Goal: Task Accomplishment & Management: Manage account settings

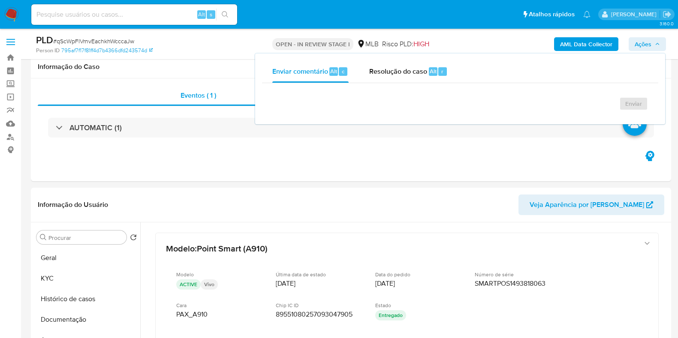
select select "10"
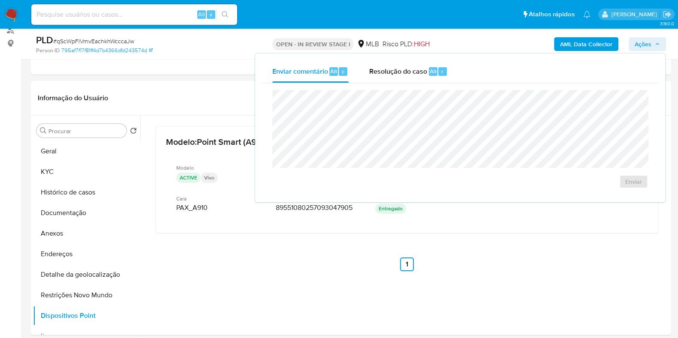
scroll to position [107, 0]
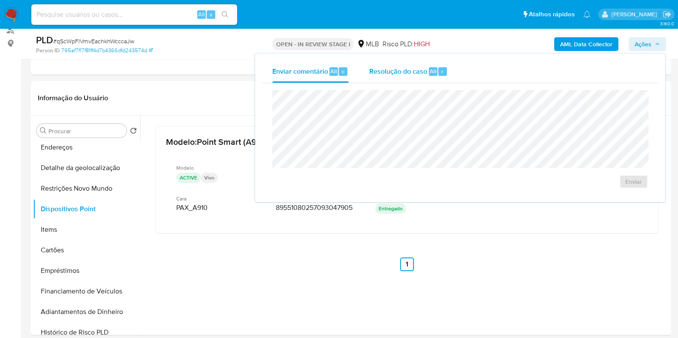
click at [392, 69] on span "Resolução do caso" at bounding box center [398, 71] width 58 height 10
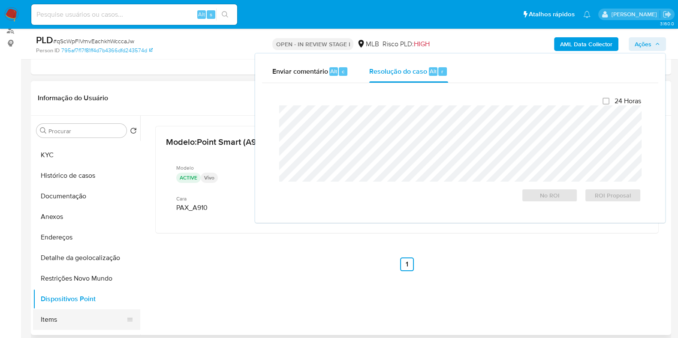
scroll to position [0, 0]
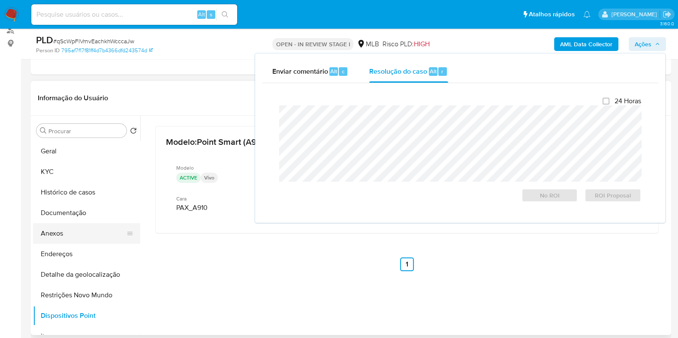
click at [75, 235] on button "Anexos" at bounding box center [83, 233] width 100 height 21
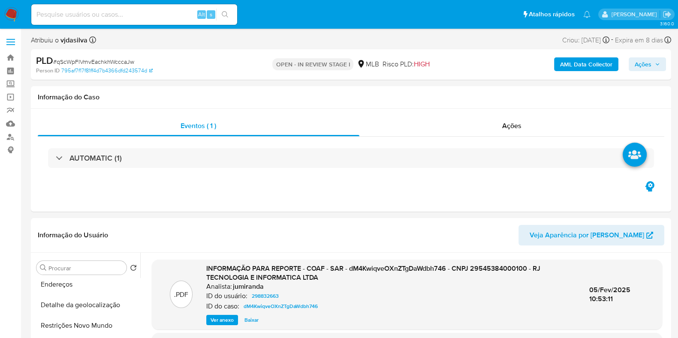
click at [591, 67] on b "AML Data Collector" at bounding box center [586, 64] width 52 height 14
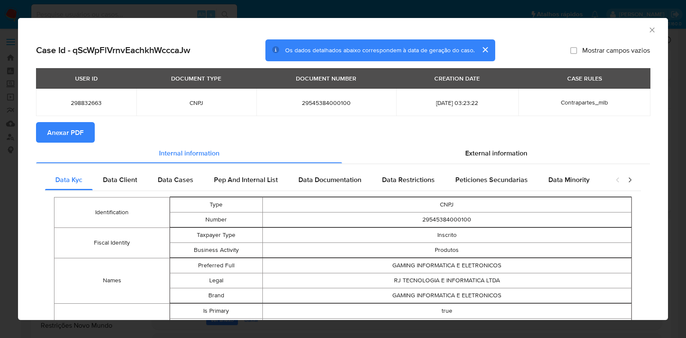
click at [60, 134] on span "Anexar PDF" at bounding box center [65, 132] width 36 height 19
click at [648, 29] on icon "Fechar a janela" at bounding box center [652, 30] width 9 height 9
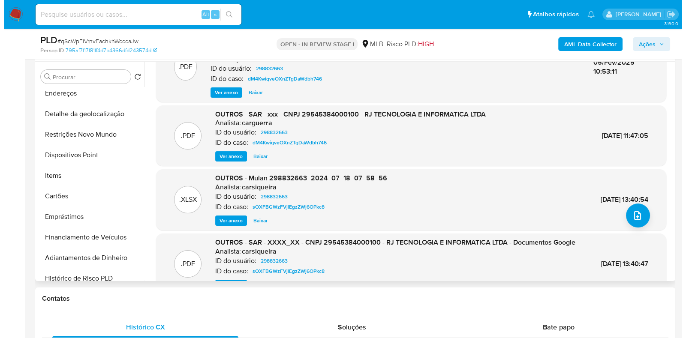
scroll to position [53, 0]
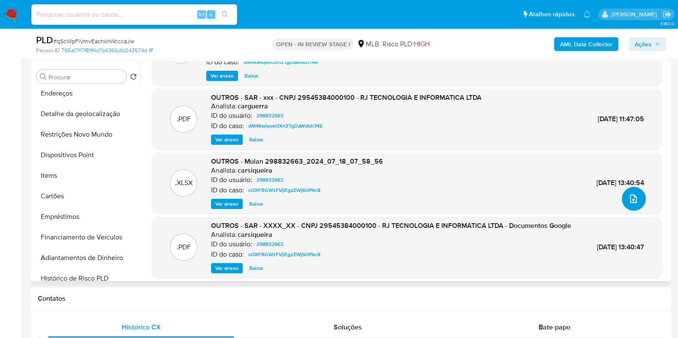
click at [630, 200] on icon "upload-file" at bounding box center [633, 199] width 10 height 10
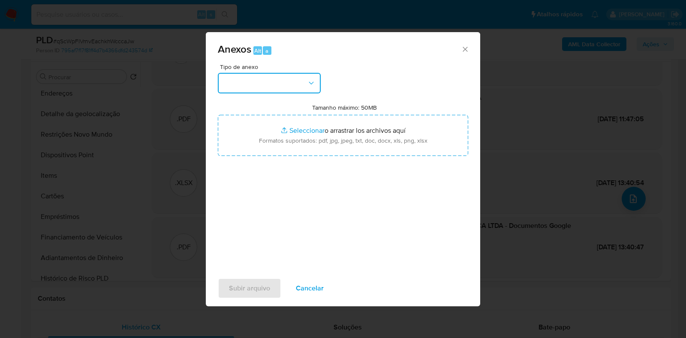
click at [282, 90] on button "button" at bounding box center [269, 83] width 103 height 21
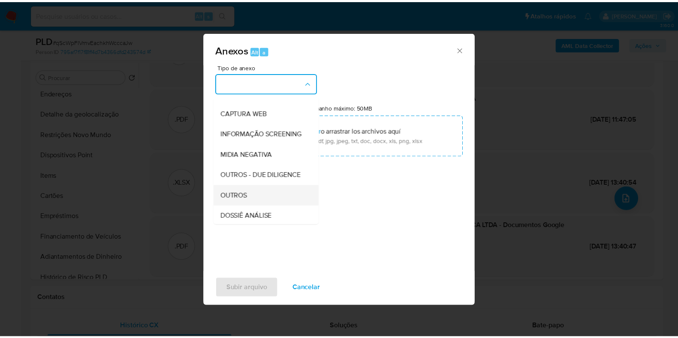
scroll to position [132, 0]
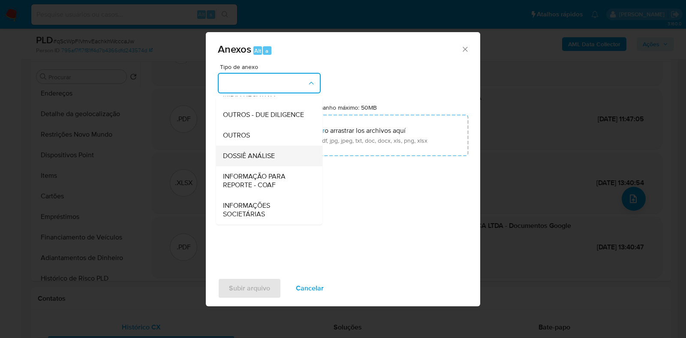
click at [272, 154] on span "DOSSIÊ ANÁLISE" at bounding box center [249, 156] width 52 height 9
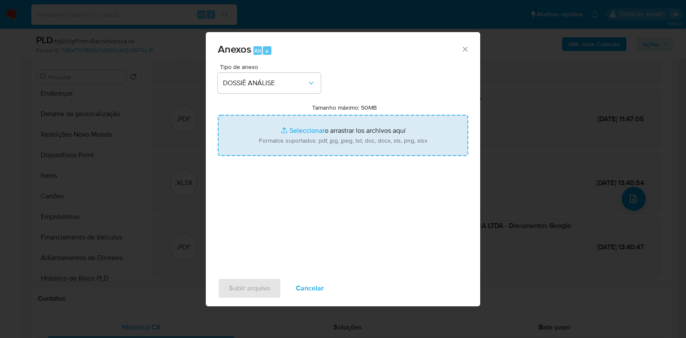
type input "C:\fakepath\SAR - XXXX- CNPJ 29545384000100 - RJ TECNOLOGIA E INFORMATICA LTDA.…"
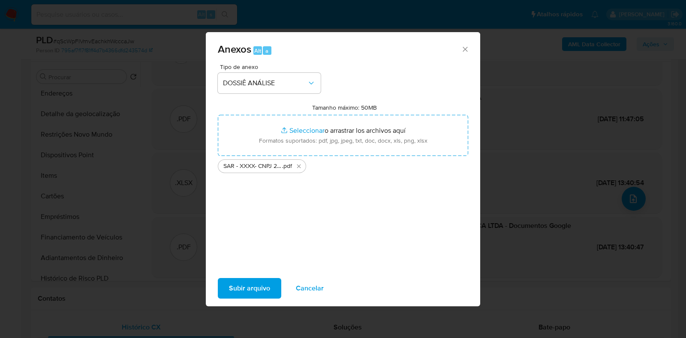
click at [254, 287] on span "Subir arquivo" at bounding box center [249, 288] width 41 height 19
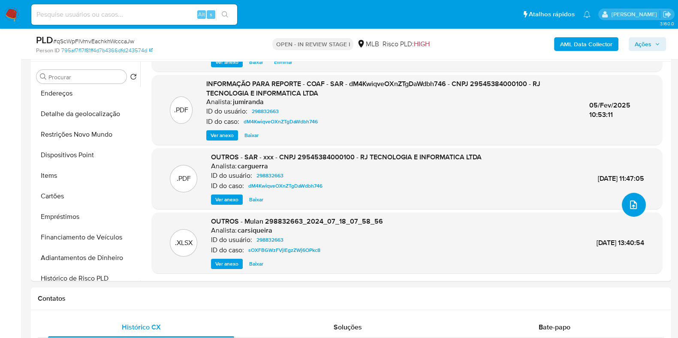
scroll to position [47, 0]
click at [640, 44] on span "Ações" at bounding box center [643, 44] width 17 height 14
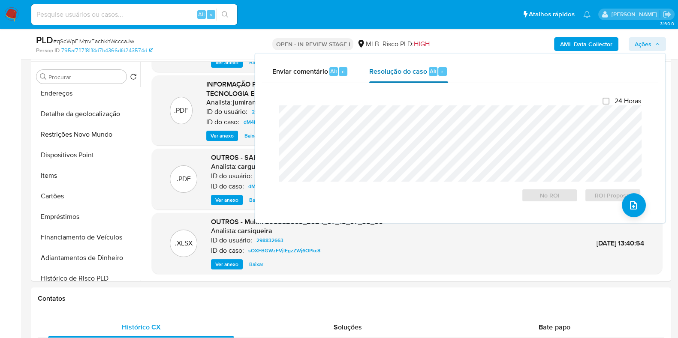
click at [400, 75] on span "Resolução do caso" at bounding box center [398, 71] width 58 height 10
click at [600, 199] on span "ROI Proposal" at bounding box center [613, 196] width 45 height 12
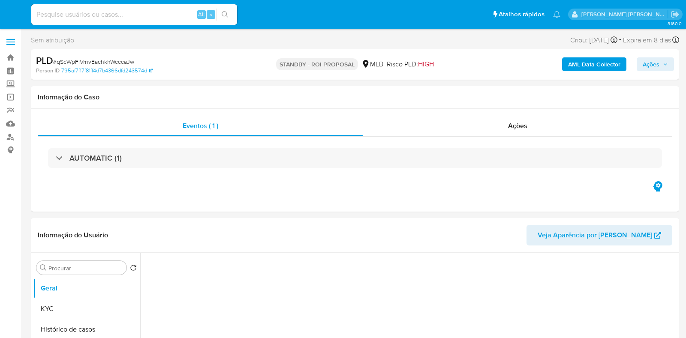
select select "10"
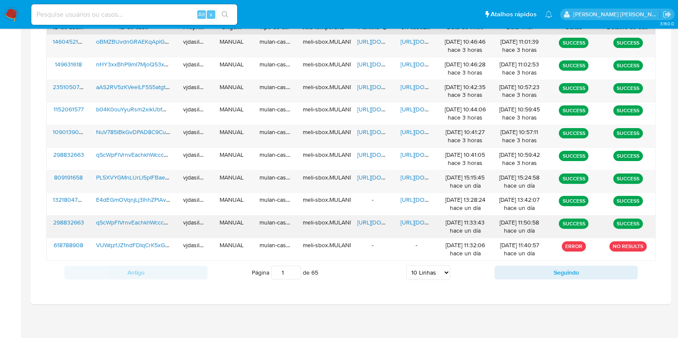
scroll to position [330, 0]
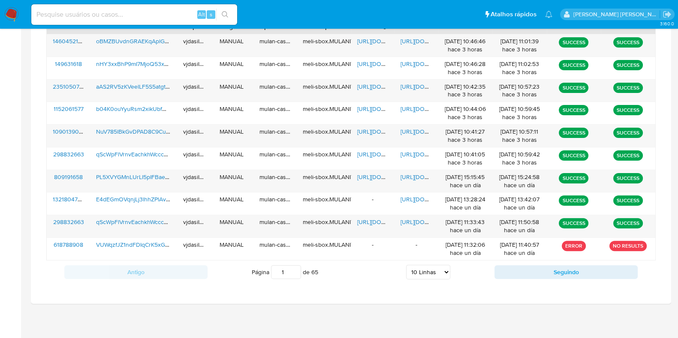
click at [432, 271] on select "5 Linhas 10 Linhas 20 Linhas 25 Linhas 50 Linhas 100 Linhas" at bounding box center [428, 272] width 44 height 15
select select "100"
click at [406, 265] on select "5 Linhas 10 Linhas 20 Linhas 25 Linhas 50 Linhas 100 Linhas" at bounding box center [428, 272] width 44 height 15
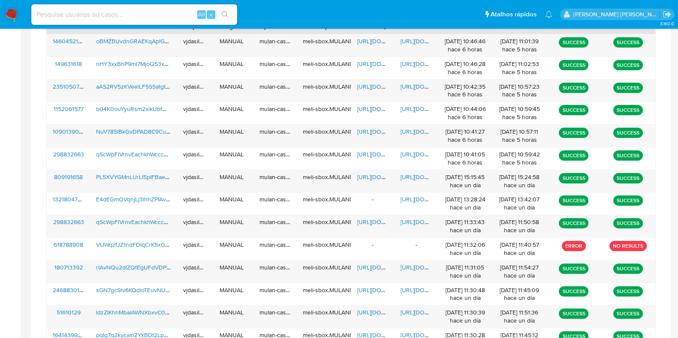
scroll to position [630, 0]
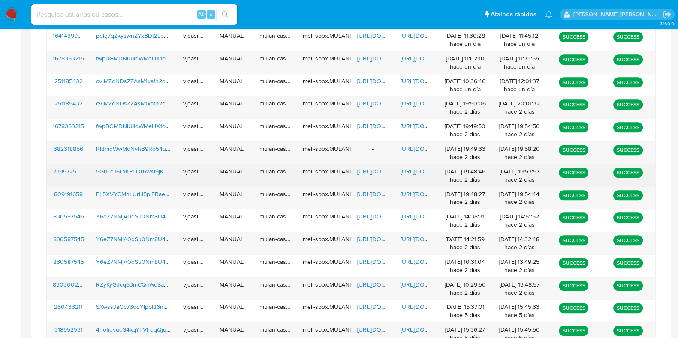
click at [399, 170] on div "[URL][DOMAIN_NAME]" at bounding box center [416, 176] width 43 height 22
click at [405, 168] on span "[URL][DOMAIN_NAME]" at bounding box center [430, 171] width 59 height 9
click at [370, 168] on span "https://docs.google.com/spreadsheets/d/1w-dHBtmCmjH9teni4L00SbjnrI3p2hYJPfKoSEI…" at bounding box center [386, 171] width 59 height 9
click at [130, 167] on span "5GuLcJ6LxKPEOr6wKi9jKUac" at bounding box center [135, 171] width 78 height 9
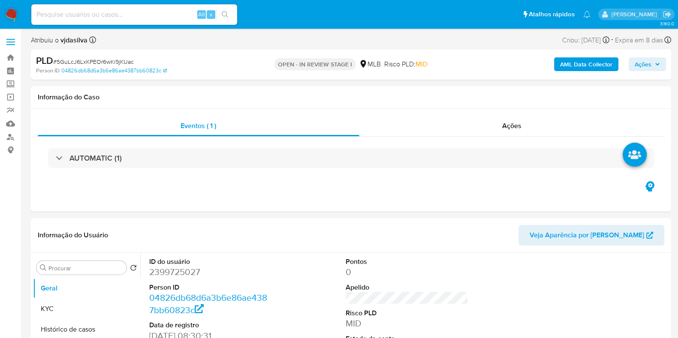
select select "10"
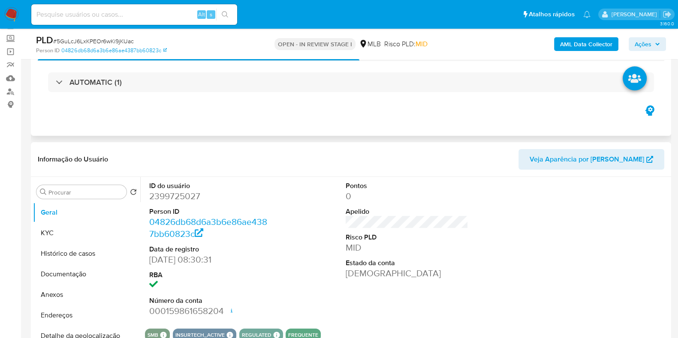
scroll to position [161, 0]
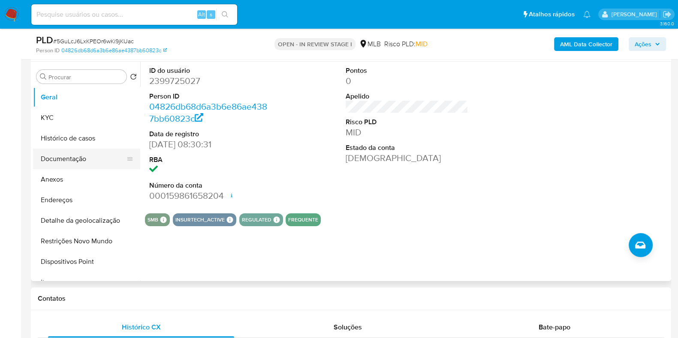
click at [72, 153] on button "Documentação" at bounding box center [83, 159] width 100 height 21
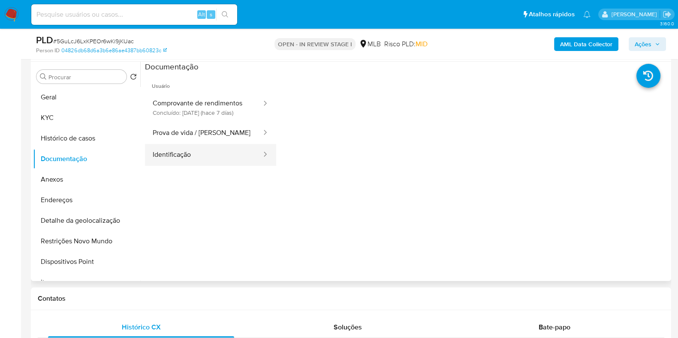
click at [190, 155] on button "Identificação" at bounding box center [204, 155] width 118 height 22
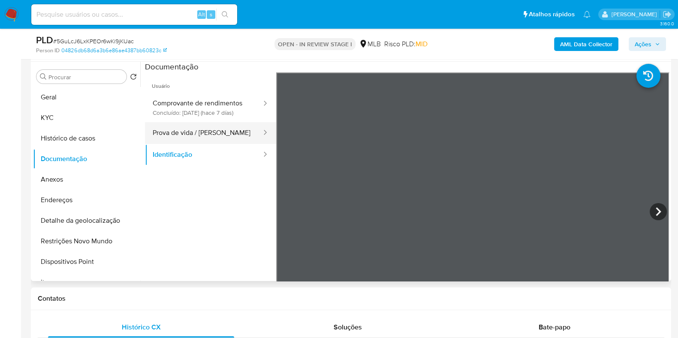
click at [185, 135] on button "Prova de vida / Selfie" at bounding box center [204, 133] width 118 height 22
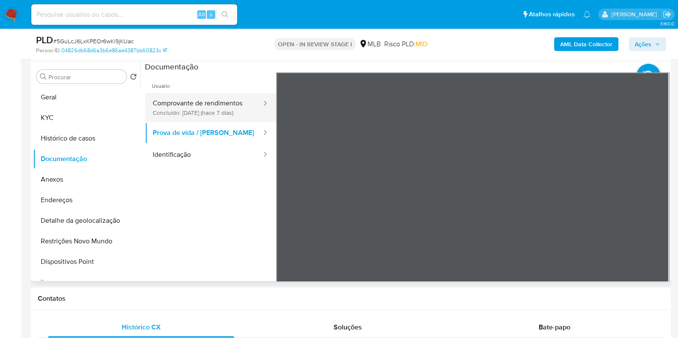
click at [190, 99] on button "Comprovante de rendimentos Concluído: 10/09/2025 (hace 7 días)" at bounding box center [204, 107] width 118 height 29
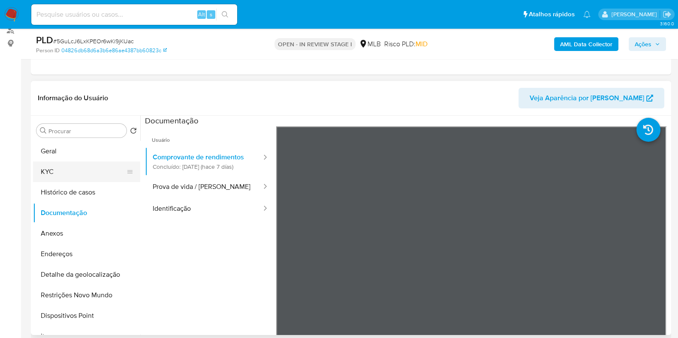
scroll to position [53, 0]
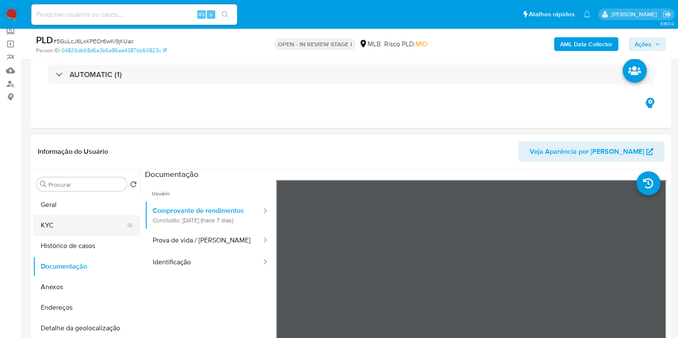
click at [69, 227] on button "KYC" at bounding box center [83, 225] width 100 height 21
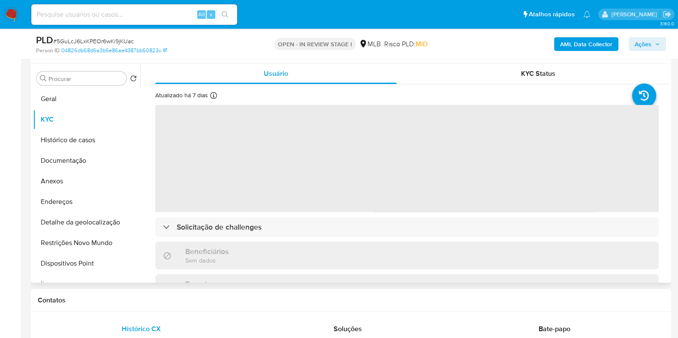
scroll to position [161, 0]
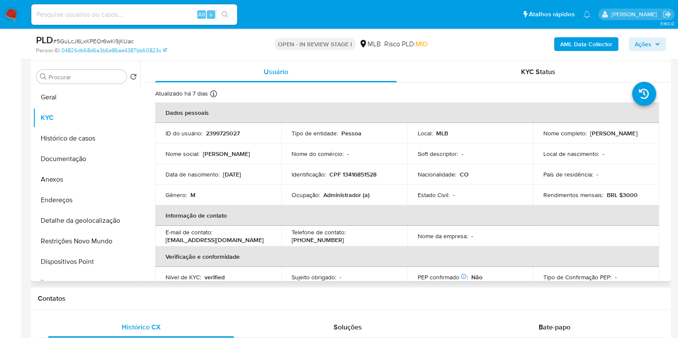
click at [345, 193] on p "Administrador (a)" at bounding box center [346, 195] width 46 height 8
click at [299, 252] on th "Verificação e conformidade" at bounding box center [407, 257] width 504 height 21
click at [324, 191] on p "Administrador (a)" at bounding box center [346, 195] width 46 height 8
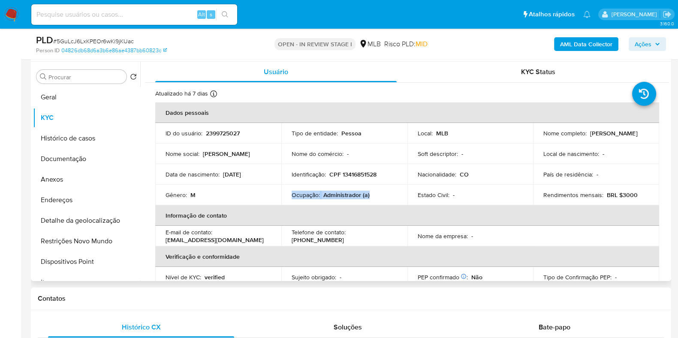
click at [324, 191] on p "Administrador (a)" at bounding box center [346, 195] width 46 height 8
copy div "Ocupação : Administrador (a)"
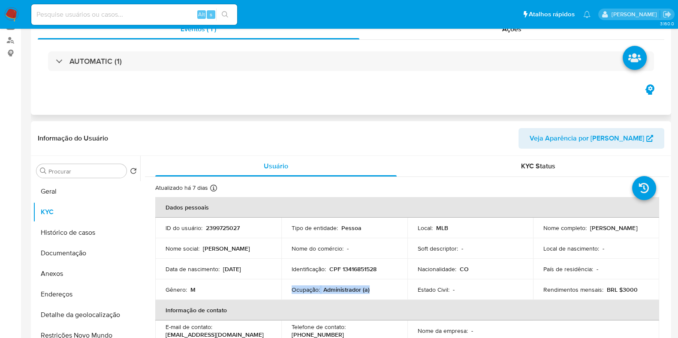
scroll to position [0, 0]
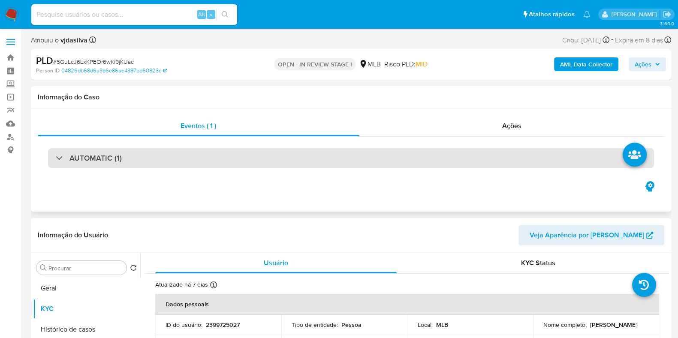
click at [175, 155] on div "AUTOMATIC (1)" at bounding box center [351, 158] width 606 height 20
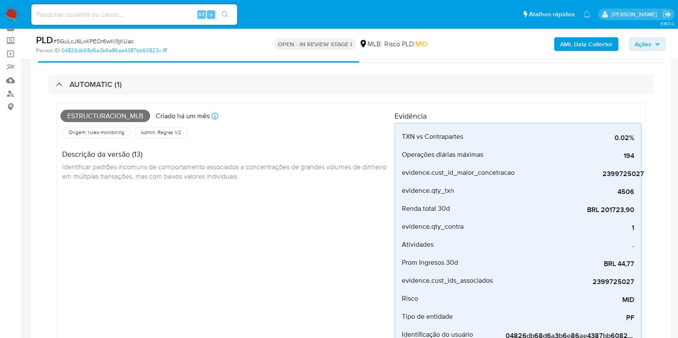
scroll to position [53, 0]
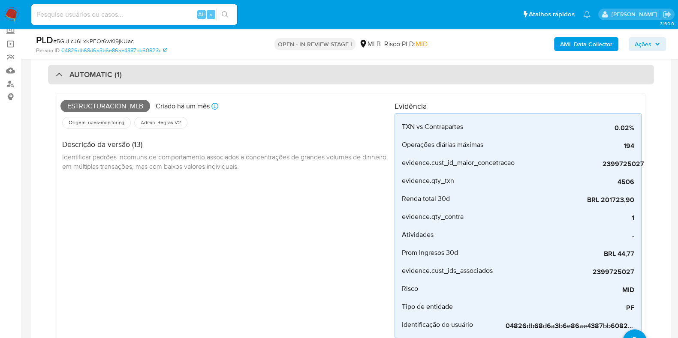
click at [157, 76] on div "AUTOMATIC (1)" at bounding box center [351, 75] width 606 height 20
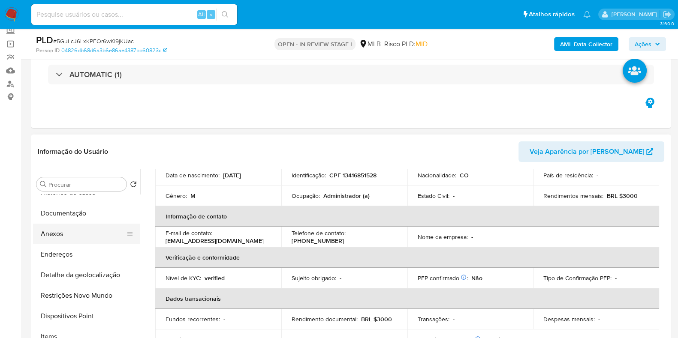
click at [79, 241] on button "Anexos" at bounding box center [83, 234] width 100 height 21
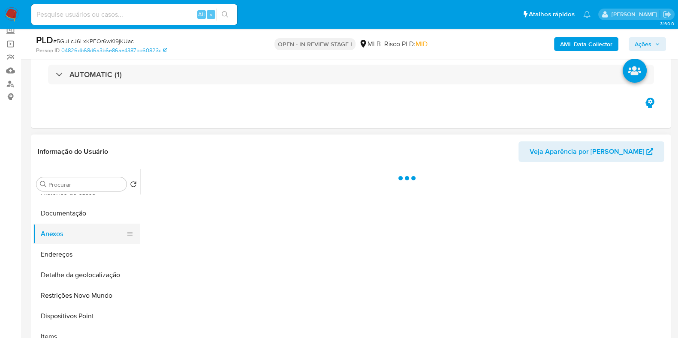
scroll to position [0, 0]
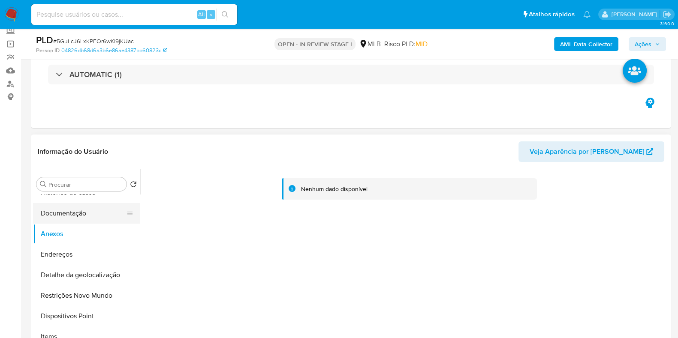
click at [73, 213] on button "Documentação" at bounding box center [83, 213] width 100 height 21
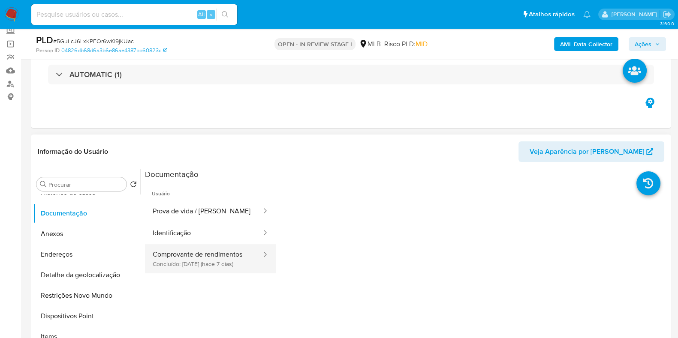
click at [189, 260] on button "Comprovante de rendimentos Concluído: 10/09/2025 (hace 7 días)" at bounding box center [204, 258] width 118 height 29
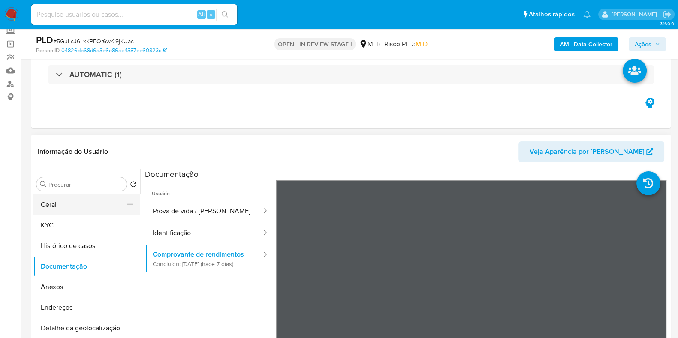
click at [75, 205] on button "Geral" at bounding box center [83, 205] width 100 height 21
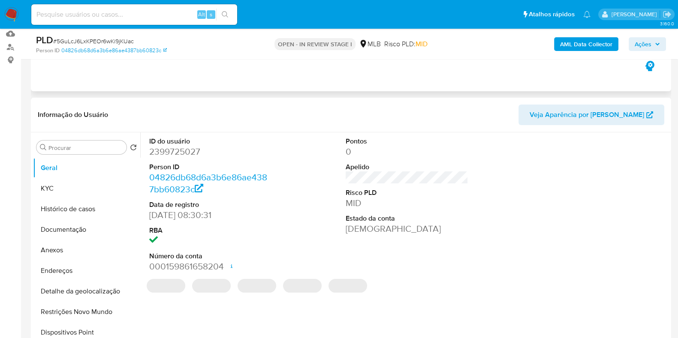
scroll to position [107, 0]
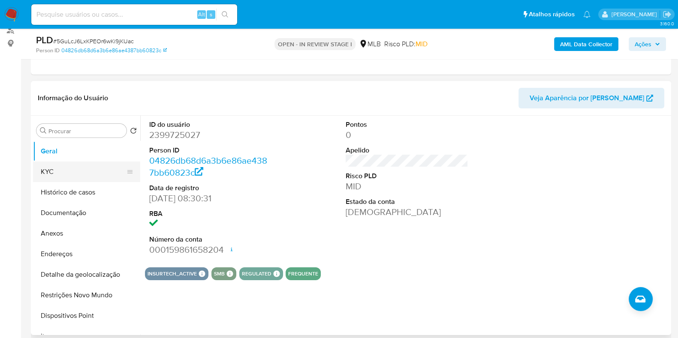
click at [82, 170] on button "KYC" at bounding box center [83, 172] width 100 height 21
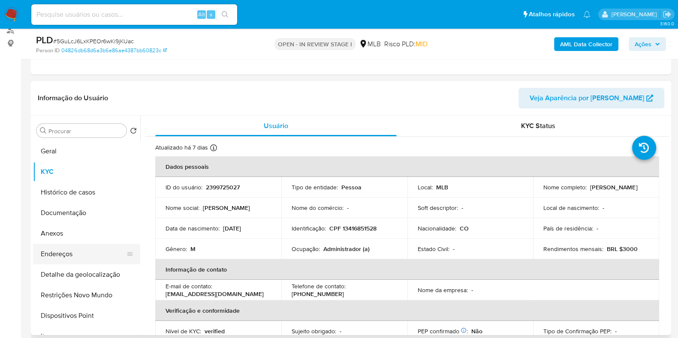
click at [76, 254] on button "Endereços" at bounding box center [83, 254] width 100 height 21
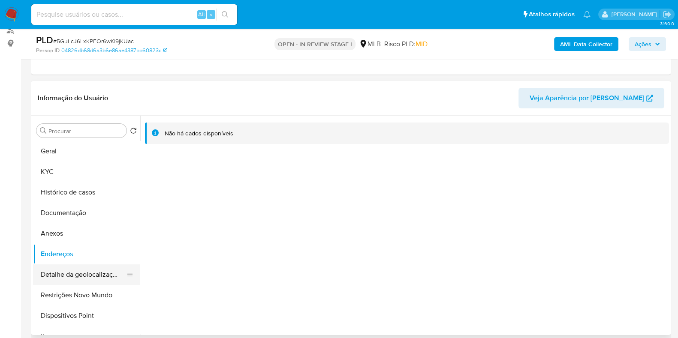
click at [103, 266] on button "Detalhe da geolocalização" at bounding box center [83, 275] width 100 height 21
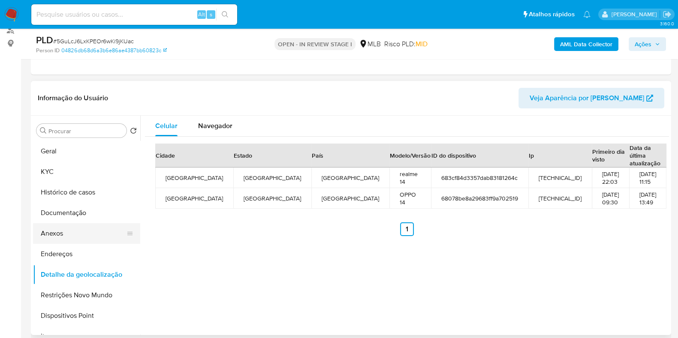
scroll to position [53, 0]
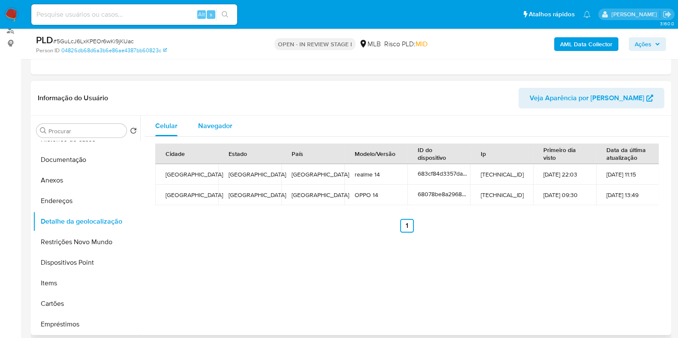
click at [226, 121] on span "Navegador" at bounding box center [215, 126] width 34 height 10
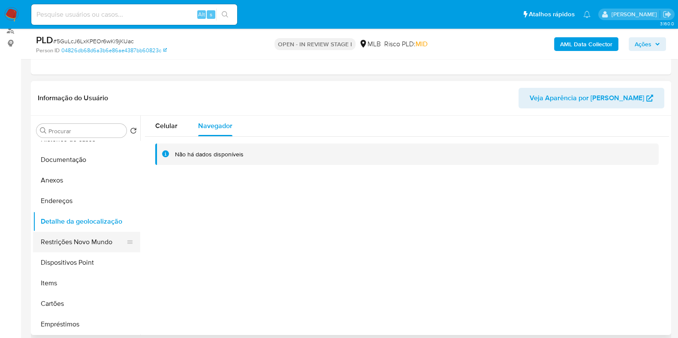
click at [60, 235] on button "Restrições Novo Mundo" at bounding box center [83, 242] width 100 height 21
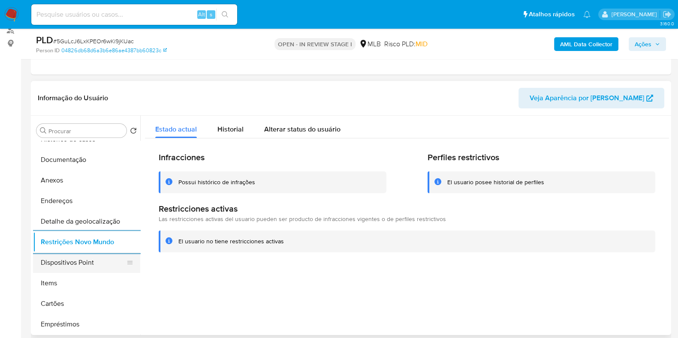
click at [90, 260] on button "Dispositivos Point" at bounding box center [83, 263] width 100 height 21
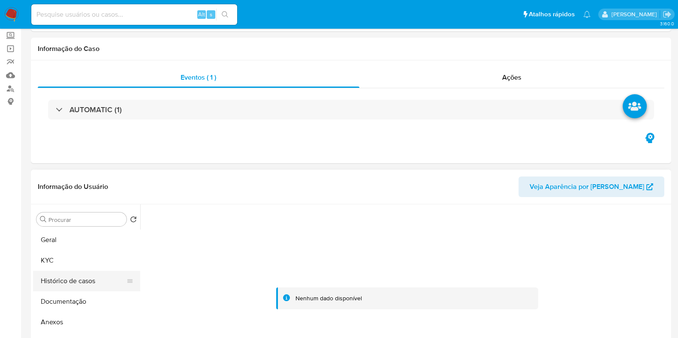
scroll to position [0, 0]
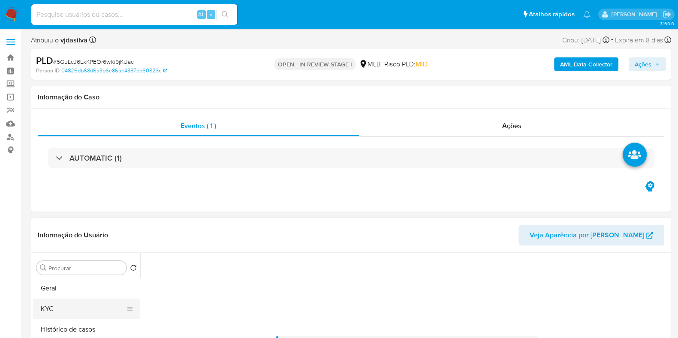
click at [54, 305] on button "KYC" at bounding box center [83, 309] width 100 height 21
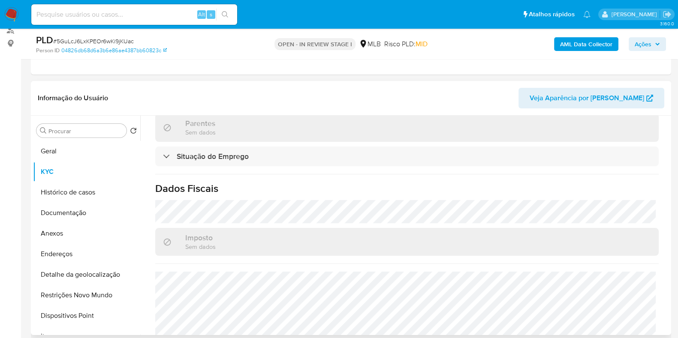
scroll to position [381, 0]
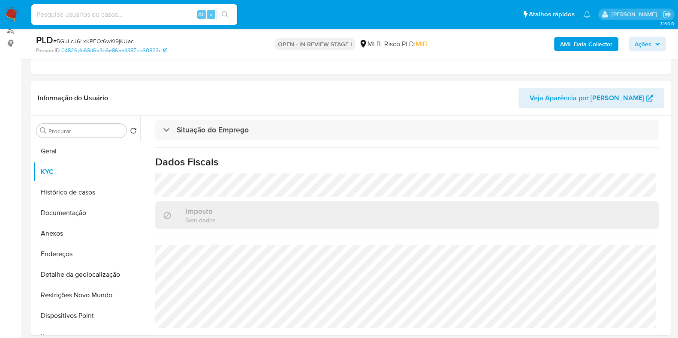
click at [598, 46] on b "AML Data Collector" at bounding box center [586, 44] width 52 height 14
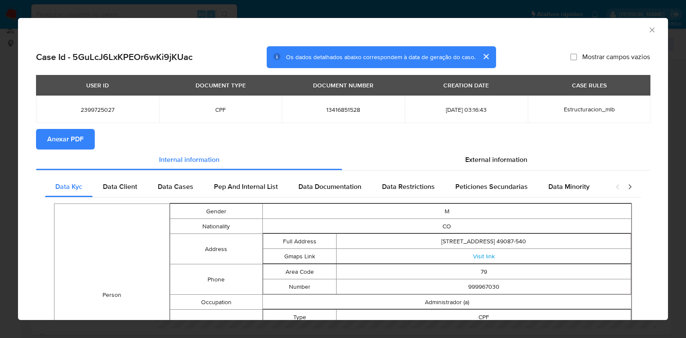
click at [73, 143] on span "Anexar PDF" at bounding box center [65, 139] width 36 height 19
click at [648, 27] on icon "Fechar a janela" at bounding box center [652, 30] width 9 height 9
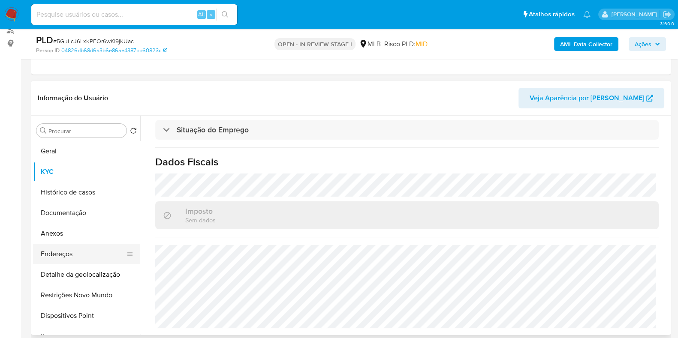
scroll to position [53, 0]
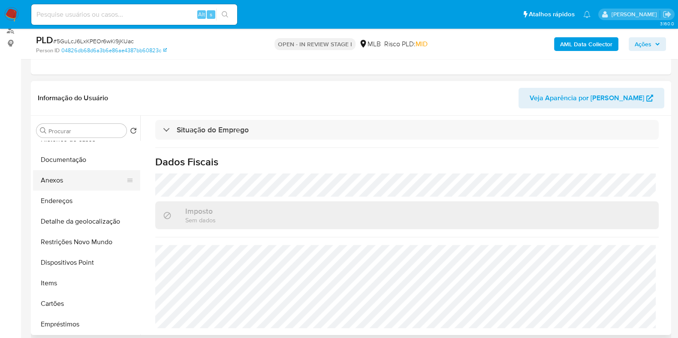
click at [73, 177] on button "Anexos" at bounding box center [83, 180] width 100 height 21
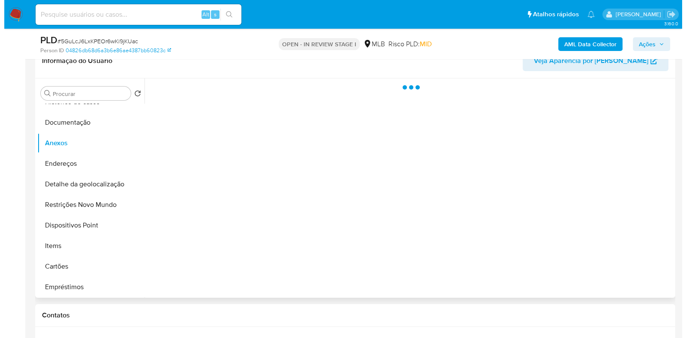
scroll to position [161, 0]
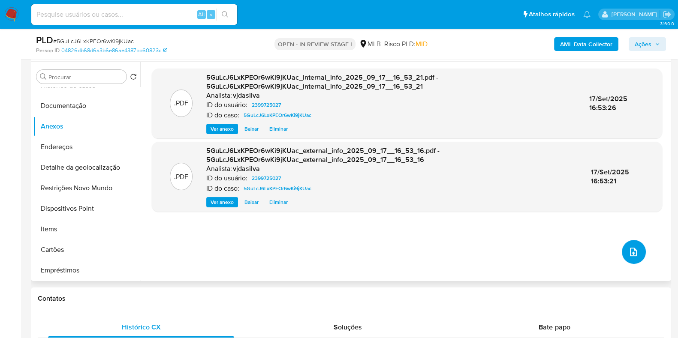
click at [630, 242] on button "upload-file" at bounding box center [634, 252] width 24 height 24
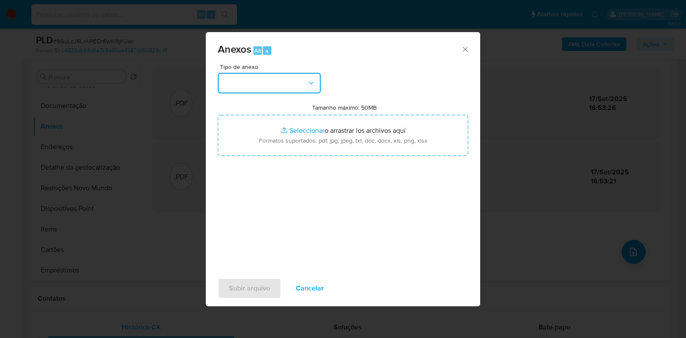
click at [311, 73] on button "button" at bounding box center [269, 83] width 103 height 21
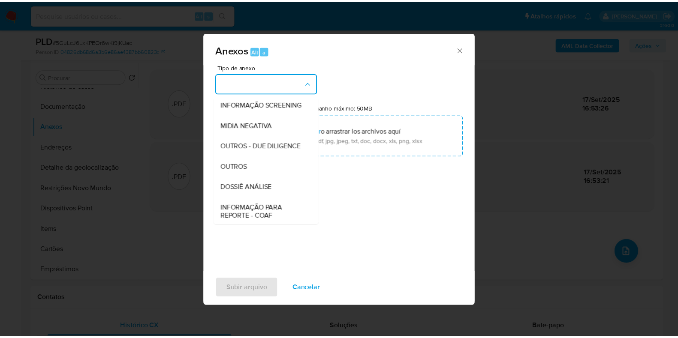
scroll to position [132, 0]
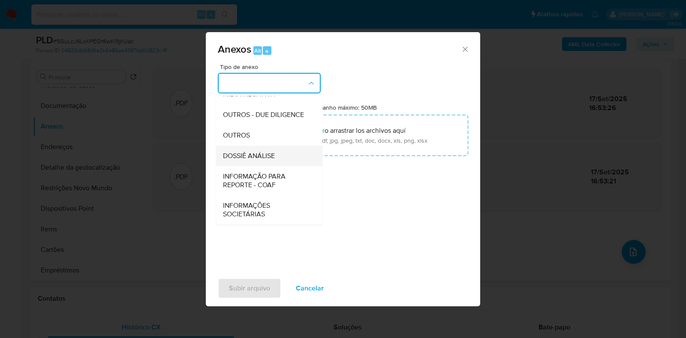
click at [250, 157] on span "DOSSIÊ ANÁLISE" at bounding box center [249, 156] width 52 height 9
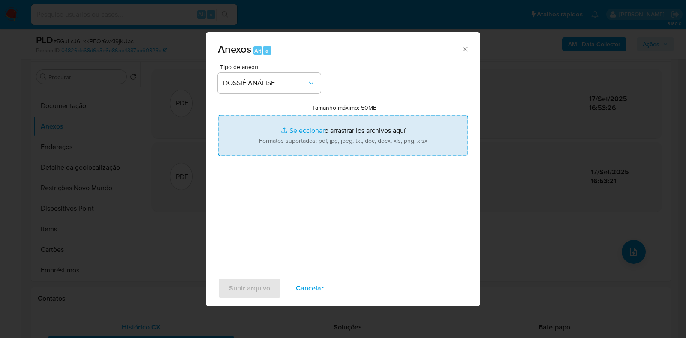
type input "C:\fakepath\SAR - XXXX- CPF 13416851528 - CRISTIAN CAMILO CARDONA SERNA.pdf"
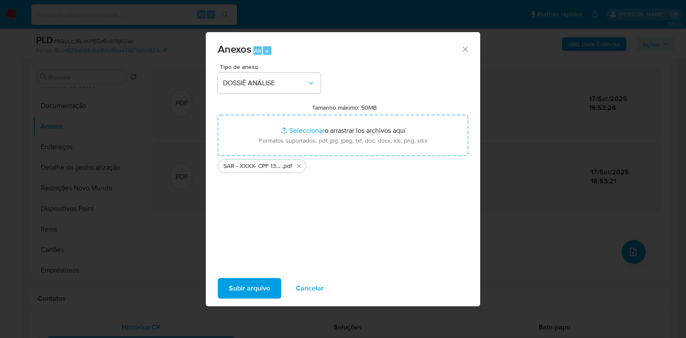
click at [236, 286] on span "Subir arquivo" at bounding box center [249, 288] width 41 height 19
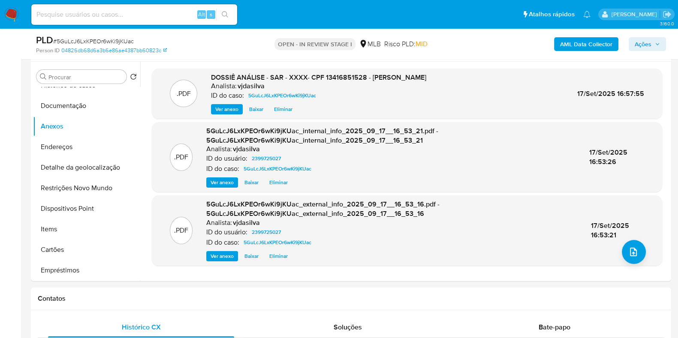
click at [646, 47] on span "Ações" at bounding box center [643, 44] width 17 height 14
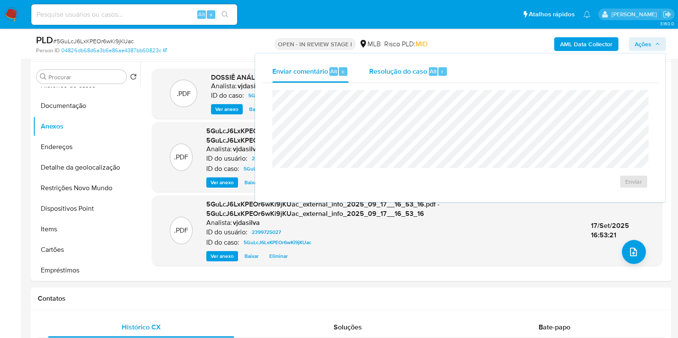
click at [374, 74] on span "Resolução do caso" at bounding box center [398, 71] width 58 height 10
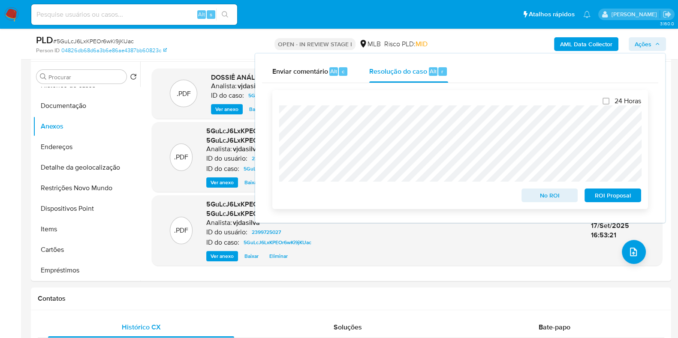
click at [598, 198] on span "ROI Proposal" at bounding box center [613, 196] width 45 height 12
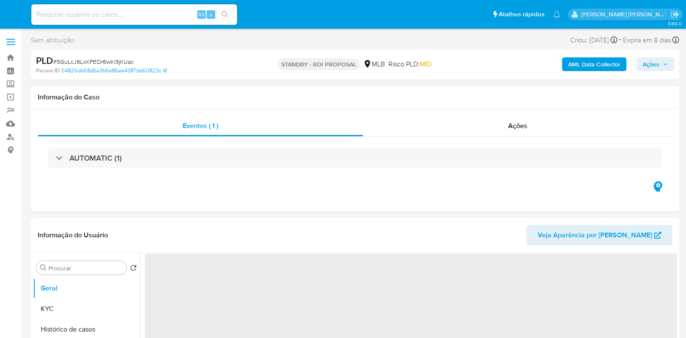
select select "10"
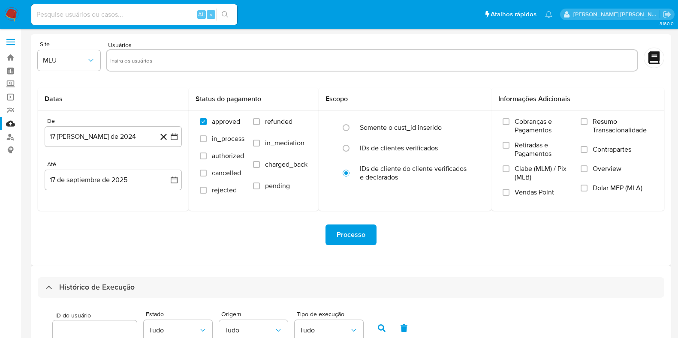
select select "100"
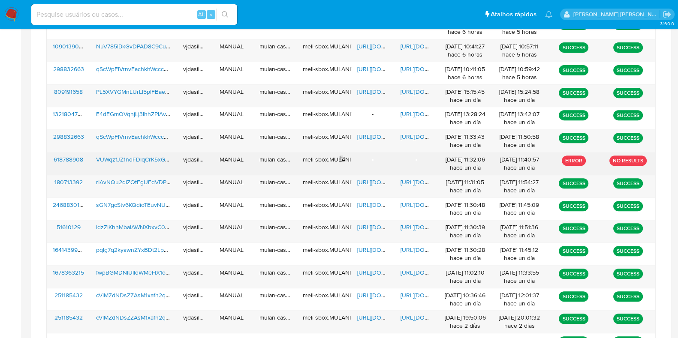
scroll to position [362, 0]
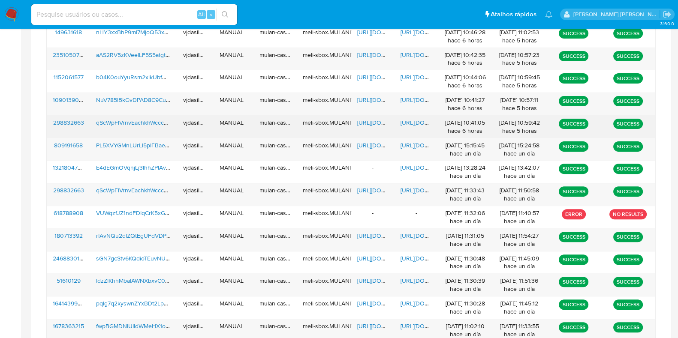
click at [413, 118] on span "[URL][DOMAIN_NAME]" at bounding box center [430, 122] width 59 height 9
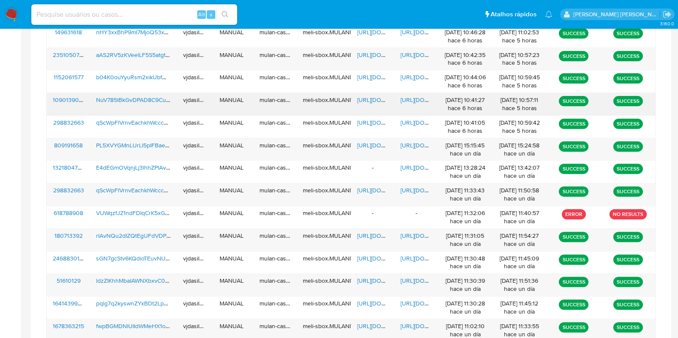
click at [421, 98] on span "[URL][DOMAIN_NAME]" at bounding box center [430, 100] width 59 height 9
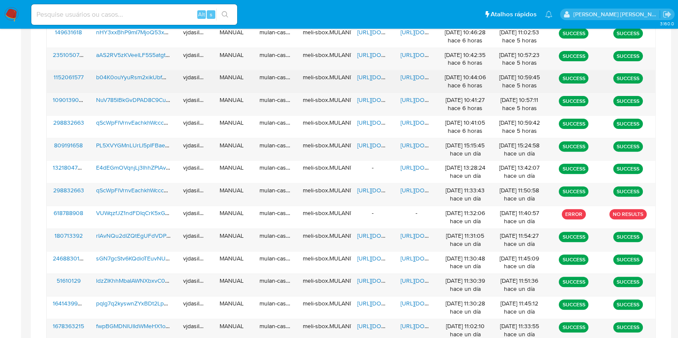
click at [407, 78] on span "[URL][DOMAIN_NAME]" at bounding box center [430, 77] width 59 height 9
click at [365, 78] on span "[URL][DOMAIN_NAME]" at bounding box center [386, 77] width 59 height 9
click at [157, 74] on span "b04K0ouYyuRsm2xikUbfmmEQ" at bounding box center [138, 77] width 84 height 9
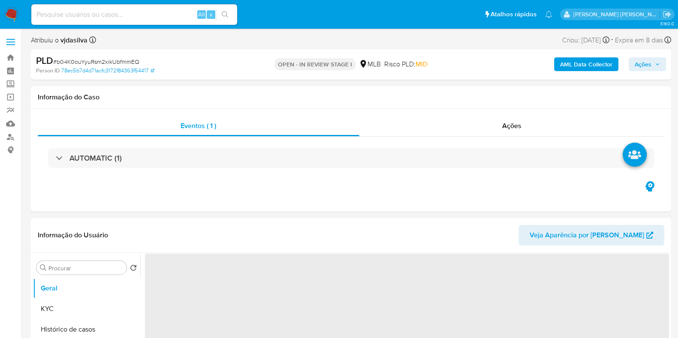
select select "10"
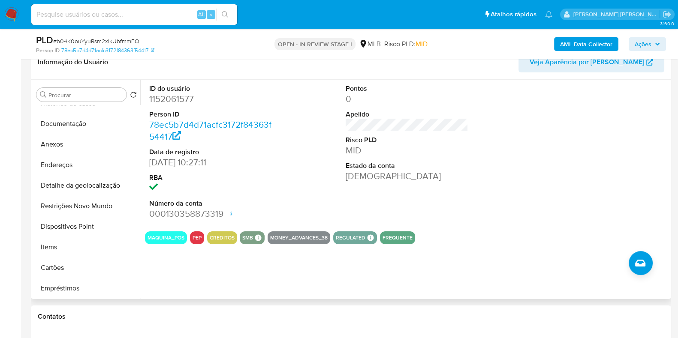
scroll to position [161, 0]
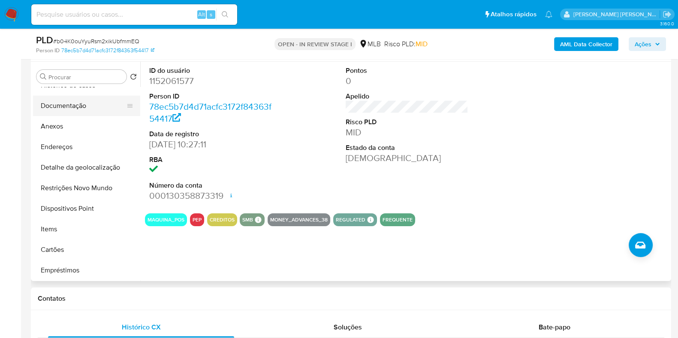
click at [77, 104] on button "Documentação" at bounding box center [83, 106] width 100 height 21
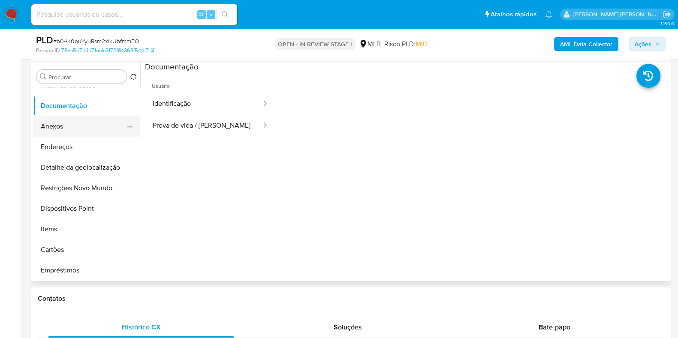
scroll to position [0, 0]
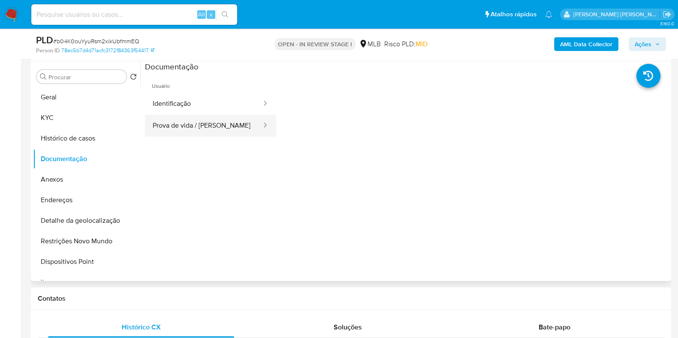
click at [180, 118] on button "Prova de vida / [PERSON_NAME]" at bounding box center [204, 126] width 118 height 22
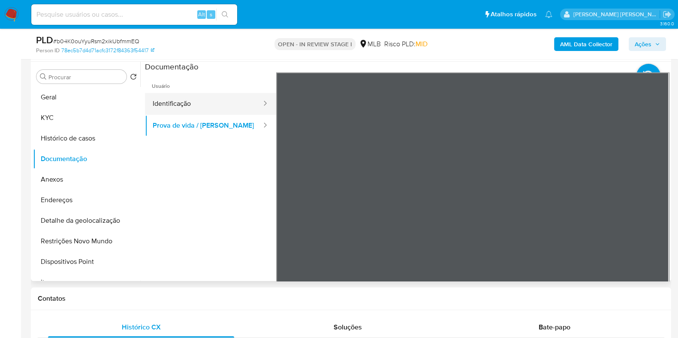
click at [181, 100] on button "Identificação" at bounding box center [204, 104] width 118 height 22
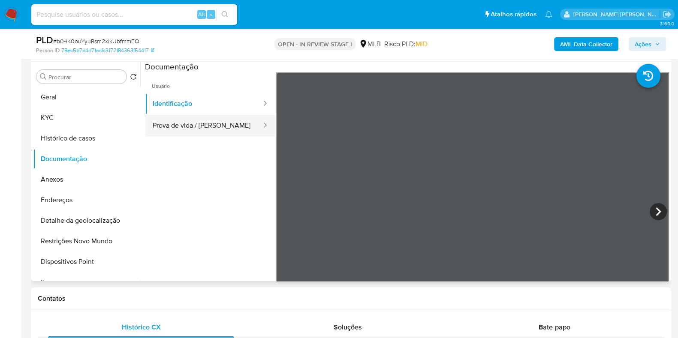
click at [182, 123] on button "Prova de vida / [PERSON_NAME]" at bounding box center [204, 126] width 118 height 22
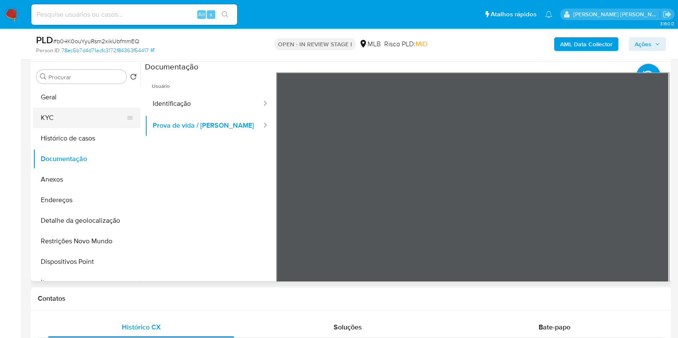
click at [58, 119] on button "KYC" at bounding box center [83, 118] width 100 height 21
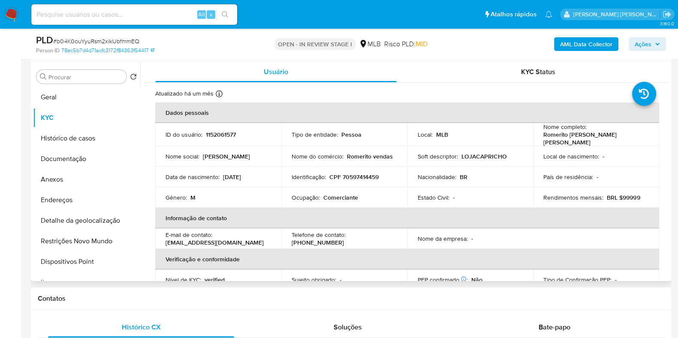
click at [348, 194] on p "Comerciante" at bounding box center [340, 198] width 35 height 8
copy div "Ocupação : Comerciante"
click at [72, 141] on button "Histórico de casos" at bounding box center [83, 138] width 100 height 21
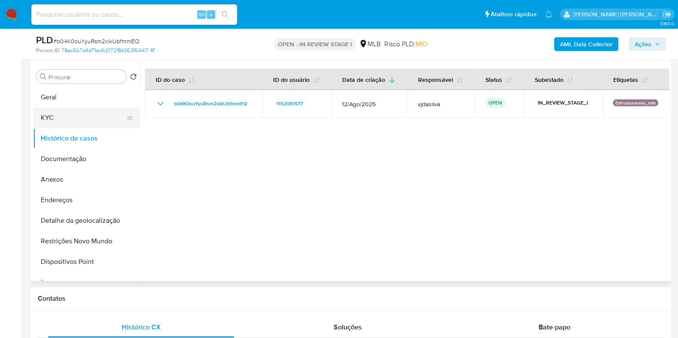
click at [75, 122] on button "KYC" at bounding box center [83, 118] width 100 height 21
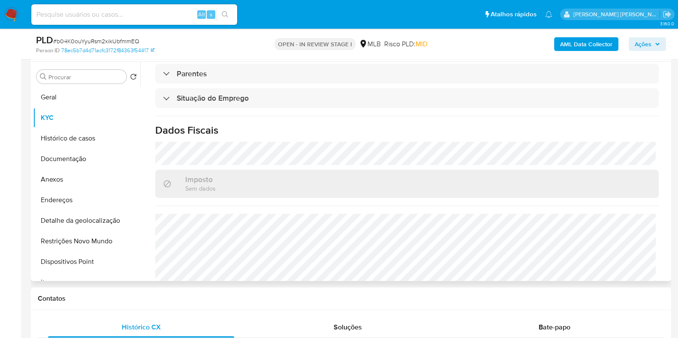
scroll to position [375, 0]
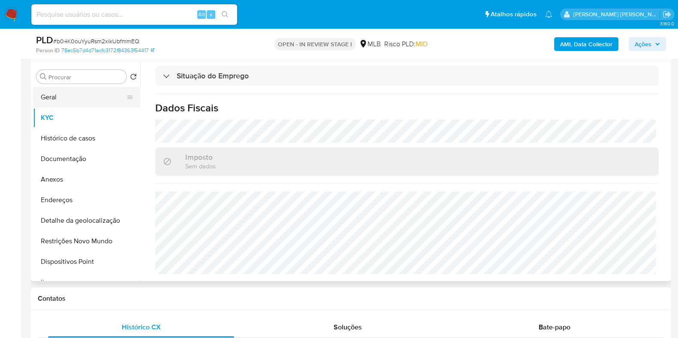
click at [52, 95] on button "Geral" at bounding box center [83, 97] width 100 height 21
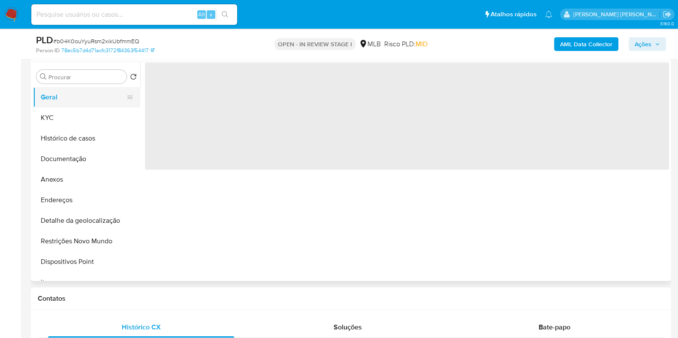
scroll to position [0, 0]
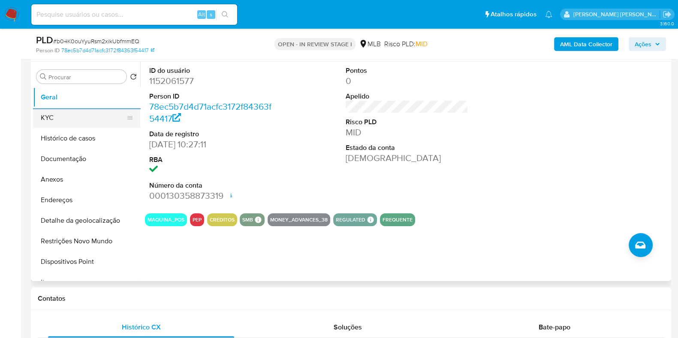
click at [84, 118] on button "KYC" at bounding box center [83, 118] width 100 height 21
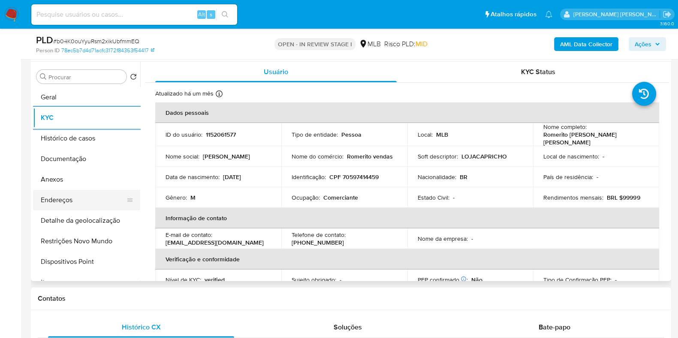
click at [84, 202] on button "Endereços" at bounding box center [83, 200] width 100 height 21
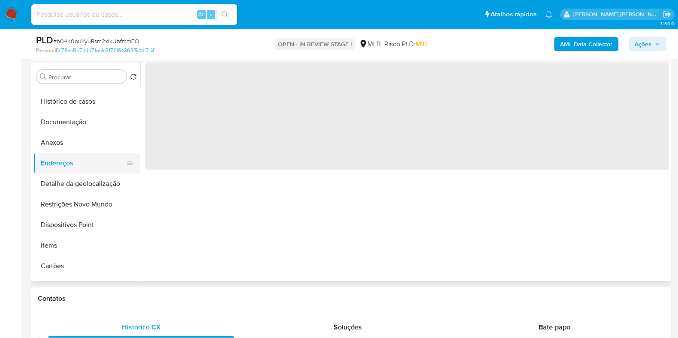
scroll to position [53, 0]
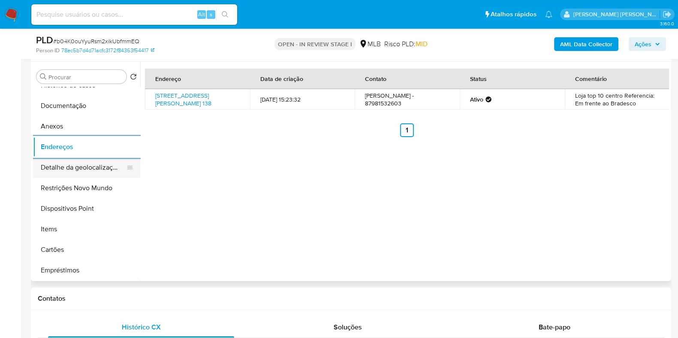
click at [75, 168] on button "Detalhe da geolocalização" at bounding box center [83, 167] width 100 height 21
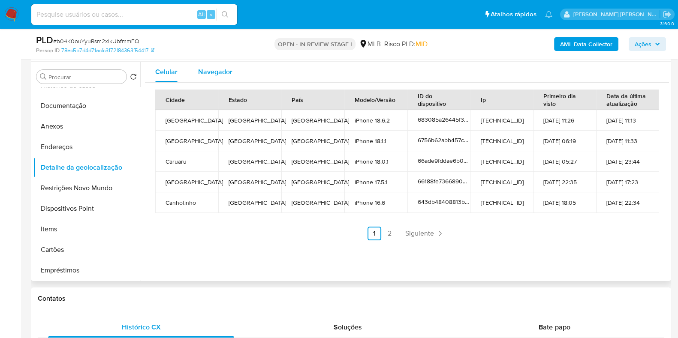
click at [206, 67] on span "Navegador" at bounding box center [215, 72] width 34 height 10
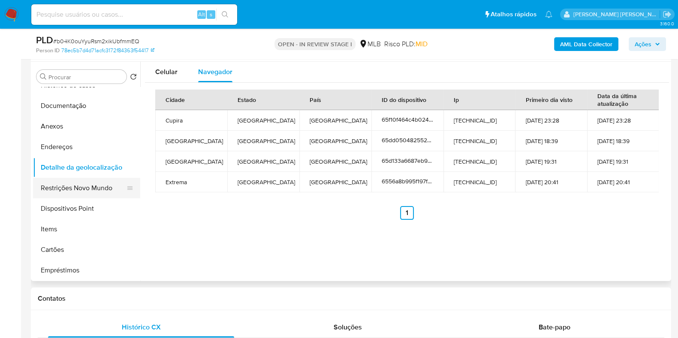
click at [60, 194] on button "Restrições Novo Mundo" at bounding box center [83, 188] width 100 height 21
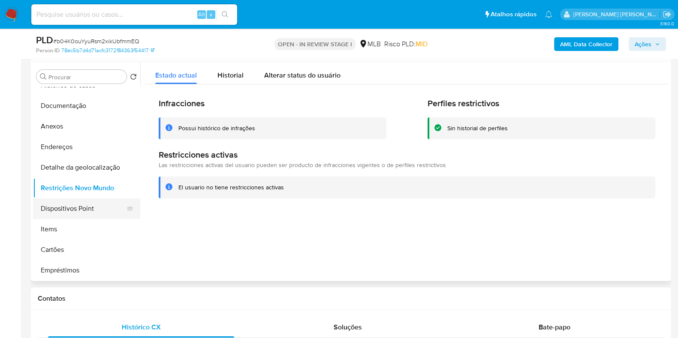
click at [63, 199] on button "Dispositivos Point" at bounding box center [83, 209] width 100 height 21
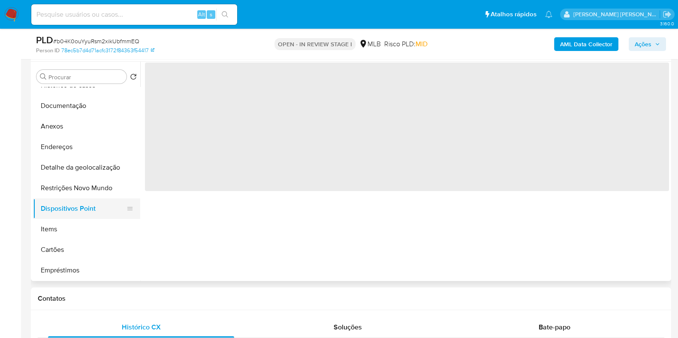
click at [66, 203] on button "Dispositivos Point" at bounding box center [83, 209] width 100 height 21
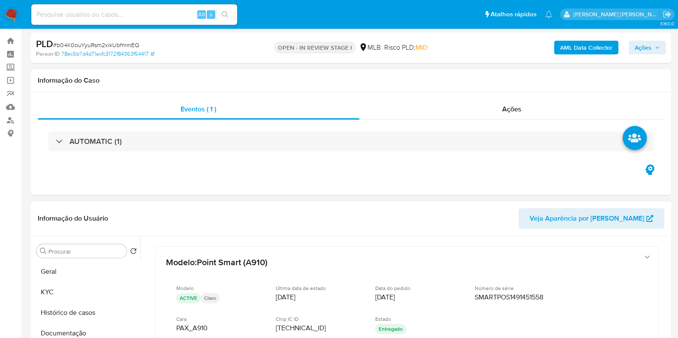
scroll to position [0, 0]
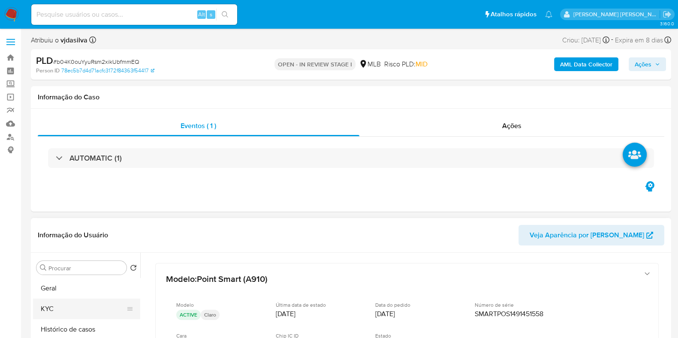
click at [53, 305] on button "KYC" at bounding box center [83, 309] width 100 height 21
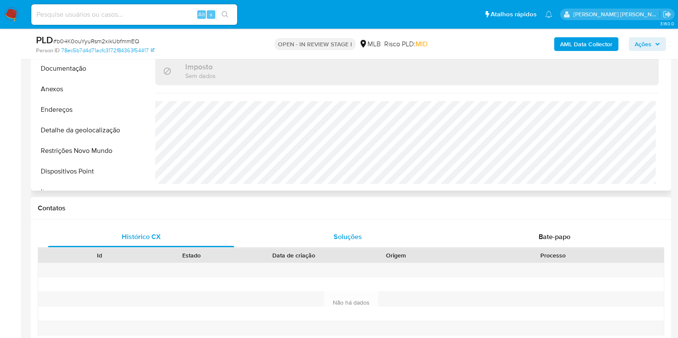
scroll to position [161, 0]
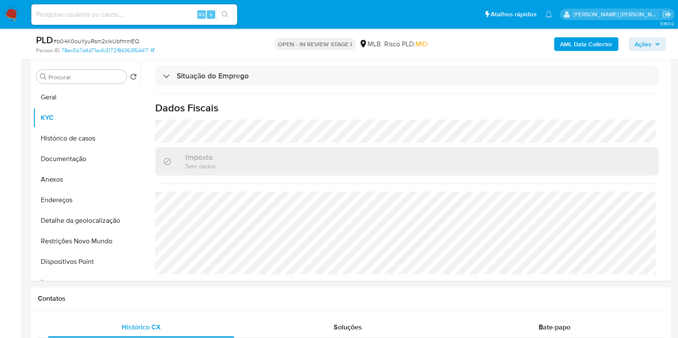
click at [571, 50] on b "AML Data Collector" at bounding box center [586, 44] width 52 height 14
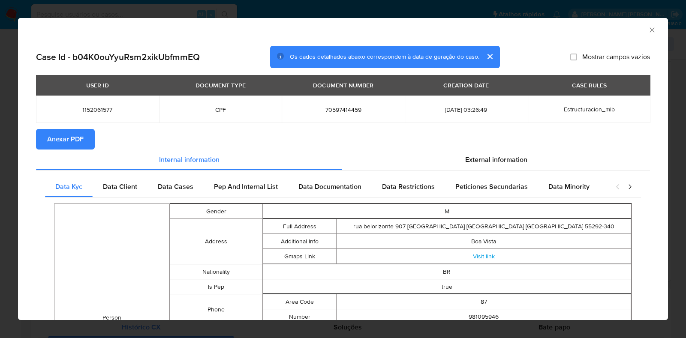
click at [75, 143] on span "Anexar PDF" at bounding box center [65, 139] width 36 height 19
click at [648, 32] on icon "Fechar a janela" at bounding box center [652, 30] width 9 height 9
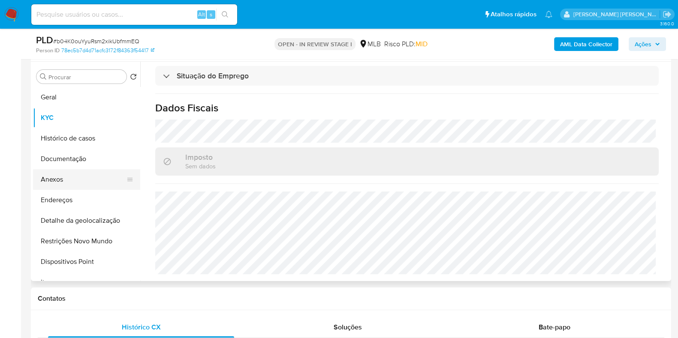
click at [68, 183] on button "Anexos" at bounding box center [83, 179] width 100 height 21
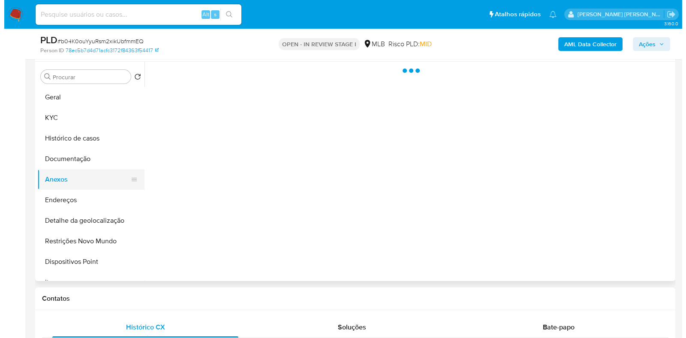
scroll to position [0, 0]
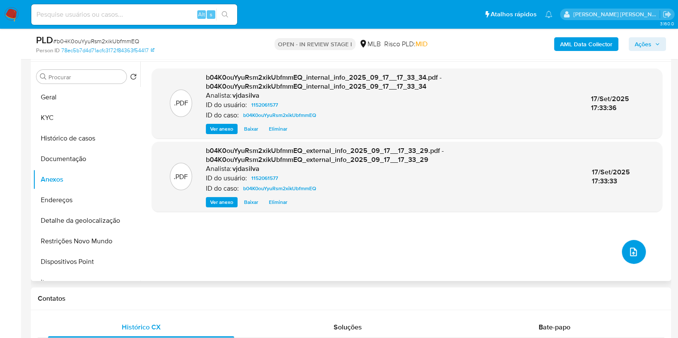
click at [631, 252] on icon "upload-file" at bounding box center [633, 252] width 10 height 10
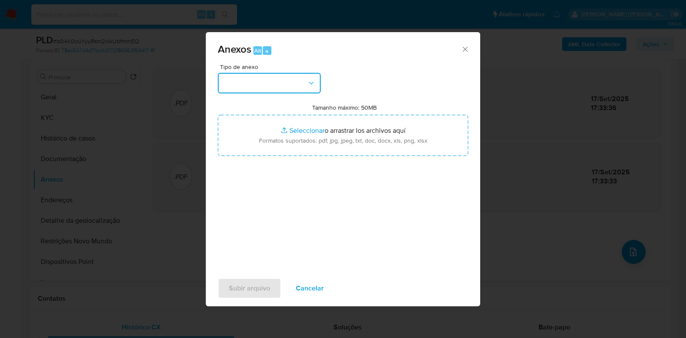
click at [293, 83] on button "button" at bounding box center [269, 83] width 103 height 21
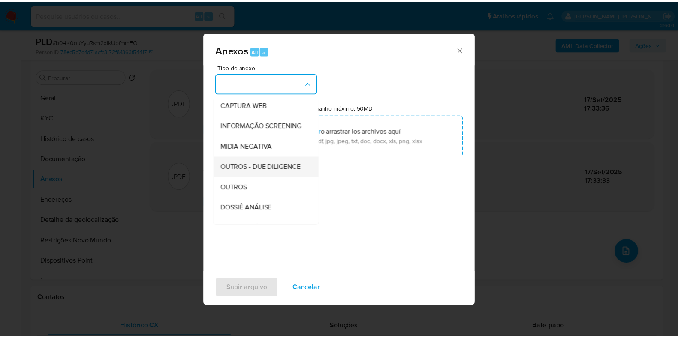
scroll to position [107, 0]
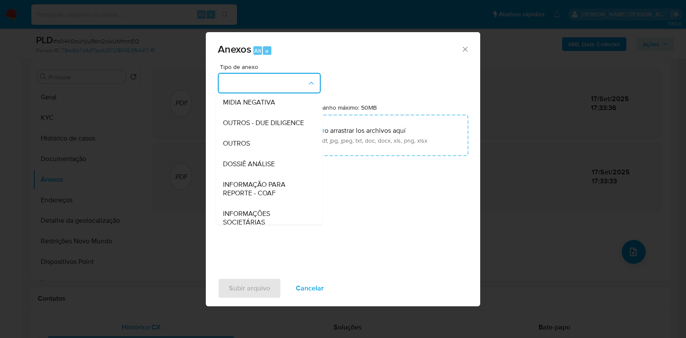
click at [269, 169] on span "DOSSIÊ ANÁLISE" at bounding box center [249, 164] width 52 height 9
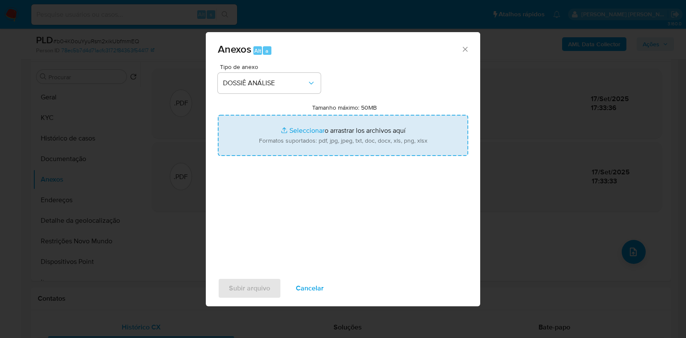
type input "C:\fakepath\SAR - XXXX - CPF 70597414459 - ROMERITO EMMANUEL DE AZEVEDO VIANA (…"
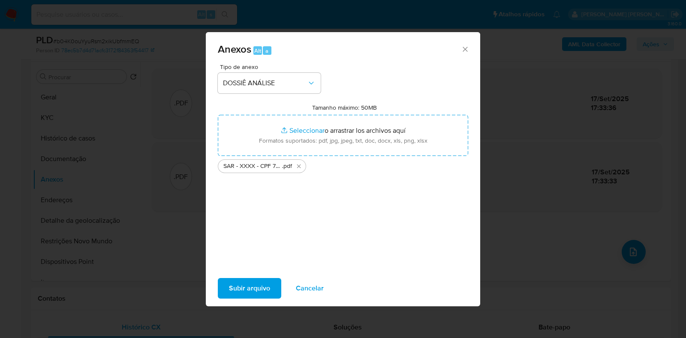
click at [234, 291] on span "Subir arquivo" at bounding box center [249, 288] width 41 height 19
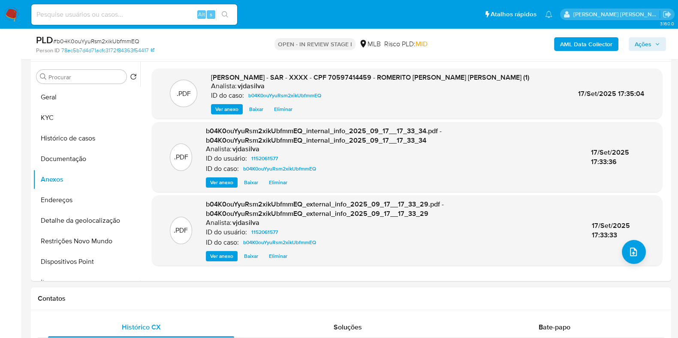
click at [631, 47] on button "Ações" at bounding box center [647, 44] width 37 height 14
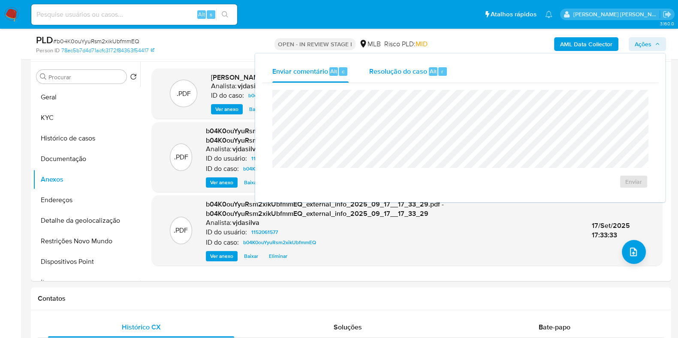
click at [402, 76] on div "Resolução do caso Alt r" at bounding box center [408, 71] width 78 height 22
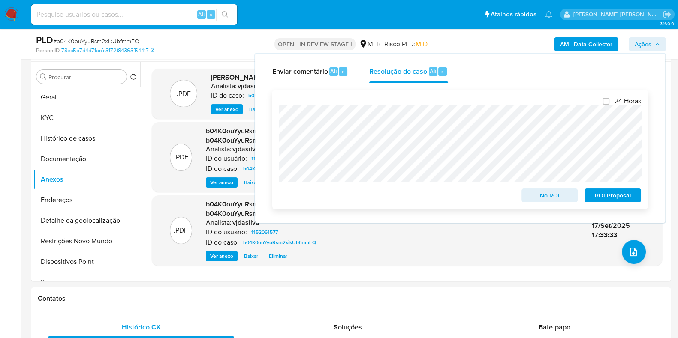
click at [622, 194] on span "ROI Proposal" at bounding box center [613, 196] width 45 height 12
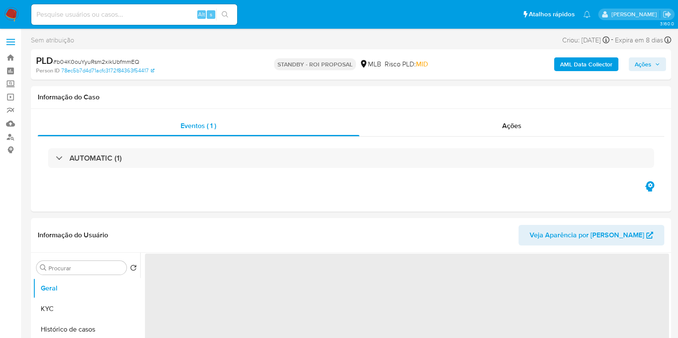
select select "10"
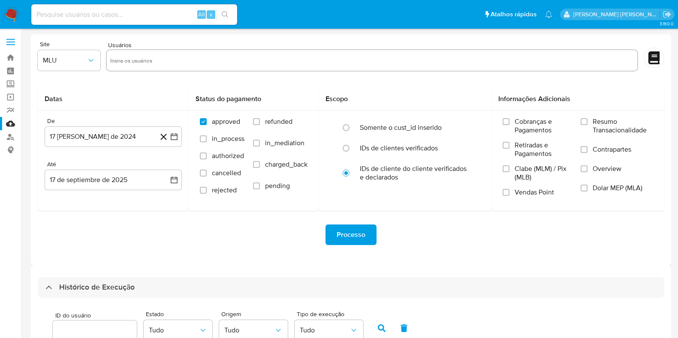
select select "100"
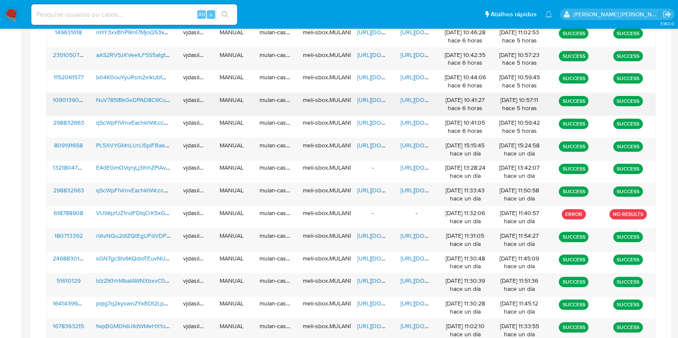
click at [413, 98] on span "https://docs.google.com/document/d/1U6he8C-DltWFLW0xaJ93p1Bfa1VpfUEog27tUQQHMZc…" at bounding box center [430, 100] width 59 height 9
click at [412, 55] on span "https://docs.google.com/document/d/1TiC7pBPgkkWdLsWsm8lFUfLG5T0LbZ8zpNSYjIP8PK0…" at bounding box center [430, 55] width 59 height 9
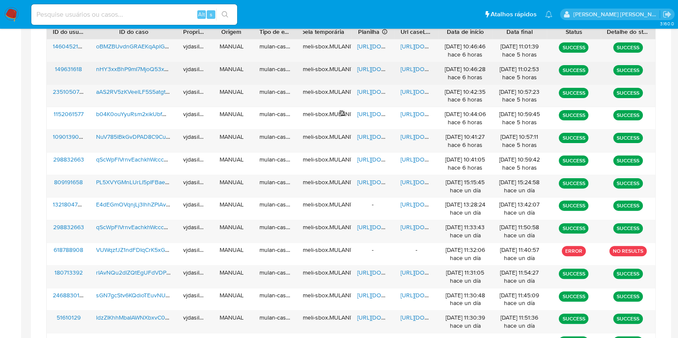
scroll to position [308, 0]
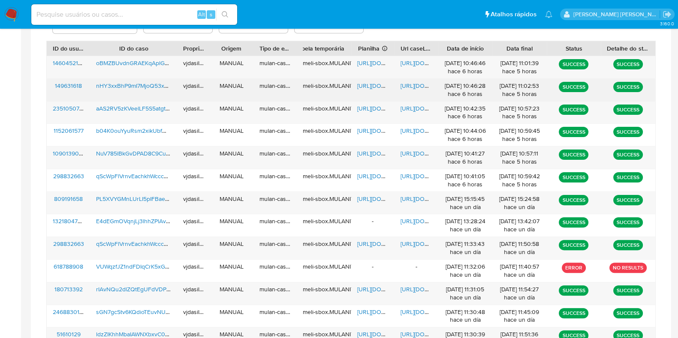
click at [415, 85] on span "[URL][DOMAIN_NAME]" at bounding box center [430, 85] width 59 height 9
click at [370, 88] on span "[URL][DOMAIN_NAME]" at bounding box center [386, 85] width 59 height 9
click at [139, 85] on span "nHY3xxBhP9mI7MjoQ53xk0RO" at bounding box center [138, 85] width 84 height 9
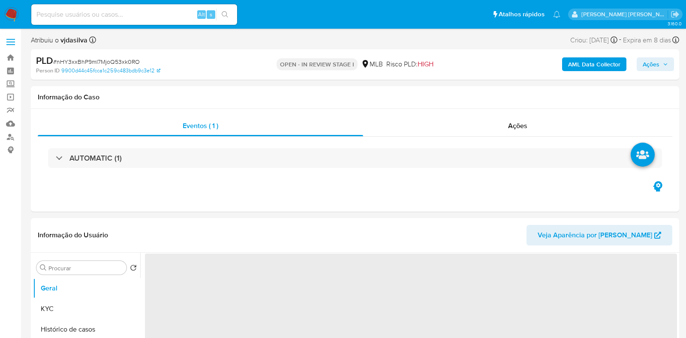
select select "10"
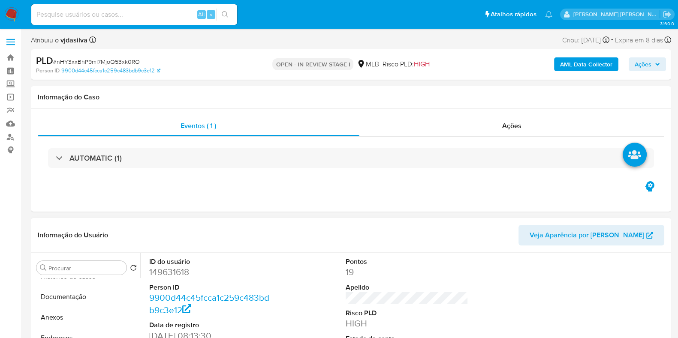
scroll to position [53, 0]
click at [77, 281] on button "Histórico de casos" at bounding box center [83, 276] width 100 height 21
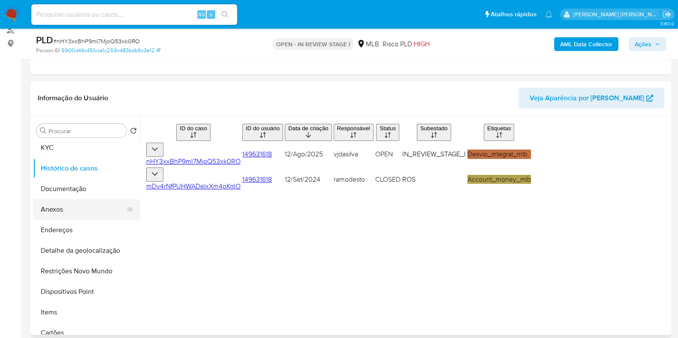
scroll to position [0, 0]
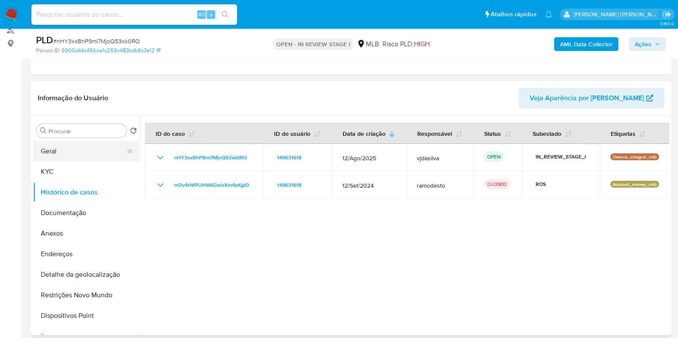
click at [57, 150] on button "Geral" at bounding box center [83, 151] width 100 height 21
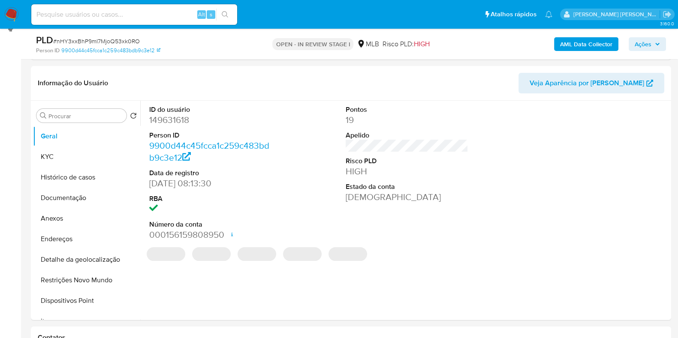
scroll to position [130, 0]
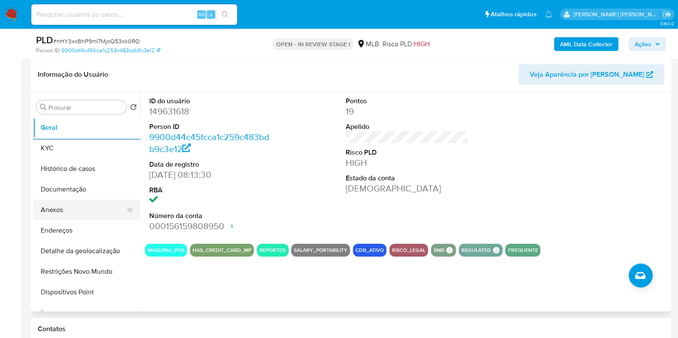
click at [83, 214] on button "Anexos" at bounding box center [83, 210] width 100 height 21
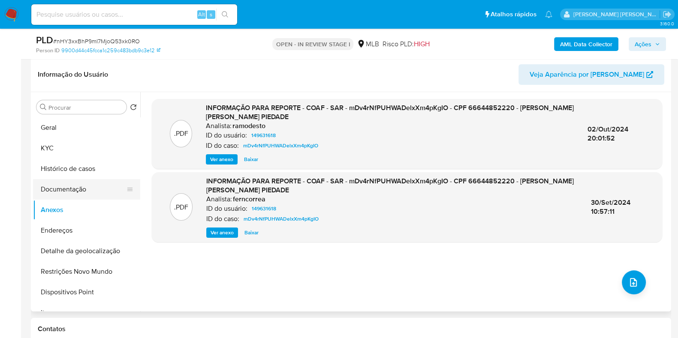
click at [84, 184] on button "Documentação" at bounding box center [83, 189] width 100 height 21
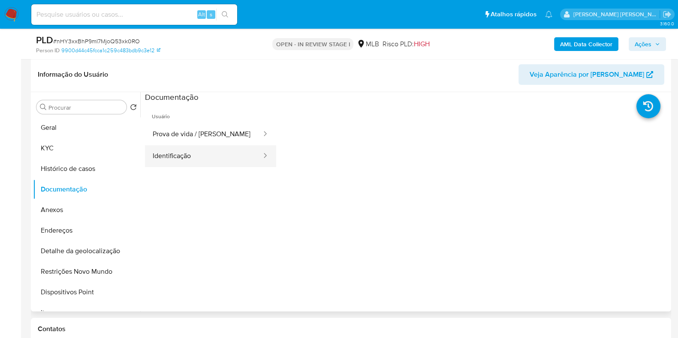
click at [212, 164] on button "Identificação" at bounding box center [204, 156] width 118 height 22
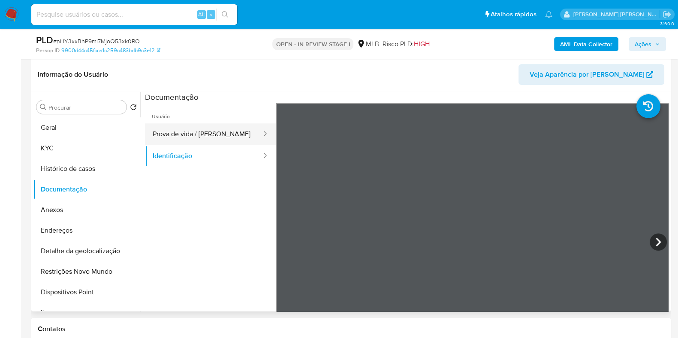
click at [216, 131] on button "Prova de vida / Selfie" at bounding box center [204, 135] width 118 height 22
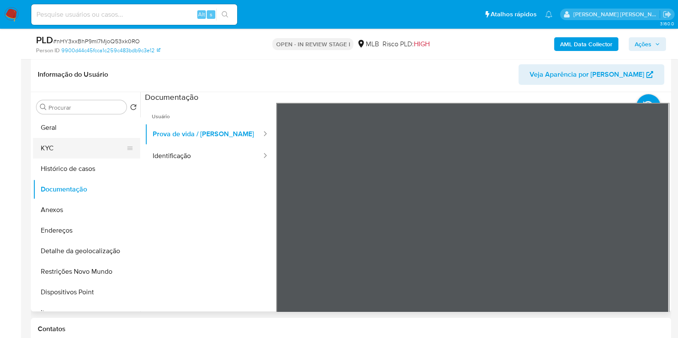
click at [75, 144] on button "KYC" at bounding box center [83, 148] width 100 height 21
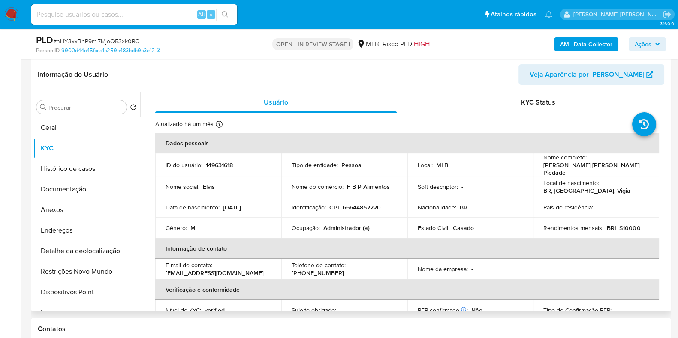
click at [328, 220] on td "Ocupação : Administrador (a)" at bounding box center [344, 228] width 126 height 21
copy div "Ocupação : Administrador (a)"
click at [81, 204] on button "Anexos" at bounding box center [83, 210] width 100 height 21
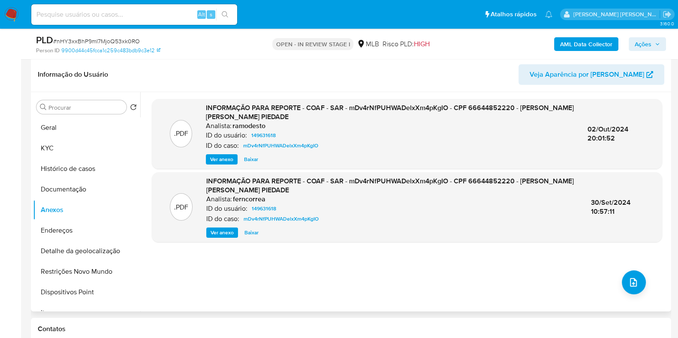
click at [598, 133] on span "02/Out/2024 20:01:52" at bounding box center [607, 133] width 41 height 19
click at [596, 127] on span "02/Out/2024 20:01:52" at bounding box center [607, 133] width 41 height 19
copy div "02/Out/2024 20:01:52"
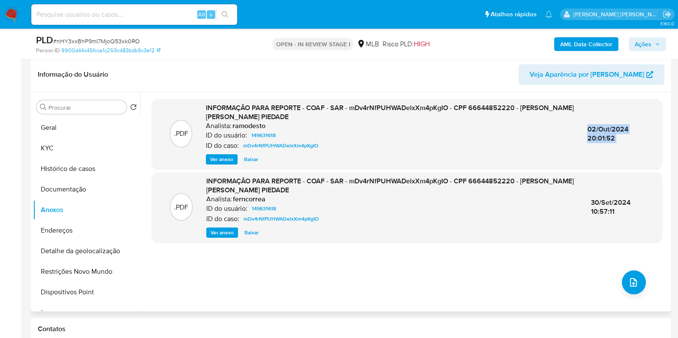
copy div "02/Out/2024 20:01:52"
click at [82, 142] on button "KYC" at bounding box center [83, 148] width 100 height 21
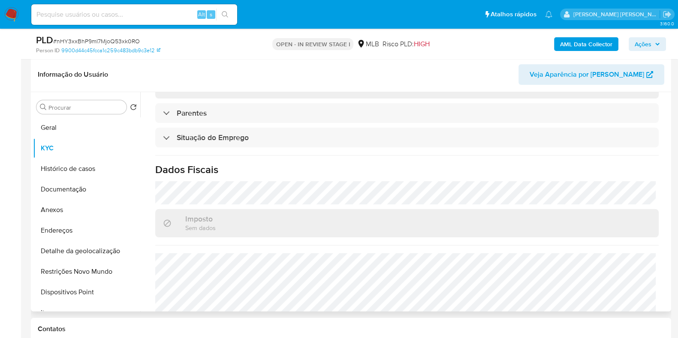
scroll to position [373, 0]
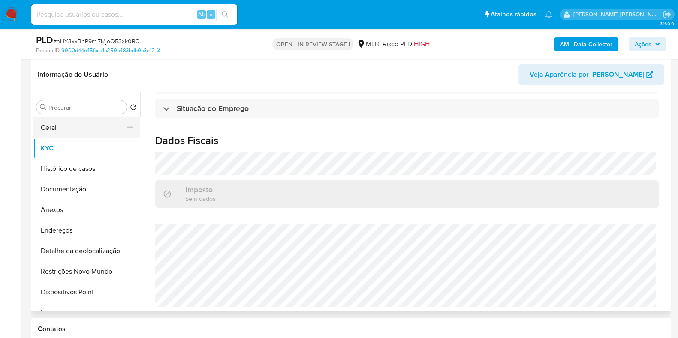
click at [82, 129] on button "Geral" at bounding box center [83, 128] width 100 height 21
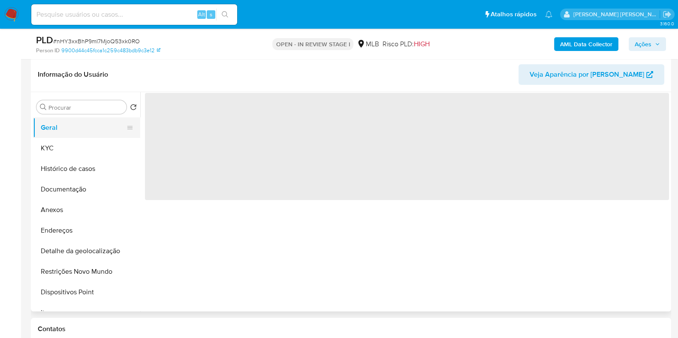
scroll to position [0, 0]
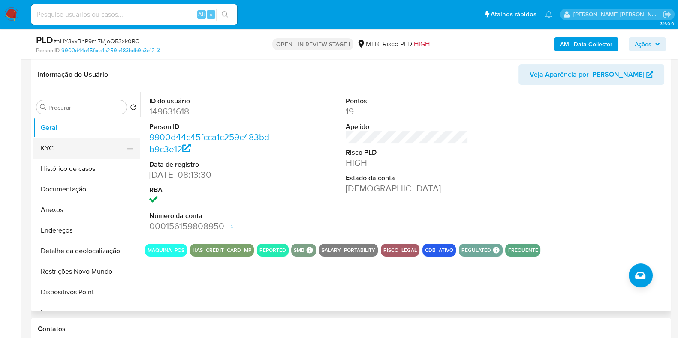
click at [51, 145] on button "KYC" at bounding box center [83, 148] width 100 height 21
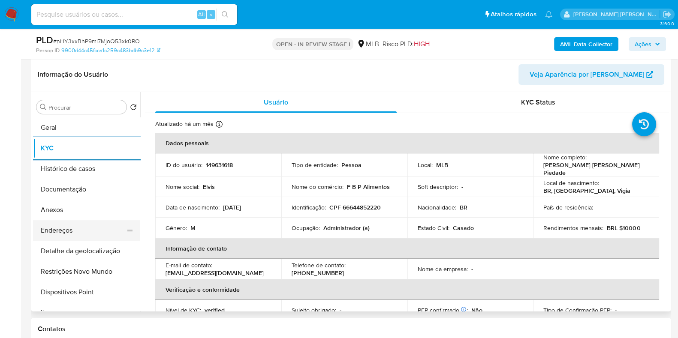
click at [80, 226] on button "Endereços" at bounding box center [83, 230] width 100 height 21
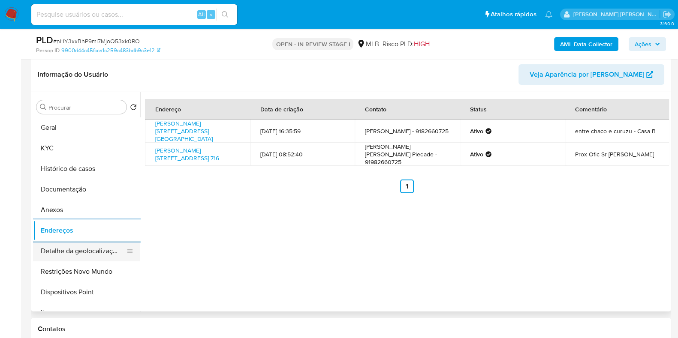
click at [92, 250] on button "Detalhe da geolocalização" at bounding box center [83, 251] width 100 height 21
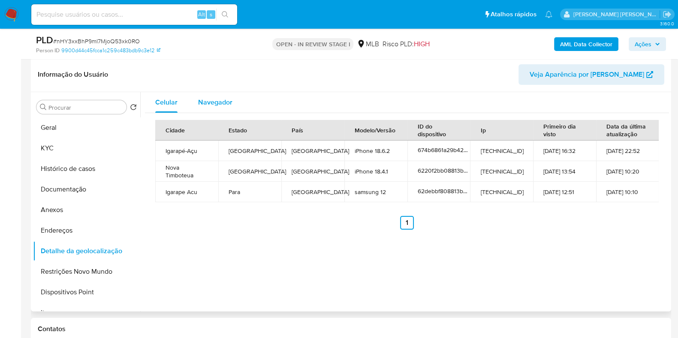
click at [213, 106] on span "Navegador" at bounding box center [215, 102] width 34 height 10
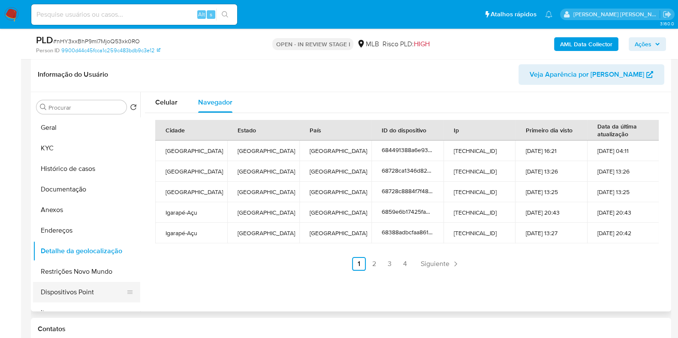
click at [85, 282] on button "Dispositivos Point" at bounding box center [83, 292] width 100 height 21
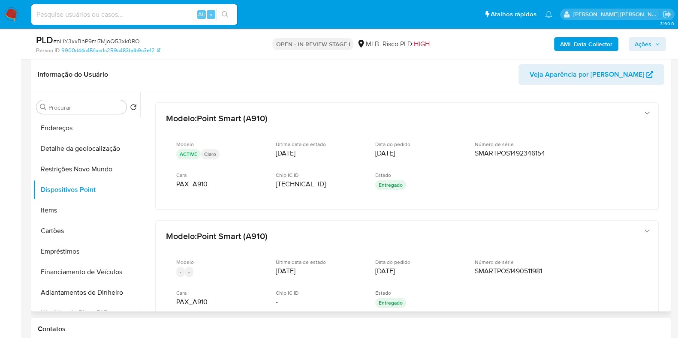
scroll to position [88, 0]
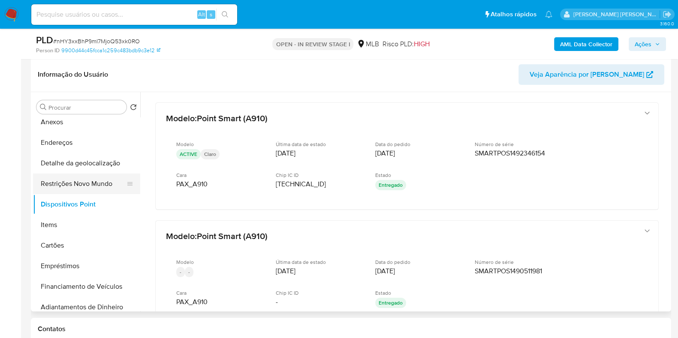
click at [101, 178] on button "Restrições Novo Mundo" at bounding box center [83, 184] width 100 height 21
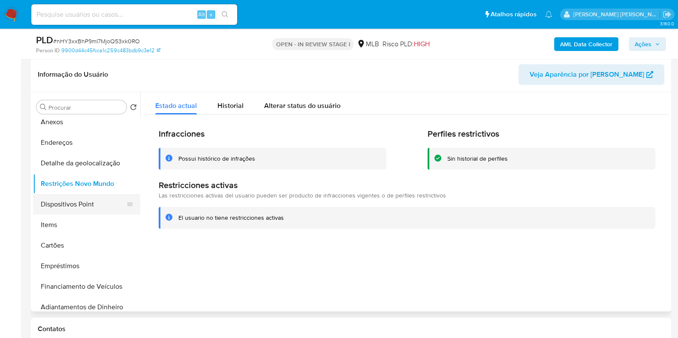
click at [86, 208] on button "Dispositivos Point" at bounding box center [83, 204] width 100 height 21
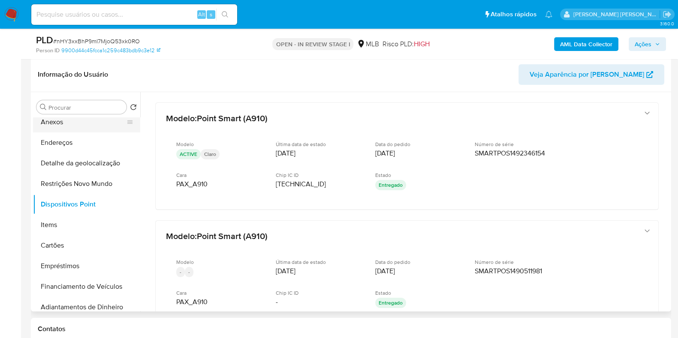
click at [86, 123] on button "Anexos" at bounding box center [83, 122] width 100 height 21
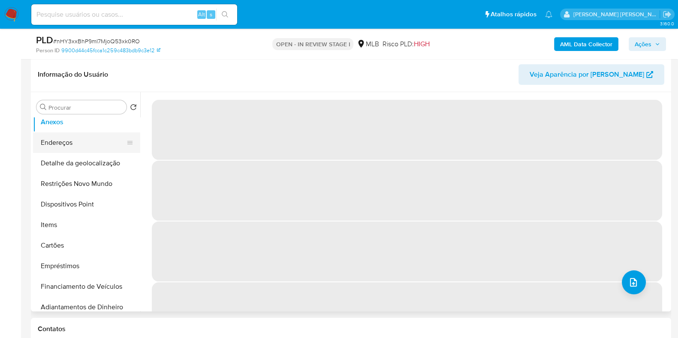
click at [133, 145] on button "Endereços" at bounding box center [83, 143] width 100 height 21
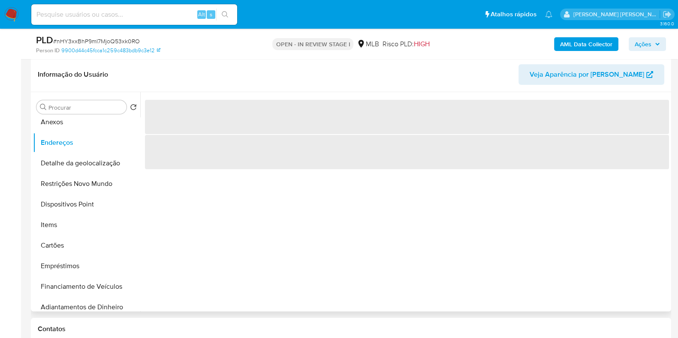
scroll to position [16, 0]
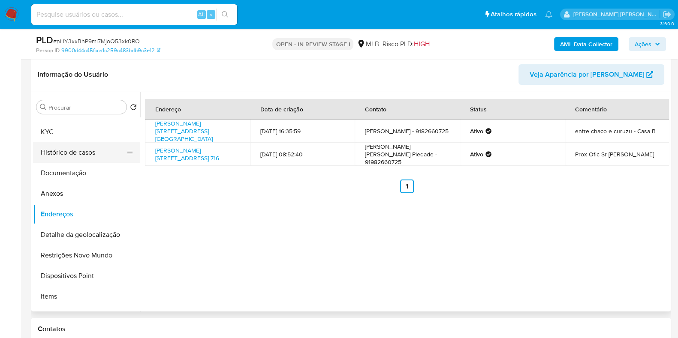
click at [105, 144] on button "Histórico de casos" at bounding box center [83, 152] width 100 height 21
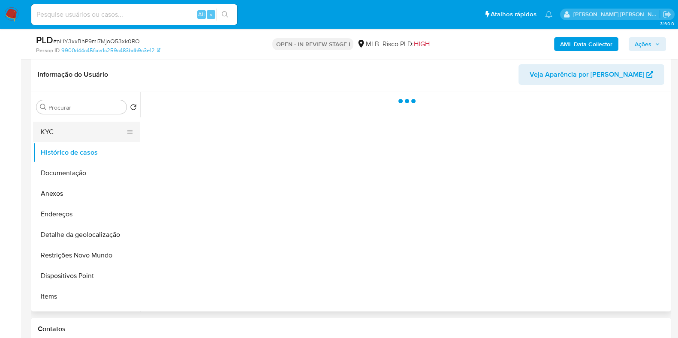
click at [92, 130] on button "KYC" at bounding box center [83, 132] width 100 height 21
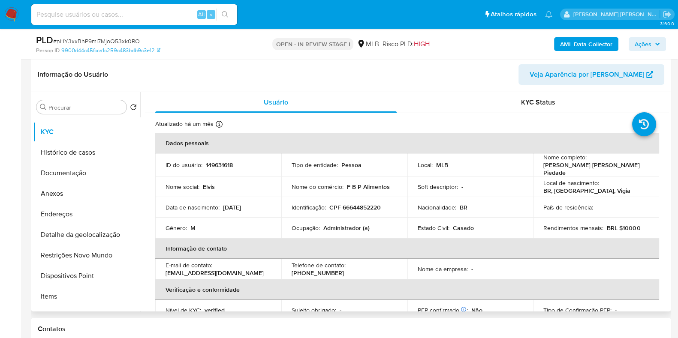
drag, startPoint x: 665, startPoint y: 103, endPoint x: 668, endPoint y: 180, distance: 77.3
click at [668, 180] on div "Usuário KYC Status Atualizado há um mês Criado: 15/06/2020 14:04:57 Atualizado:…" at bounding box center [404, 202] width 529 height 220
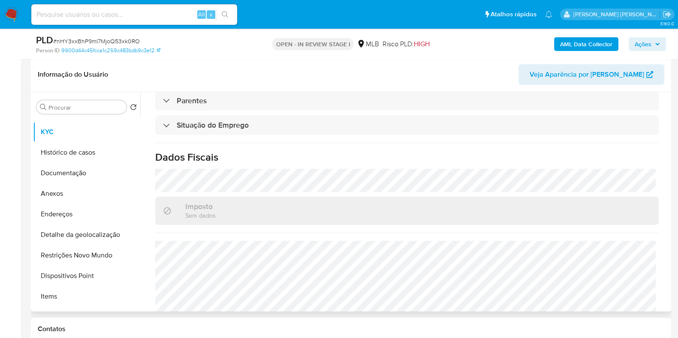
scroll to position [373, 0]
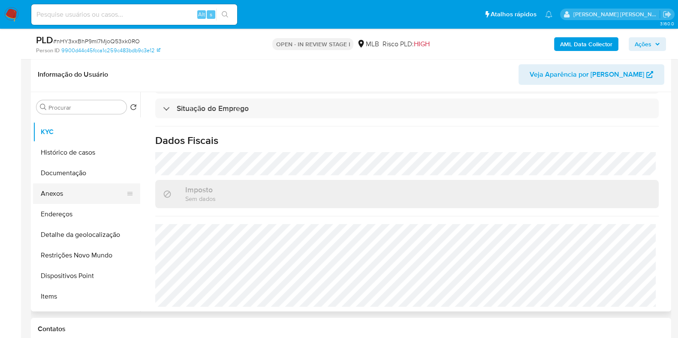
click at [65, 199] on button "Anexos" at bounding box center [83, 194] width 100 height 21
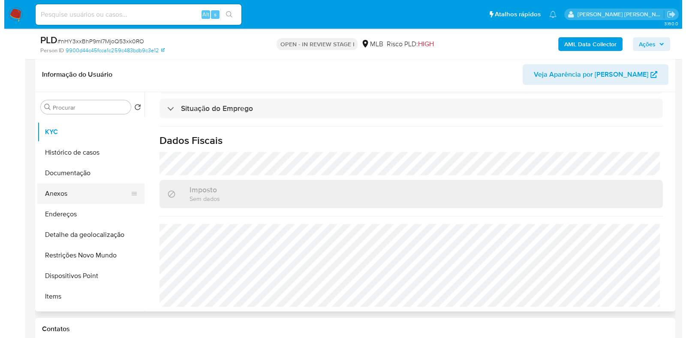
scroll to position [0, 0]
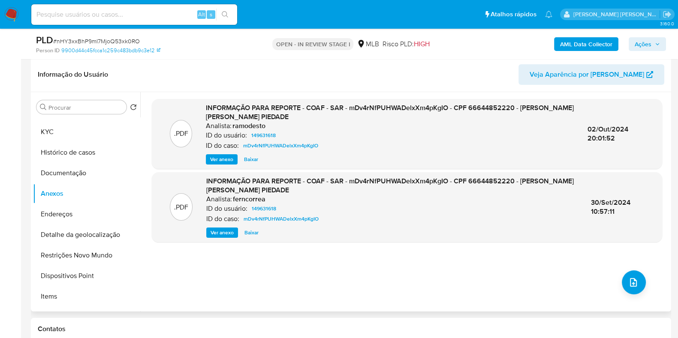
click at [396, 74] on header "Informação do Usuário Veja Aparência por Pessoa" at bounding box center [351, 74] width 627 height 21
click at [570, 46] on b "AML Data Collector" at bounding box center [586, 44] width 52 height 14
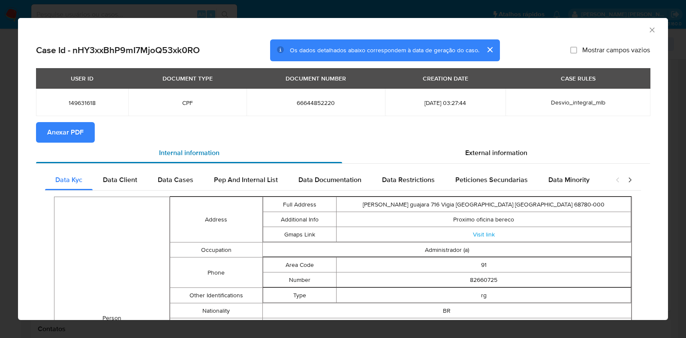
drag, startPoint x: 82, startPoint y: 132, endPoint x: 82, endPoint y: 145, distance: 12.9
drag, startPoint x: 82, startPoint y: 145, endPoint x: 647, endPoint y: 30, distance: 575.9
click at [648, 30] on icon "Fechar a janela" at bounding box center [652, 30] width 9 height 9
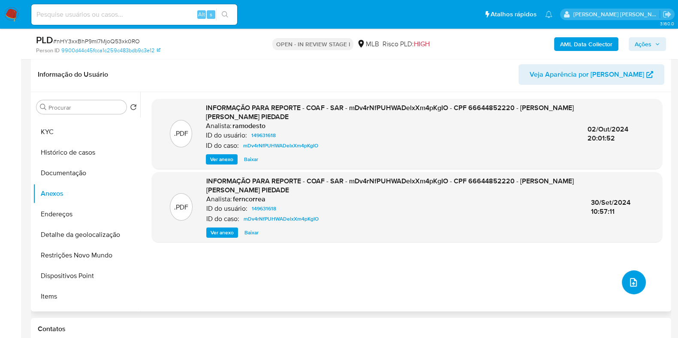
click at [631, 282] on icon "upload-file" at bounding box center [633, 283] width 10 height 10
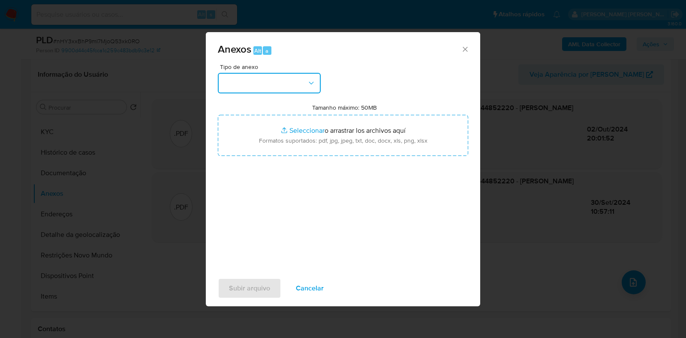
click at [311, 81] on icon "button" at bounding box center [311, 83] width 9 height 9
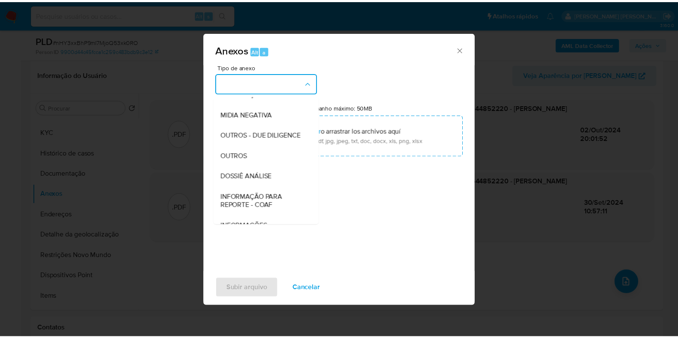
scroll to position [132, 0]
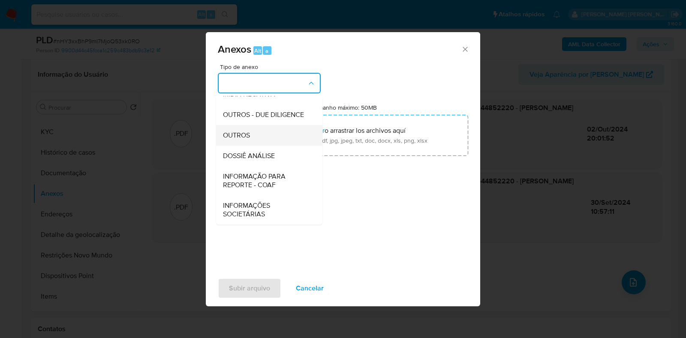
click at [266, 130] on div "OUTROS" at bounding box center [267, 135] width 88 height 21
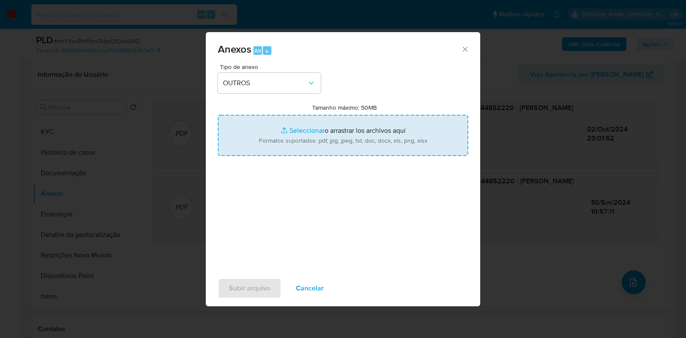
type input "C:\fakepath\Mulan 149631618_2025_09_17_09_57_56.xlsx"
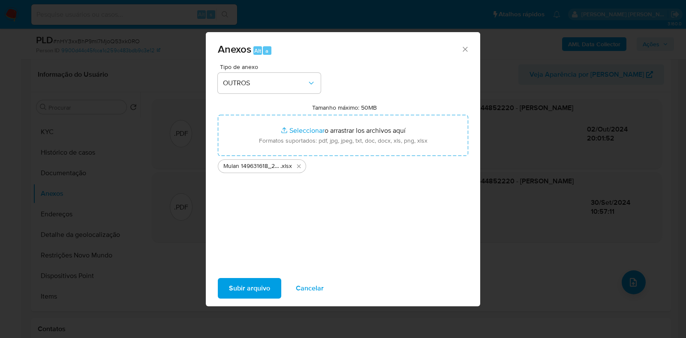
click at [244, 286] on span "Subir arquivo" at bounding box center [249, 288] width 41 height 19
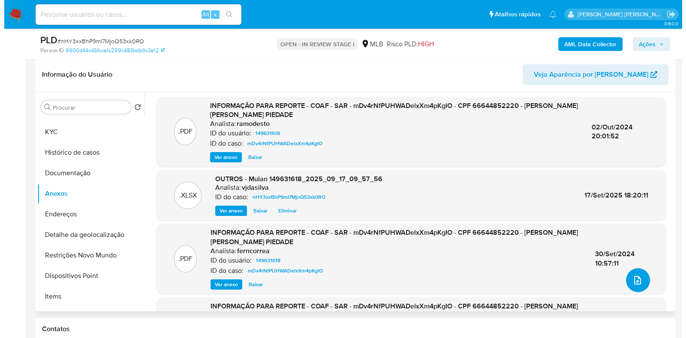
scroll to position [2, 0]
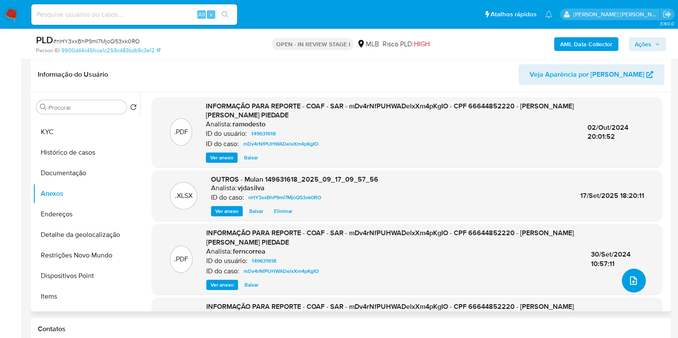
click at [630, 276] on icon "upload-file" at bounding box center [633, 281] width 10 height 10
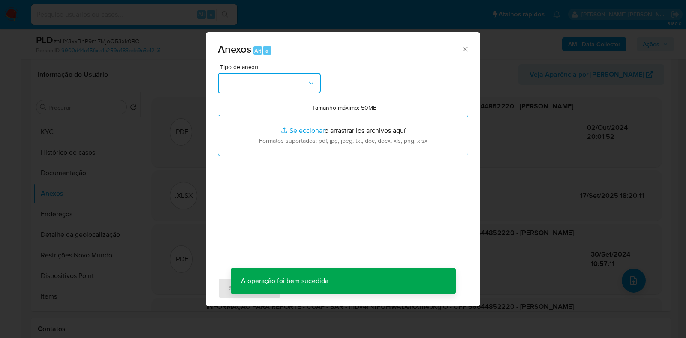
click at [314, 81] on icon "button" at bounding box center [311, 83] width 9 height 9
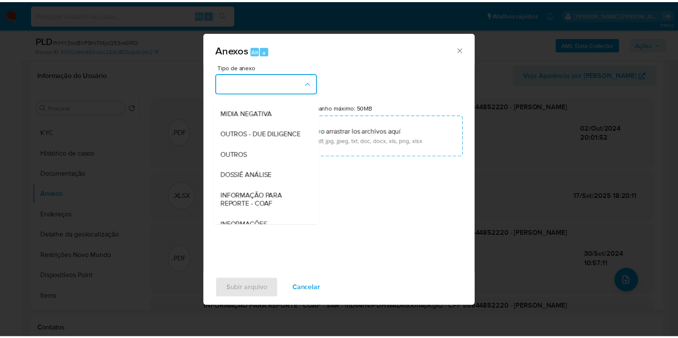
scroll to position [132, 0]
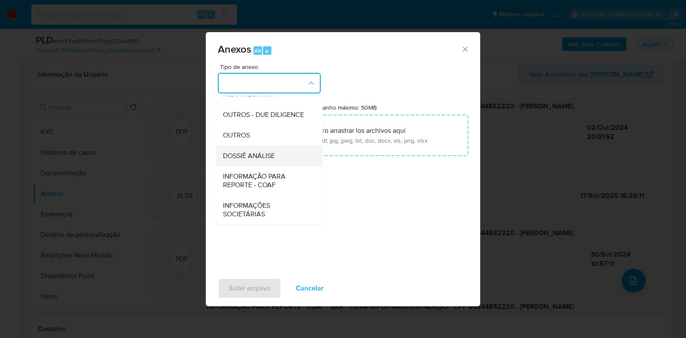
click at [288, 158] on div "DOSSIÊ ANÁLISE" at bounding box center [267, 156] width 88 height 21
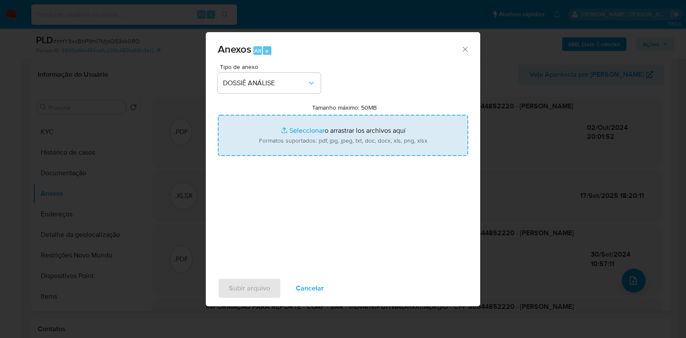
type input "C:\fakepath\SAR - XXXX - CPF 66644852220 - ELVIS DENIS DA SILVA PIEDADE (1).pdf"
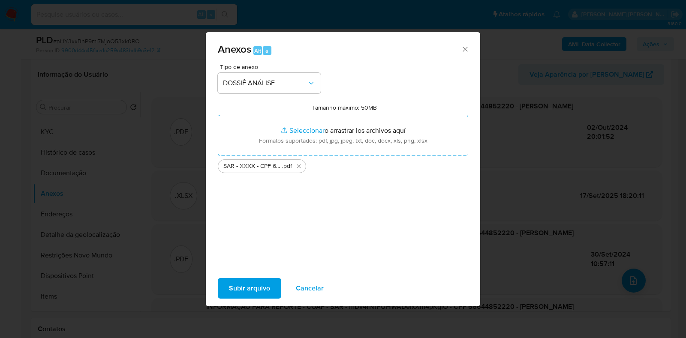
click at [253, 293] on span "Subir arquivo" at bounding box center [249, 288] width 41 height 19
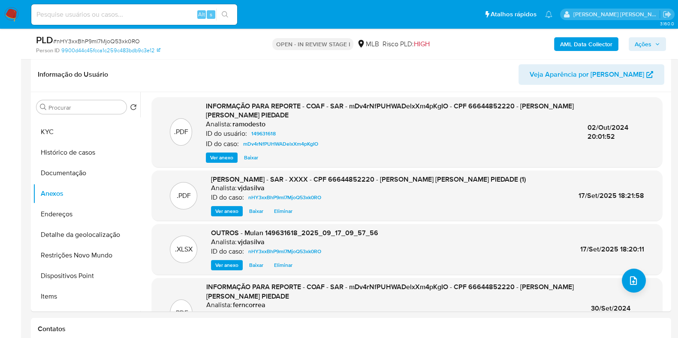
click at [648, 39] on span "Ações" at bounding box center [643, 44] width 17 height 14
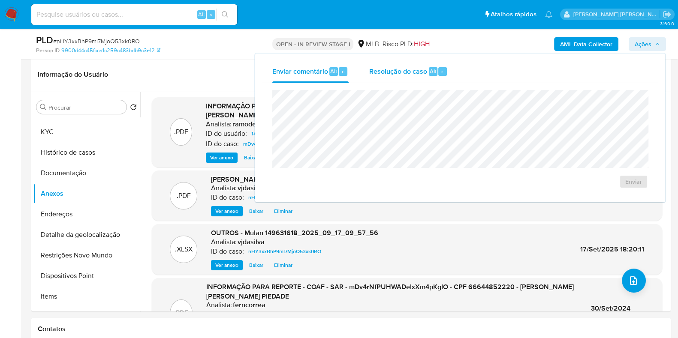
click at [404, 72] on span "Resolução do caso" at bounding box center [398, 71] width 58 height 10
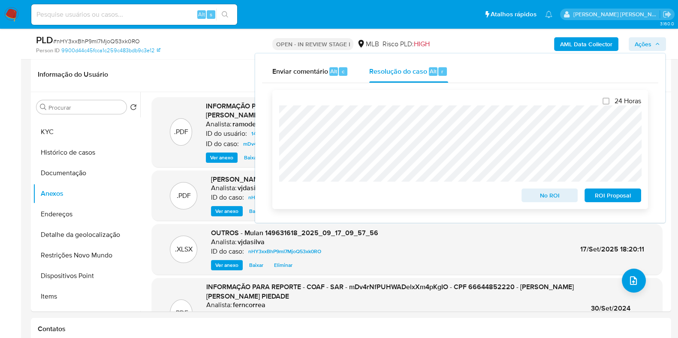
click at [619, 194] on span "ROI Proposal" at bounding box center [613, 196] width 45 height 12
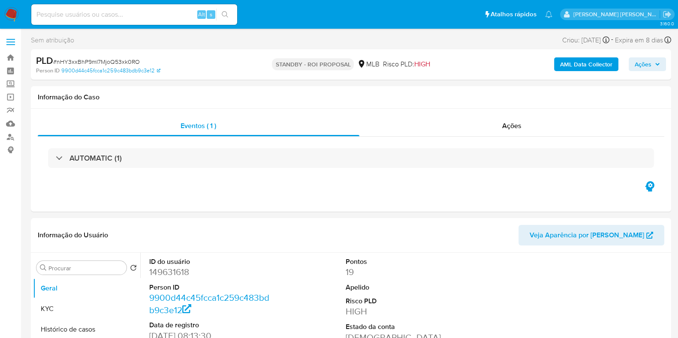
select select "10"
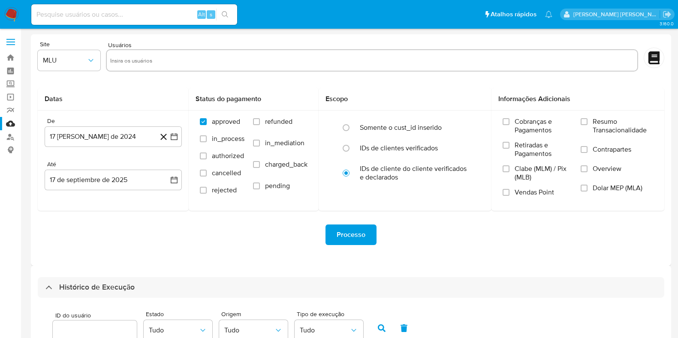
select select "100"
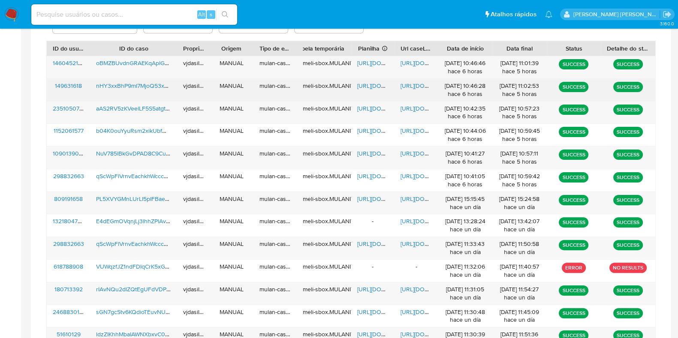
click at [413, 88] on span "[URL][DOMAIN_NAME]" at bounding box center [430, 85] width 59 height 9
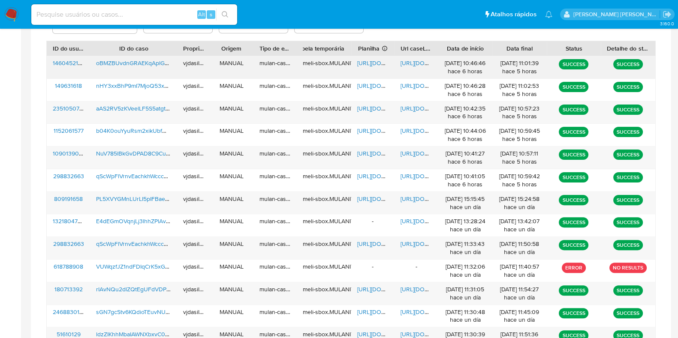
click at [409, 63] on span "https://docs.google.com/document/d/1RQ1rFzoK05-2xBobDHuRWUVjxaS6p8lQqw26RjA1YKU…" at bounding box center [430, 63] width 59 height 9
click at [379, 60] on span "https://docs.google.com/spreadsheets/d/1QVuITlyb_XScXNE9J_8-nTSH4qBKzaEM70F8gpG…" at bounding box center [386, 63] width 59 height 9
click at [155, 61] on span "oBMZBUvdnGRAEKqAplGE4IBK" at bounding box center [138, 63] width 84 height 9
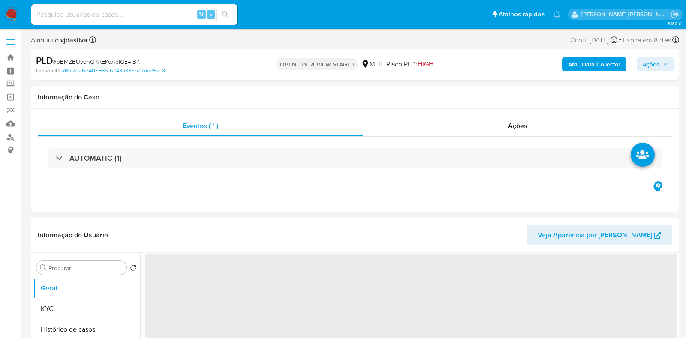
select select "10"
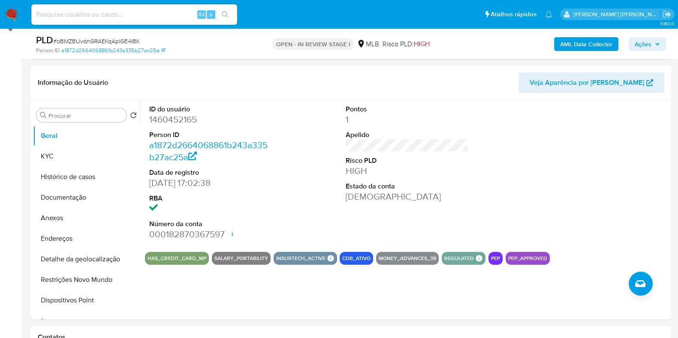
scroll to position [133, 0]
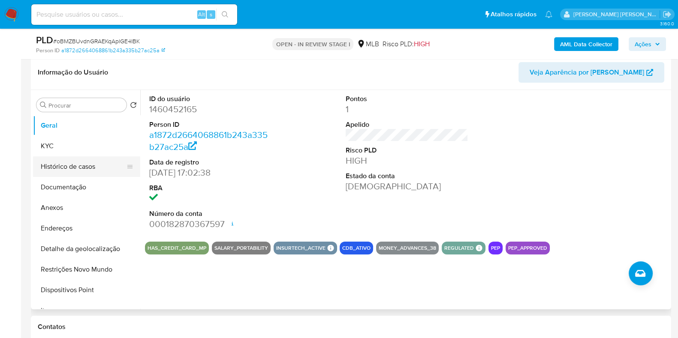
click at [75, 173] on button "Histórico de casos" at bounding box center [83, 167] width 100 height 21
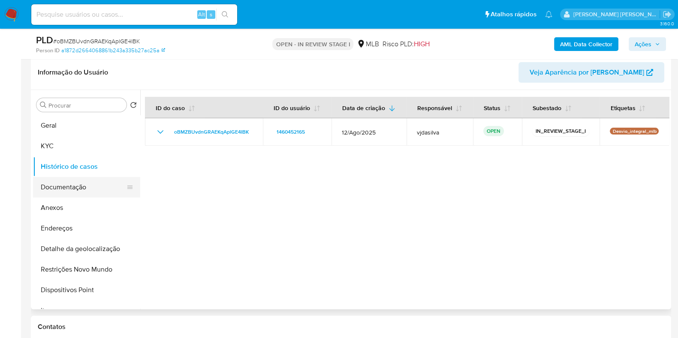
click at [81, 189] on button "Documentação" at bounding box center [83, 187] width 100 height 21
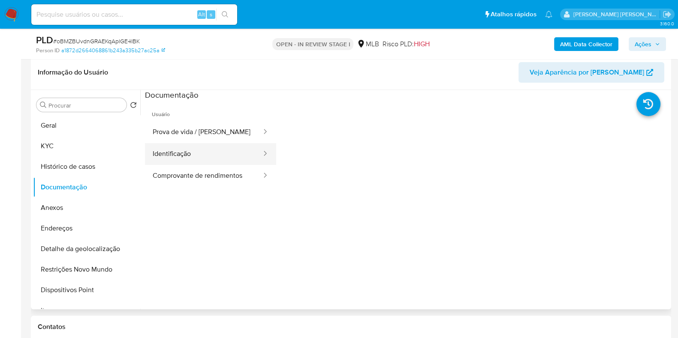
click at [203, 153] on button "Identificação" at bounding box center [204, 154] width 118 height 22
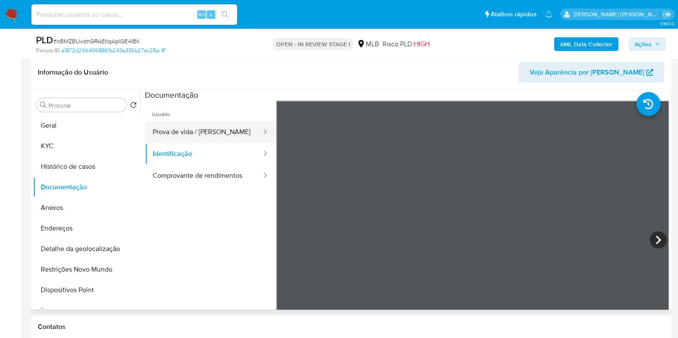
click at [225, 121] on button "Prova de vida / [PERSON_NAME]" at bounding box center [204, 132] width 118 height 22
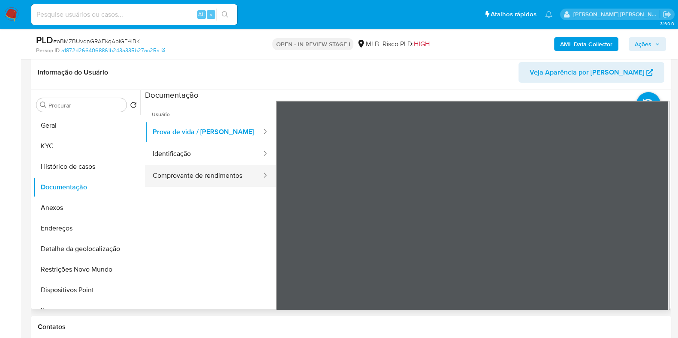
click at [240, 177] on button "Comprovante de rendimentos" at bounding box center [204, 176] width 118 height 22
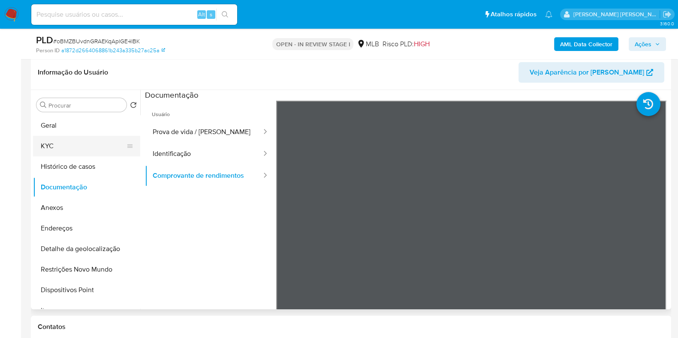
click at [74, 143] on button "KYC" at bounding box center [83, 146] width 100 height 21
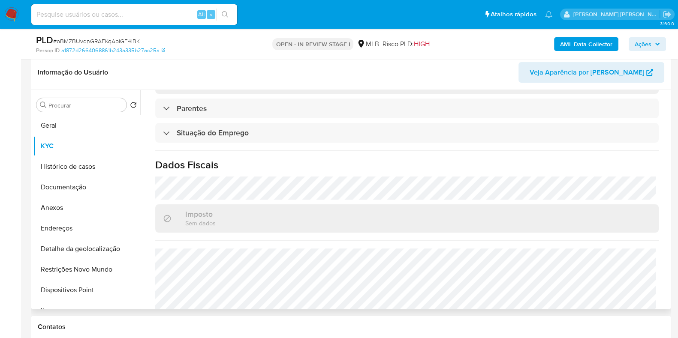
scroll to position [373, 0]
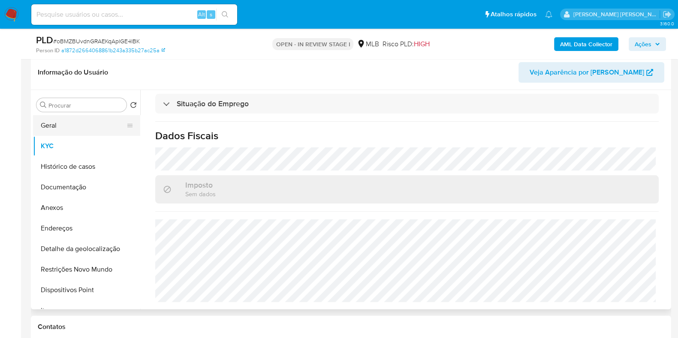
click at [93, 125] on button "Geral" at bounding box center [83, 125] width 100 height 21
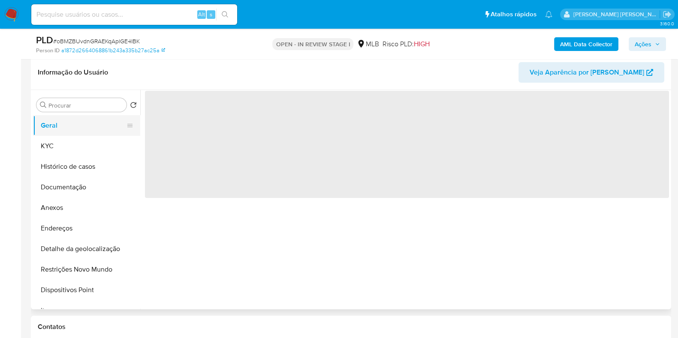
scroll to position [0, 0]
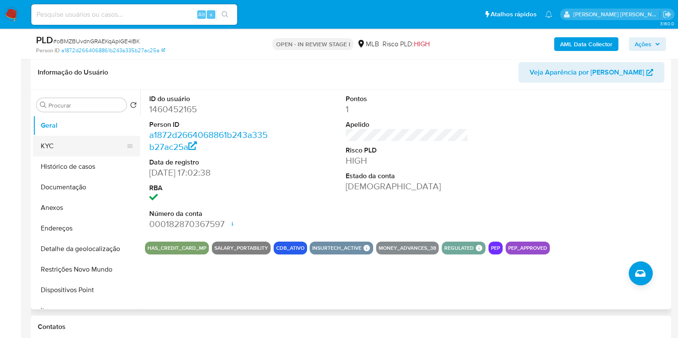
click at [56, 146] on button "KYC" at bounding box center [83, 146] width 100 height 21
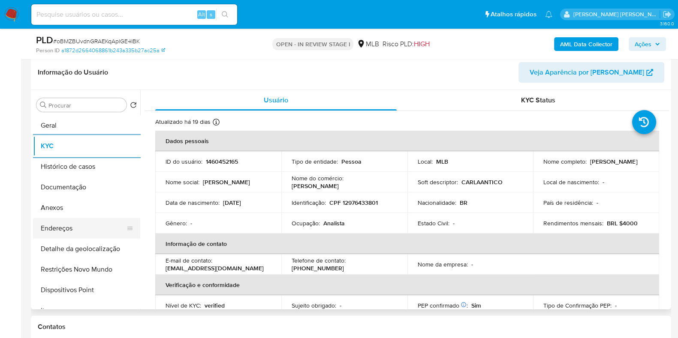
click at [74, 226] on button "Endereços" at bounding box center [83, 228] width 100 height 21
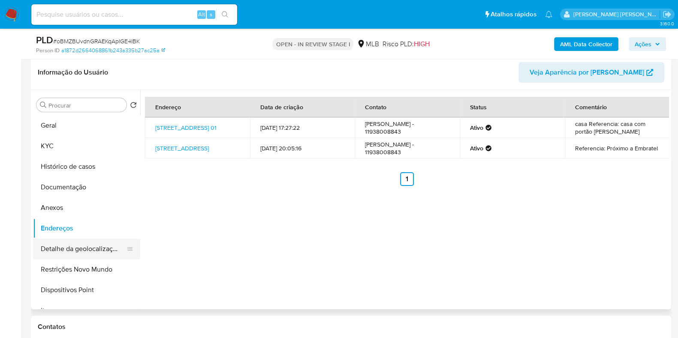
click at [79, 253] on button "Detalhe da geolocalização" at bounding box center [83, 249] width 100 height 21
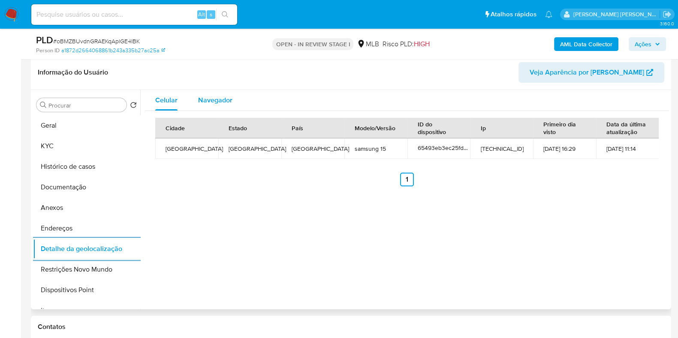
click at [220, 97] on span "Navegador" at bounding box center [215, 100] width 34 height 10
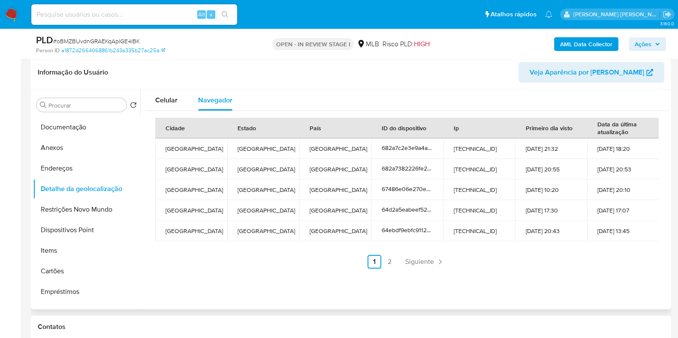
scroll to position [62, 0]
click at [106, 207] on button "Restrições Novo Mundo" at bounding box center [83, 208] width 100 height 21
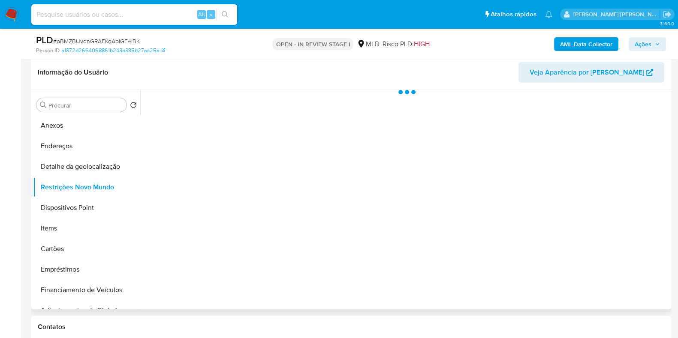
scroll to position [88, 0]
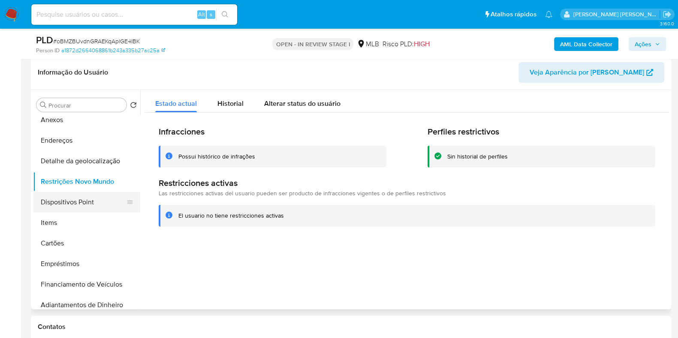
click at [105, 207] on button "Dispositivos Point" at bounding box center [83, 202] width 100 height 21
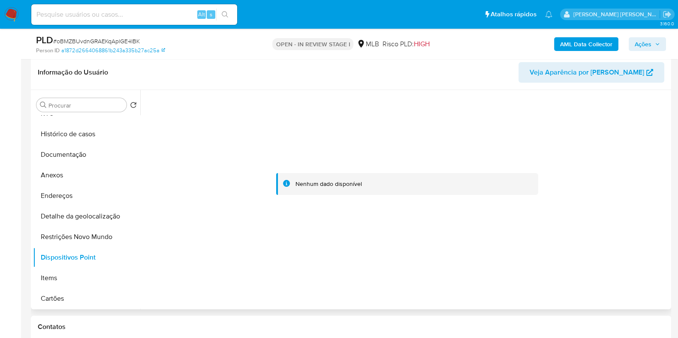
scroll to position [14, 0]
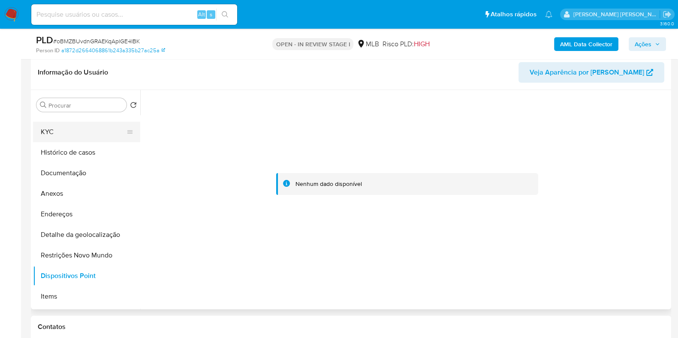
click at [78, 132] on button "KYC" at bounding box center [83, 132] width 100 height 21
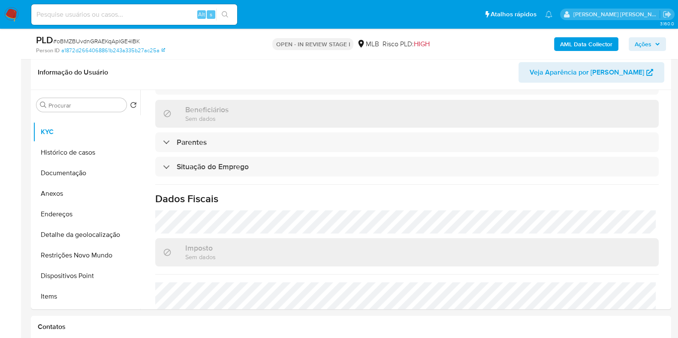
scroll to position [0, 0]
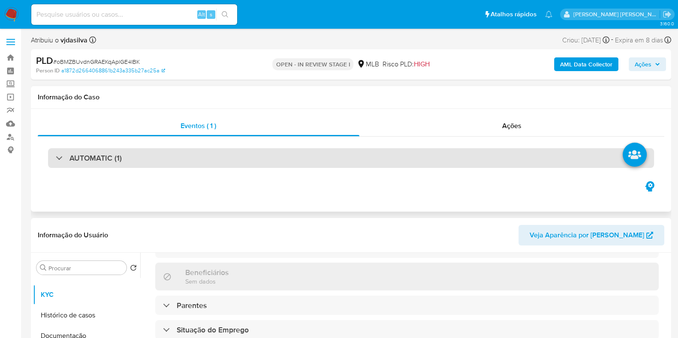
click at [370, 158] on div "AUTOMATIC (1)" at bounding box center [351, 158] width 606 height 20
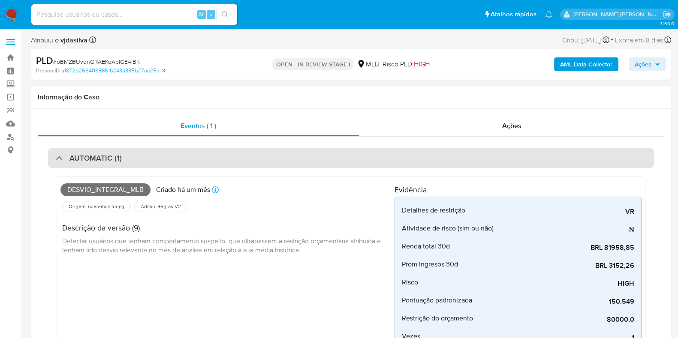
click at [346, 163] on div "AUTOMATIC (1)" at bounding box center [351, 158] width 606 height 20
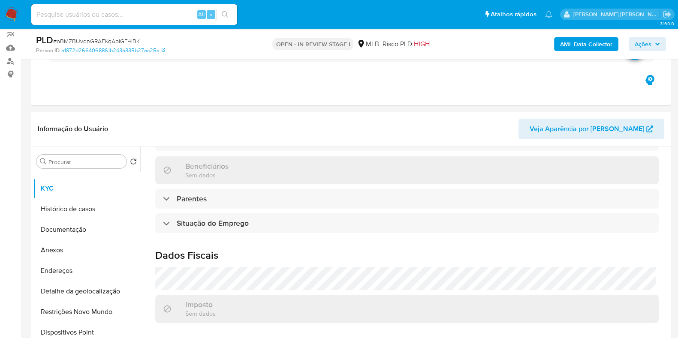
scroll to position [78, 0]
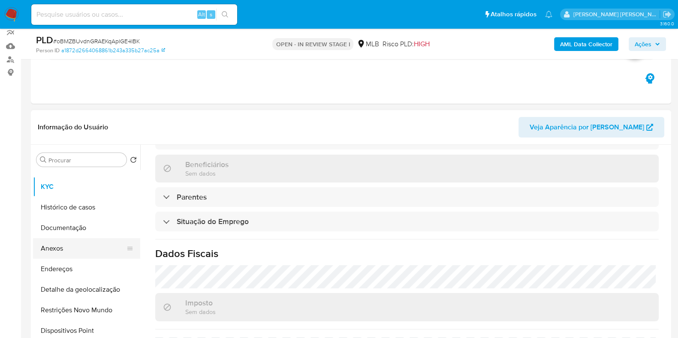
click at [90, 244] on button "Anexos" at bounding box center [83, 248] width 100 height 21
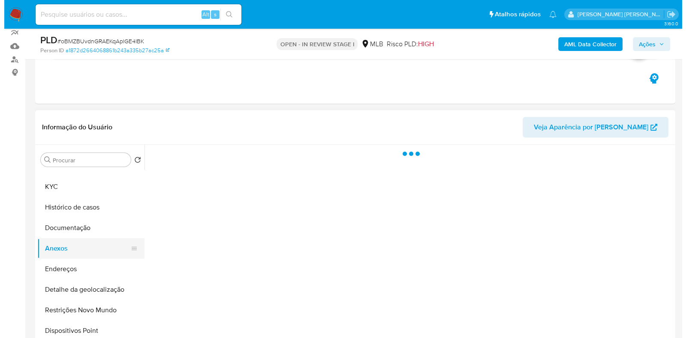
scroll to position [0, 0]
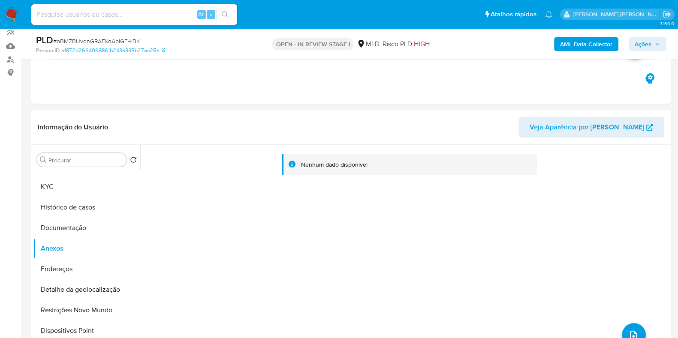
click at [593, 43] on b "AML Data Collector" at bounding box center [586, 44] width 52 height 14
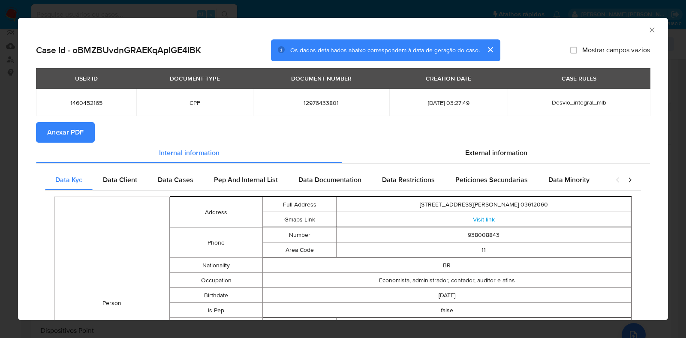
click at [67, 127] on span "Anexar PDF" at bounding box center [65, 132] width 36 height 19
click at [648, 27] on icon "Fechar a janela" at bounding box center [652, 30] width 9 height 9
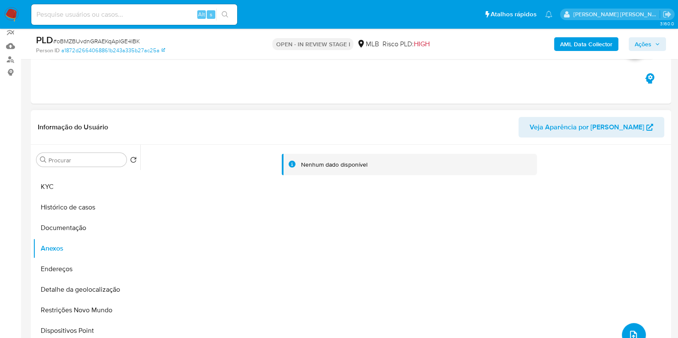
click at [633, 336] on icon "upload-file" at bounding box center [633, 335] width 10 height 10
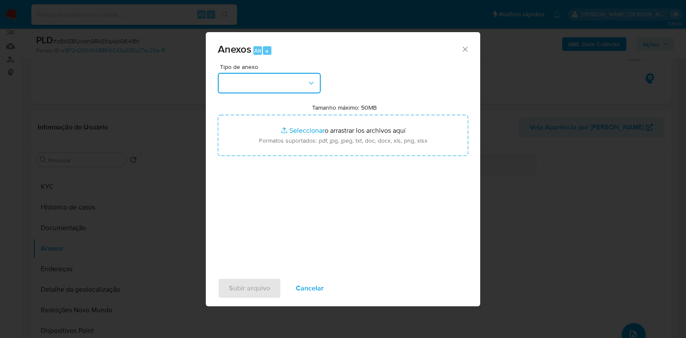
click at [310, 80] on icon "button" at bounding box center [311, 83] width 9 height 9
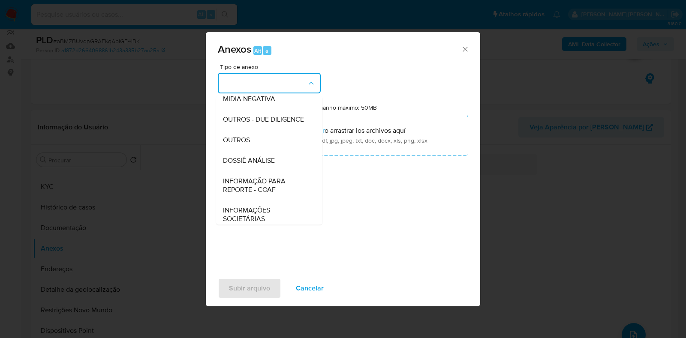
scroll to position [132, 0]
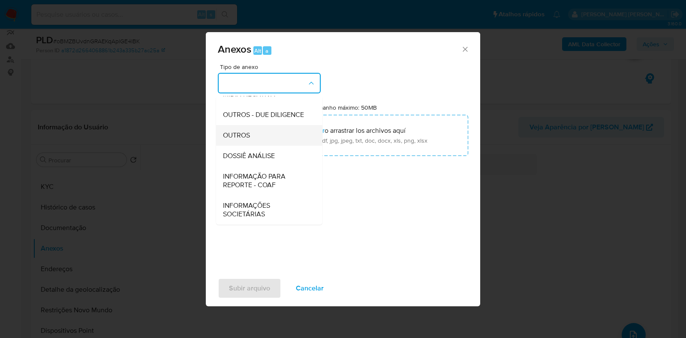
click at [271, 139] on div "OUTROS" at bounding box center [267, 135] width 88 height 21
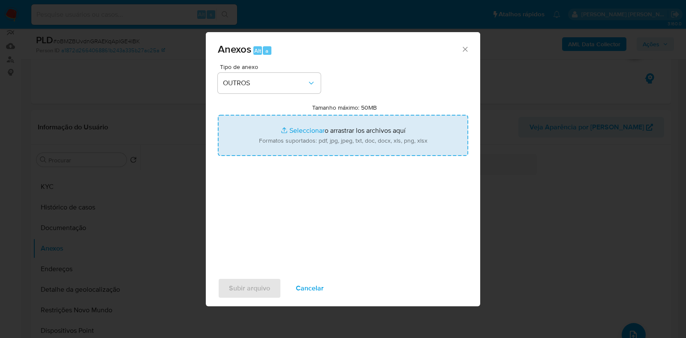
type input "C:\fakepath\Mulan 1460452165_2025_09_17_09_58_08.xlsx"
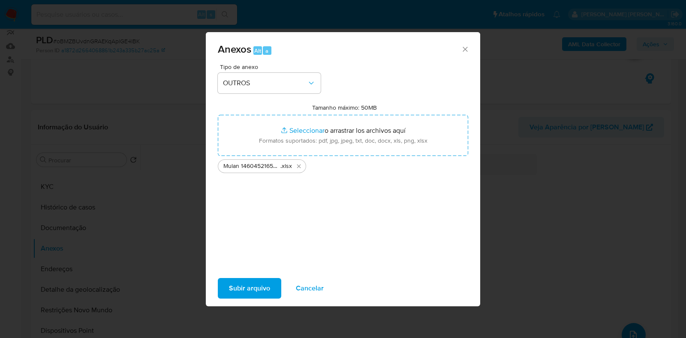
click at [255, 290] on span "Subir arquivo" at bounding box center [249, 288] width 41 height 19
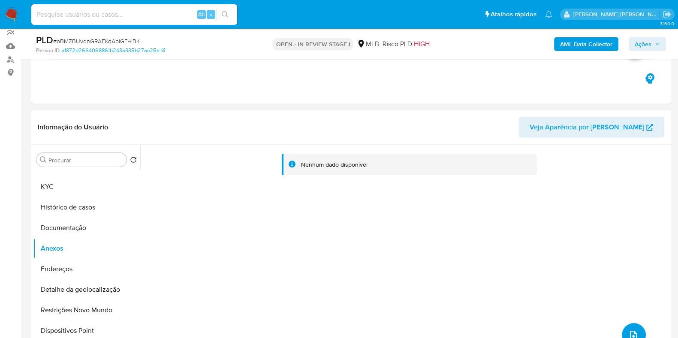
click at [633, 332] on icon "upload-file" at bounding box center [633, 335] width 7 height 9
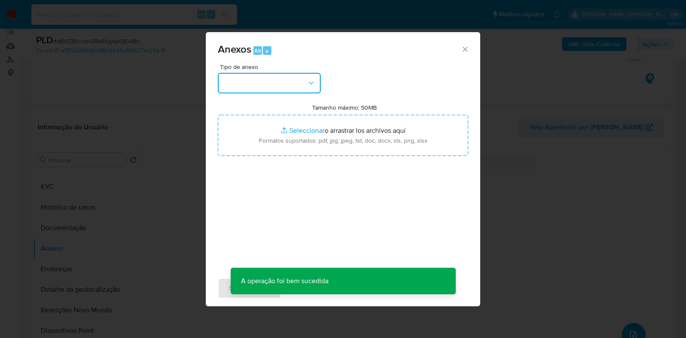
click at [311, 81] on icon "button" at bounding box center [311, 83] width 9 height 9
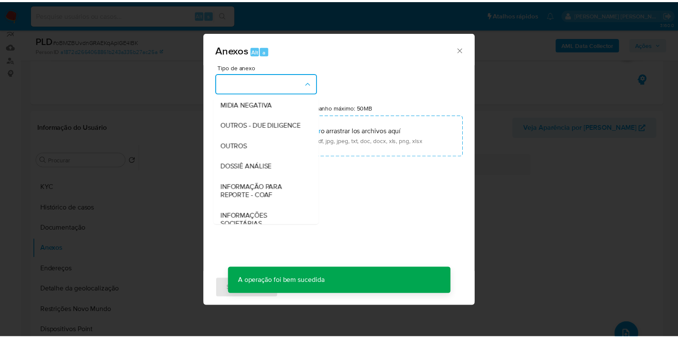
scroll to position [129, 0]
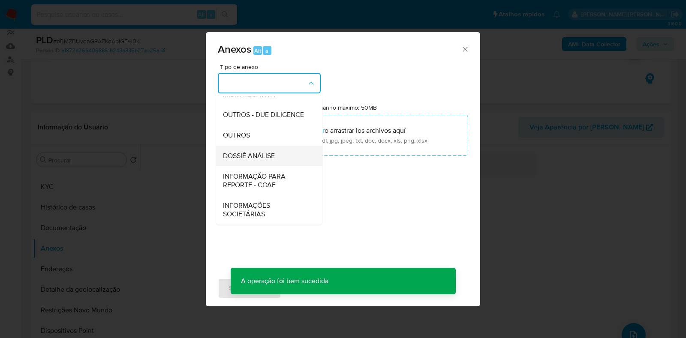
click at [274, 155] on span "DOSSIÊ ANÁLISE" at bounding box center [249, 156] width 52 height 9
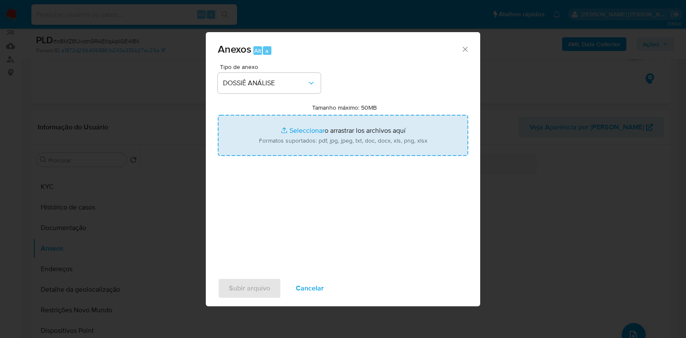
type input "C:\fakepath\SAR - XXXX - CPF 12976433801 - CARLA ANTICO (1).pdf"
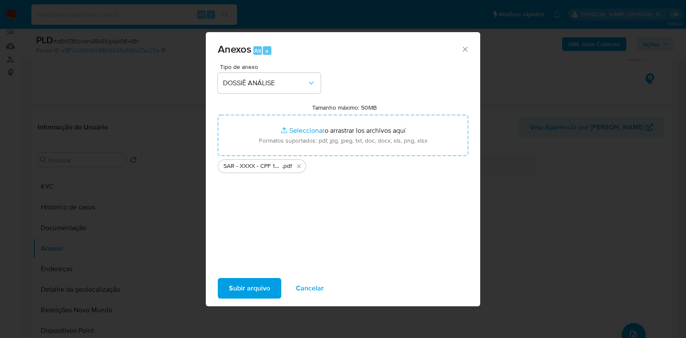
click at [268, 282] on span "Subir arquivo" at bounding box center [249, 288] width 41 height 19
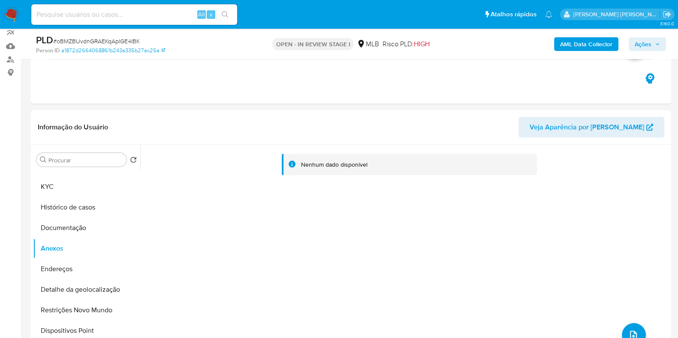
click at [647, 46] on span "Ações" at bounding box center [643, 44] width 17 height 14
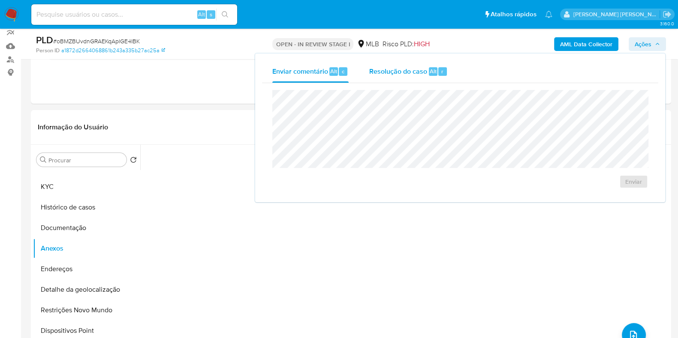
click at [417, 69] on span "Resolução do caso" at bounding box center [398, 71] width 58 height 10
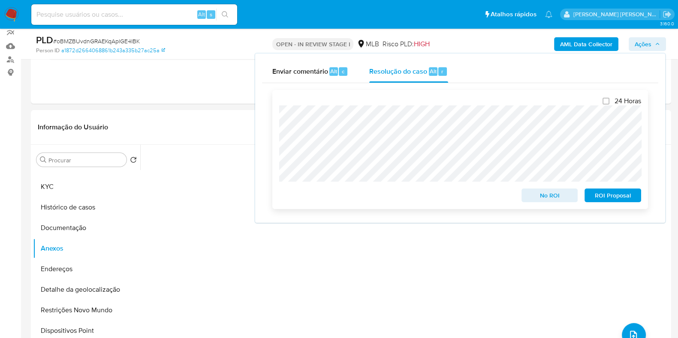
click at [611, 196] on span "ROI Proposal" at bounding box center [613, 196] width 45 height 12
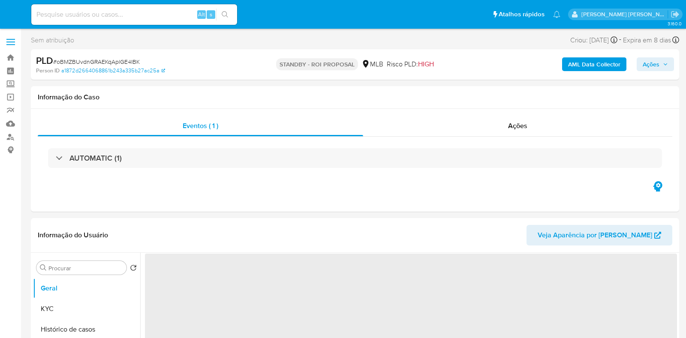
select select "10"
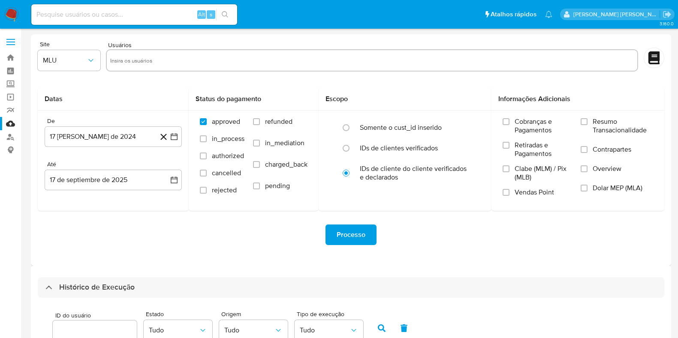
select select "100"
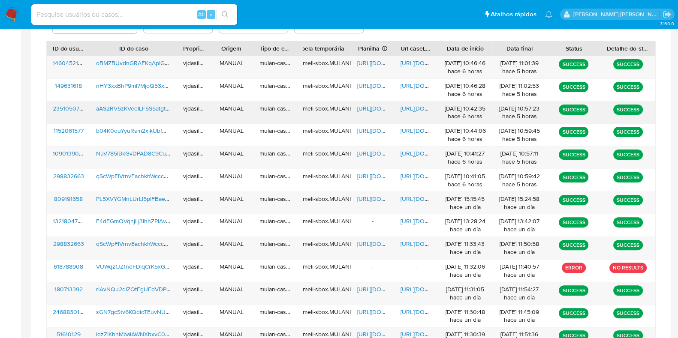
click at [416, 104] on span "https://docs.google.com/document/d/1TiC7pBPgkkWdLsWsm8lFUfLG5T0LbZ8zpNSYjIP8PK0…" at bounding box center [430, 108] width 59 height 9
click at [371, 109] on span "https://docs.google.com/spreadsheets/d/1xSm1leTK9B_tlC5t-hM45iWmLPOoNtZNA4bgXl2…" at bounding box center [386, 108] width 59 height 9
click at [140, 110] on span "aAS2RV5zKVeelLF5S5atgt03" at bounding box center [134, 108] width 77 height 9
click at [414, 150] on span "https://docs.google.com/document/d/1U6he8C-DltWFLW0xaJ93p1Bfa1VpfUEog27tUQQHMZc…" at bounding box center [430, 153] width 59 height 9
click at [369, 153] on span "https://docs.google.com/spreadsheets/d/1gd3MXH3lJU-_VCtFVeEyPj_z9Jm9jO7ILTlFYJ9…" at bounding box center [386, 153] width 59 height 9
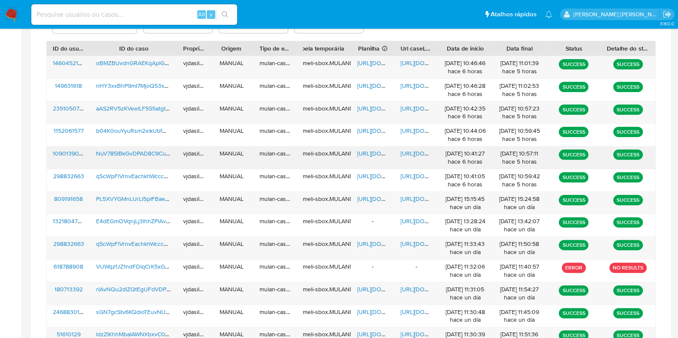
click at [152, 152] on span "NuV785lBkGvDPAD8C9CusRF0" at bounding box center [138, 153] width 84 height 9
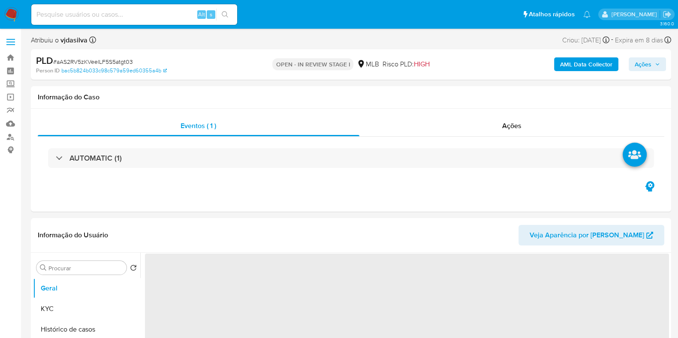
select select "10"
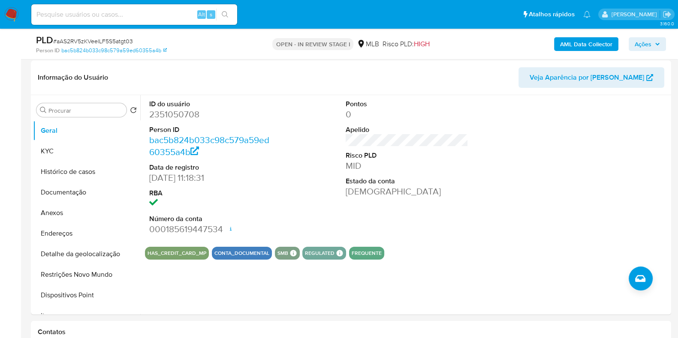
scroll to position [148, 0]
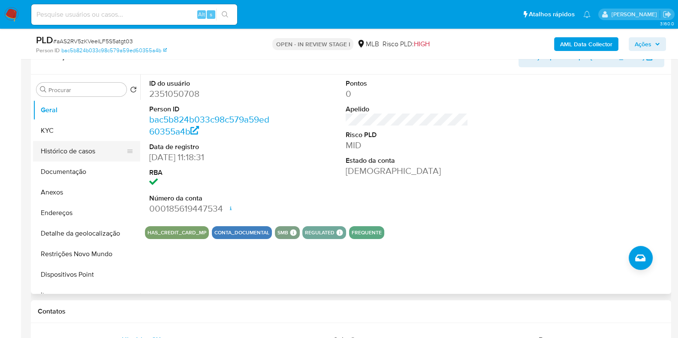
click at [95, 150] on button "Histórico de casos" at bounding box center [83, 151] width 100 height 21
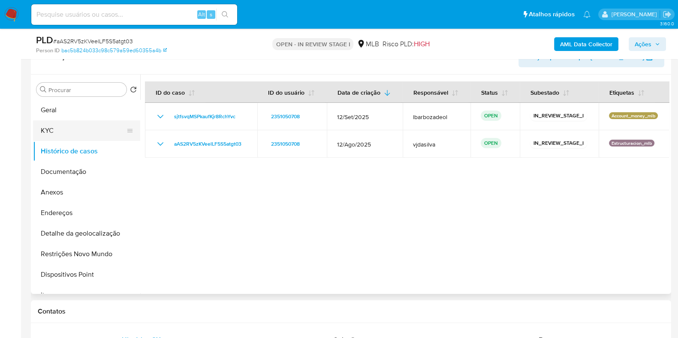
click at [89, 131] on button "KYC" at bounding box center [83, 131] width 100 height 21
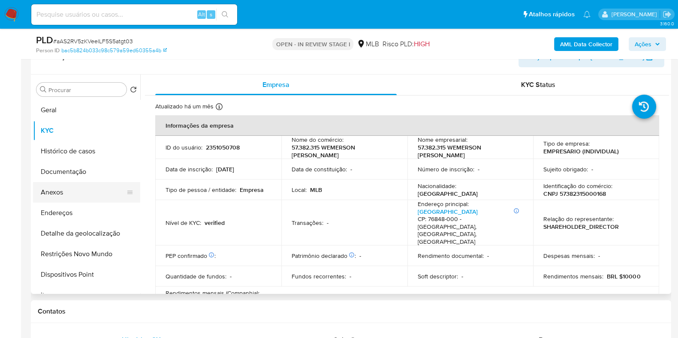
click at [87, 196] on button "Anexos" at bounding box center [83, 192] width 100 height 21
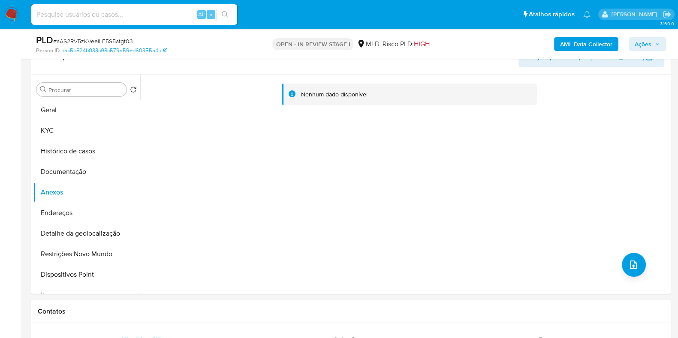
click at [561, 44] on b "AML Data Collector" at bounding box center [586, 44] width 52 height 14
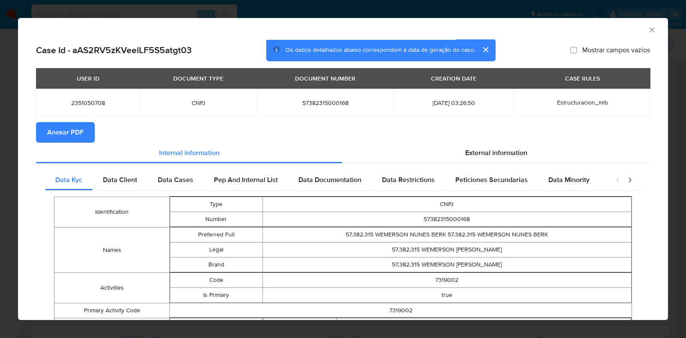
click at [81, 133] on span "Anexar PDF" at bounding box center [65, 132] width 36 height 19
click at [648, 28] on icon "Fechar a janela" at bounding box center [652, 30] width 9 height 9
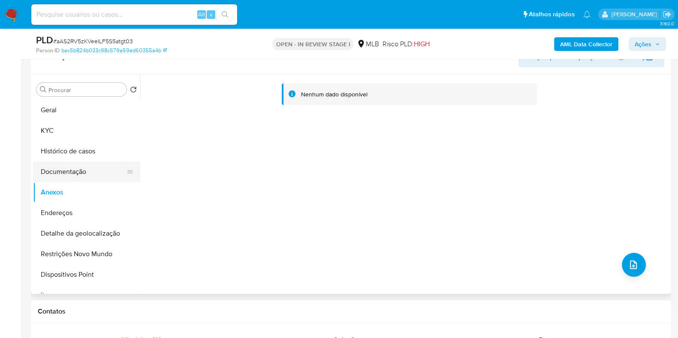
click at [79, 172] on button "Documentação" at bounding box center [83, 172] width 100 height 21
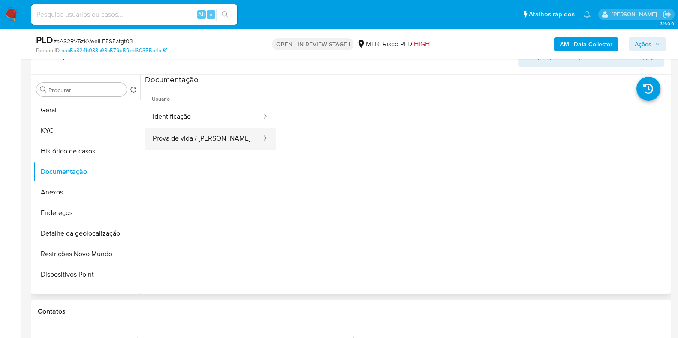
click at [256, 139] on div at bounding box center [263, 139] width 14 height 10
click at [256, 112] on div at bounding box center [263, 117] width 14 height 10
click at [93, 129] on button "KYC" at bounding box center [83, 131] width 100 height 21
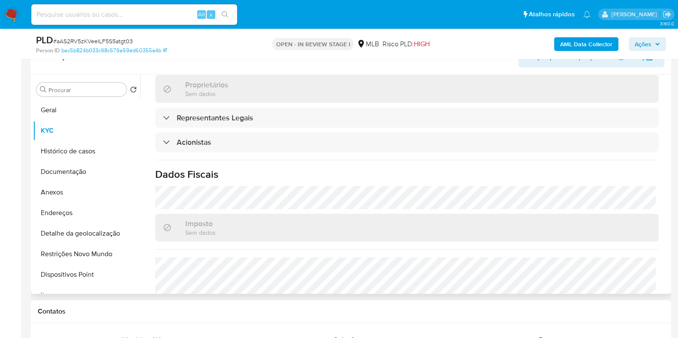
scroll to position [468, 0]
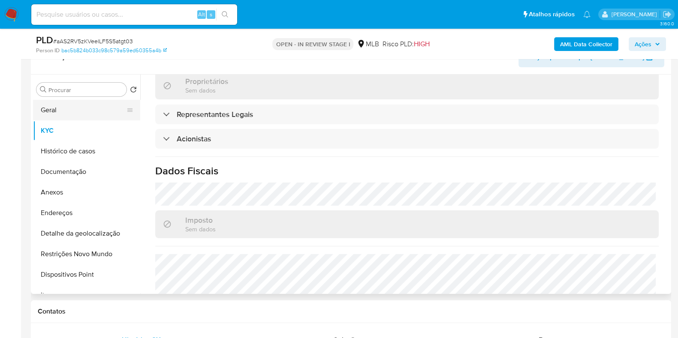
click at [102, 113] on button "Geral" at bounding box center [83, 110] width 100 height 21
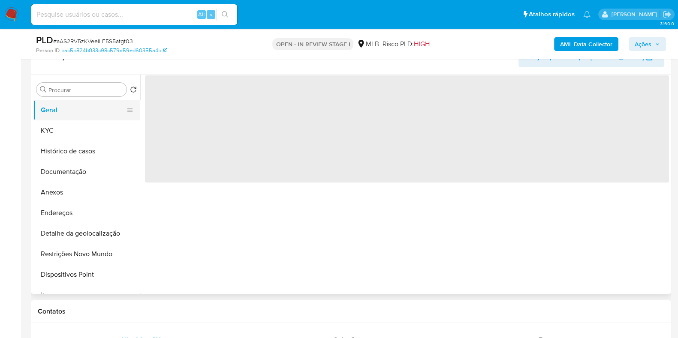
scroll to position [0, 0]
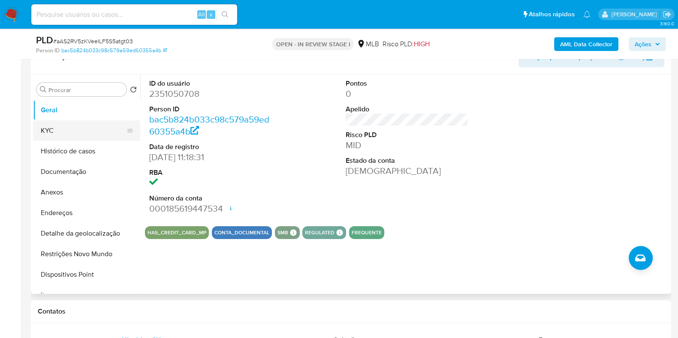
click at [89, 133] on button "KYC" at bounding box center [83, 131] width 100 height 21
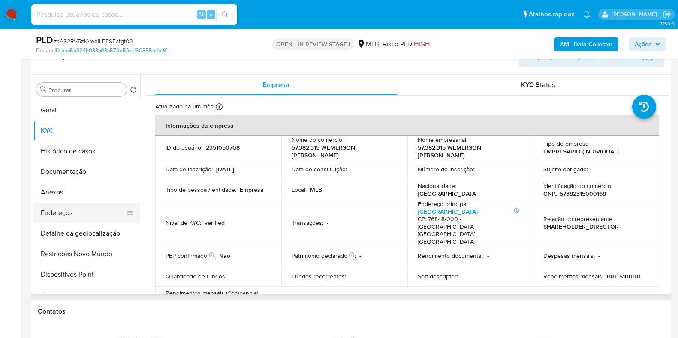
click at [83, 212] on button "Endereços" at bounding box center [83, 213] width 100 height 21
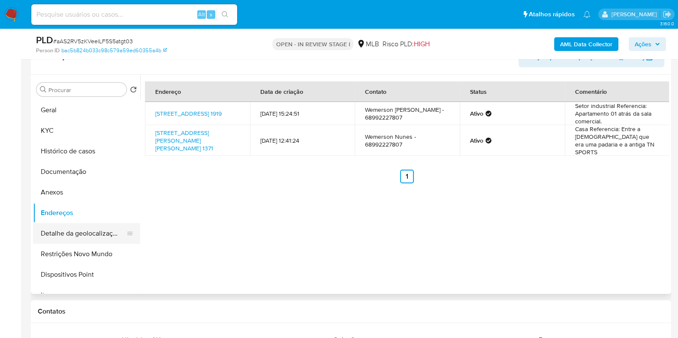
click at [117, 230] on button "Detalhe da geolocalização" at bounding box center [83, 233] width 100 height 21
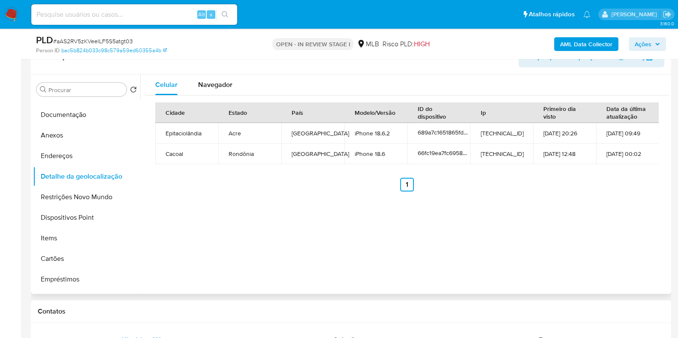
scroll to position [58, 0]
click at [208, 83] on span "Navegador" at bounding box center [215, 85] width 34 height 10
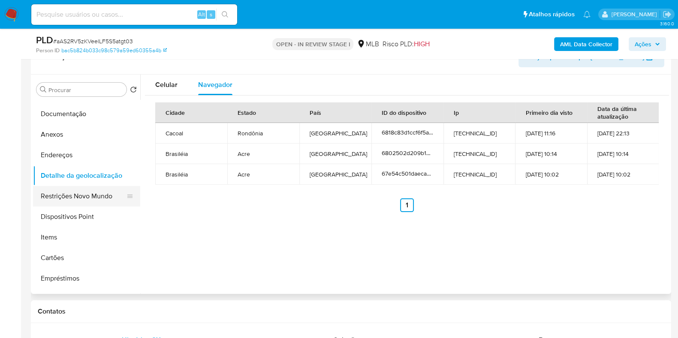
click at [94, 198] on button "Restrições Novo Mundo" at bounding box center [83, 196] width 100 height 21
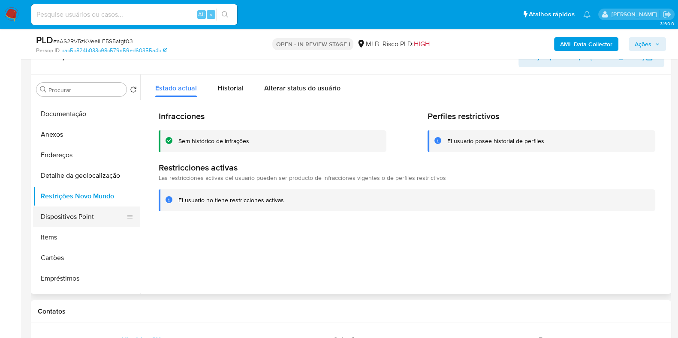
click at [87, 214] on button "Dispositivos Point" at bounding box center [83, 217] width 100 height 21
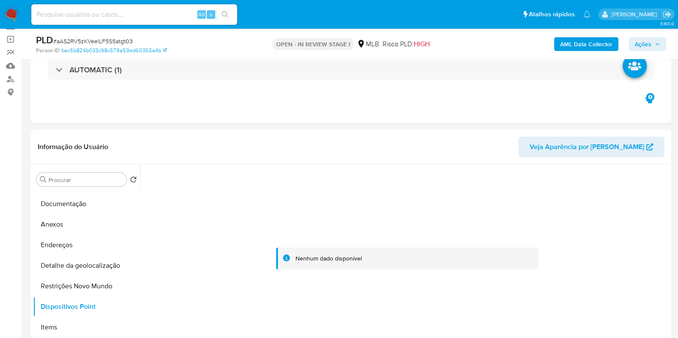
scroll to position [49, 0]
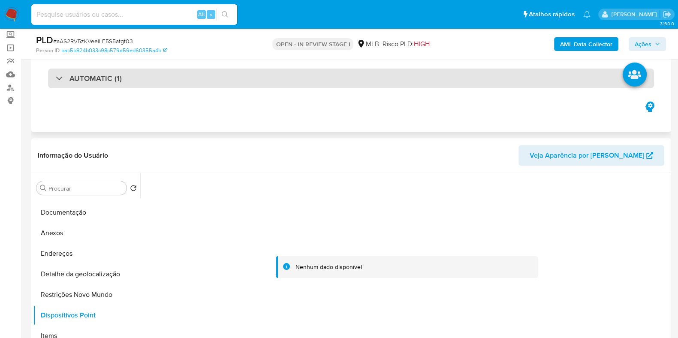
click at [445, 73] on div "AUTOMATIC (1)" at bounding box center [351, 79] width 606 height 20
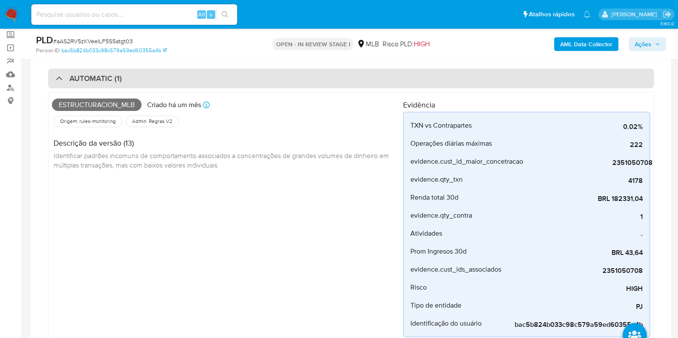
click at [295, 78] on div "AUTOMATIC (1)" at bounding box center [351, 79] width 606 height 20
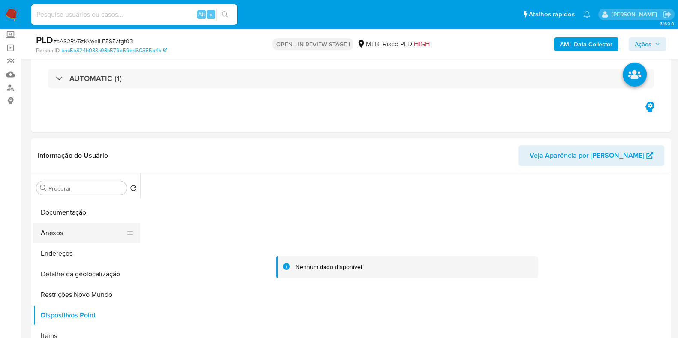
click at [78, 232] on button "Anexos" at bounding box center [83, 233] width 100 height 21
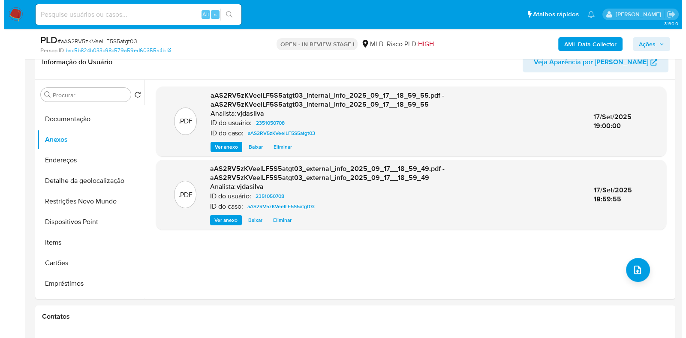
scroll to position [173, 0]
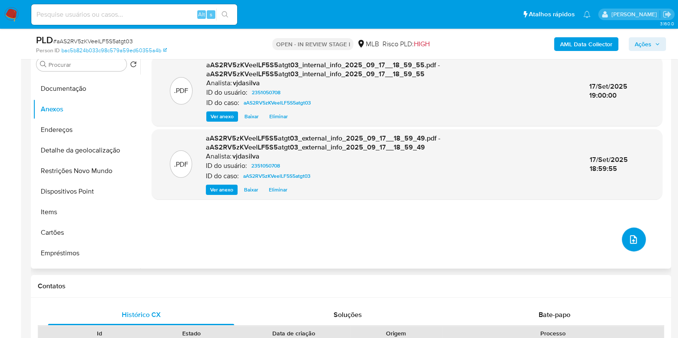
click at [630, 235] on icon "upload-file" at bounding box center [633, 240] width 10 height 10
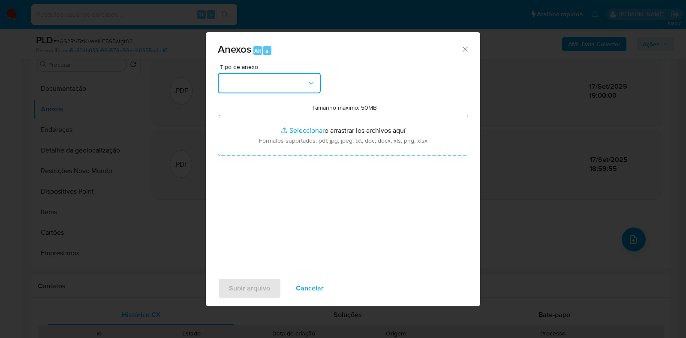
click at [312, 80] on icon "button" at bounding box center [311, 83] width 9 height 9
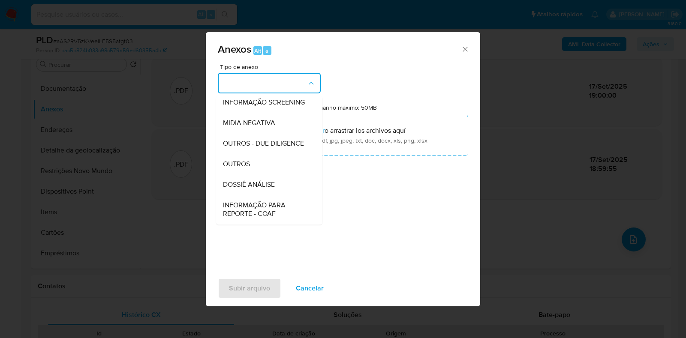
scroll to position [132, 0]
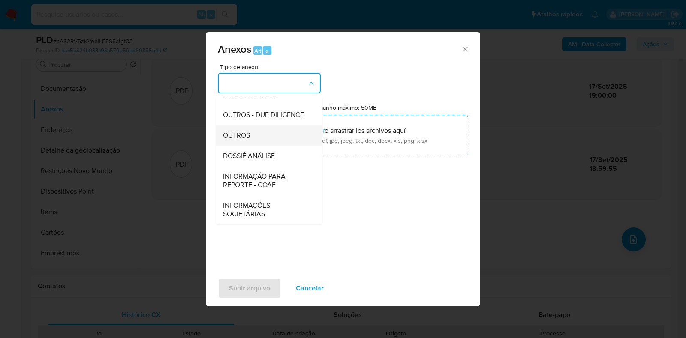
click at [272, 139] on div "OUTROS" at bounding box center [267, 135] width 88 height 21
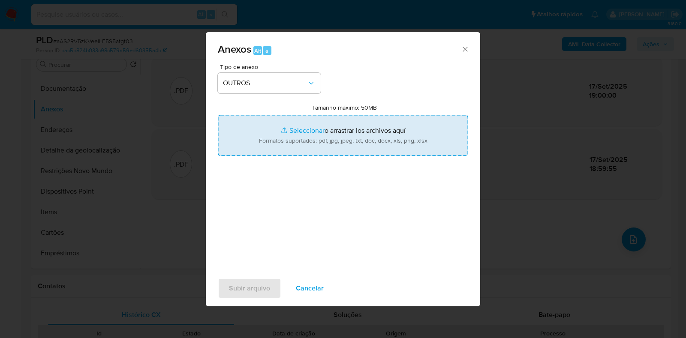
type input "C:\fakepath\Mulan 2351050708_2025_09_17_09_53_20.xlsx"
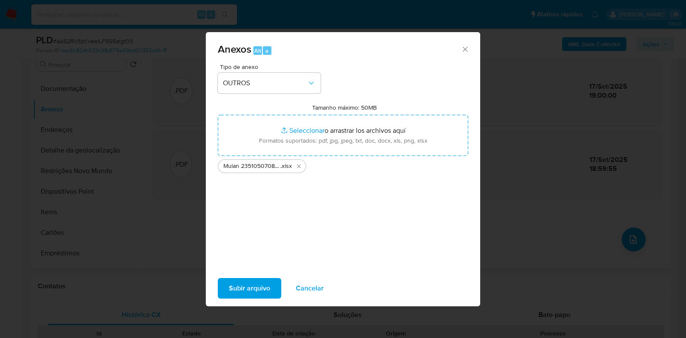
click at [243, 292] on span "Subir arquivo" at bounding box center [249, 288] width 41 height 19
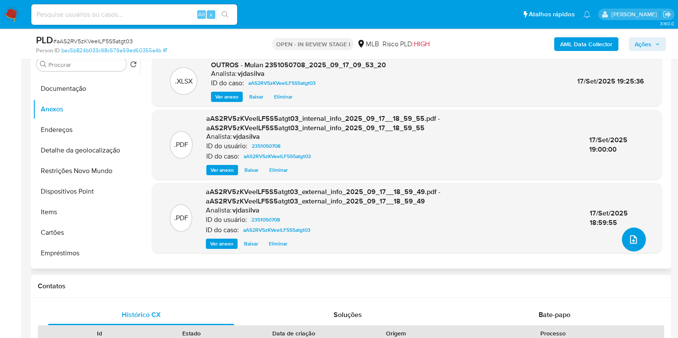
click at [633, 237] on icon "upload-file" at bounding box center [633, 240] width 10 height 10
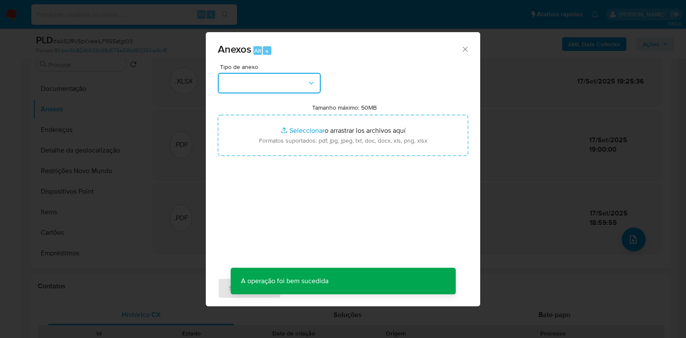
click at [312, 83] on icon "button" at bounding box center [311, 83] width 5 height 3
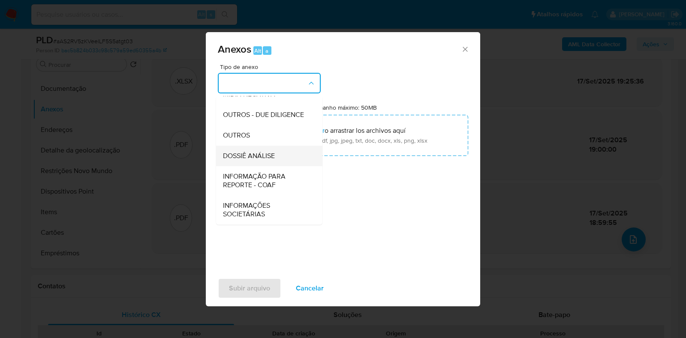
click at [276, 151] on div "DOSSIÊ ANÁLISE" at bounding box center [267, 156] width 88 height 21
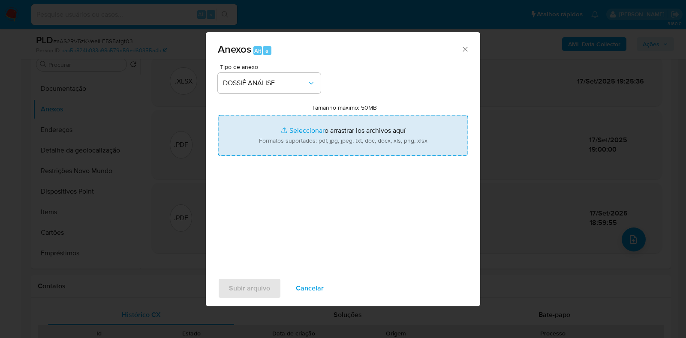
type input "C:\fakepath\SAR - XXXX - CNPJ 57382315000168 - 57.382.315 WEMERSON NUNES BERKEN…"
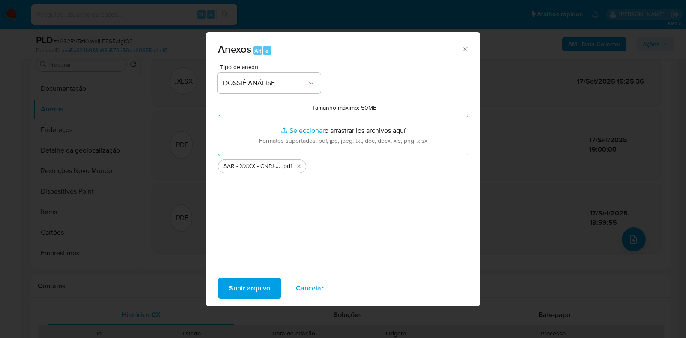
click at [260, 288] on span "Subir arquivo" at bounding box center [249, 288] width 41 height 19
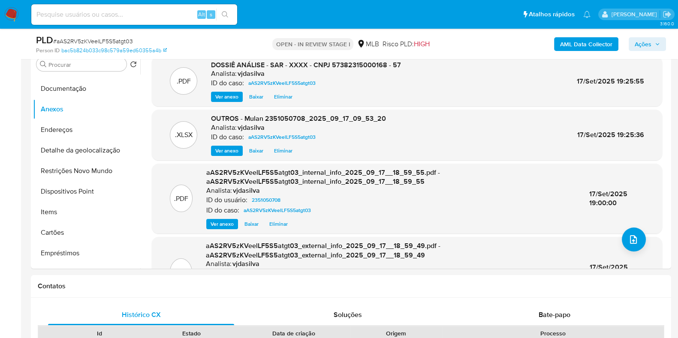
click at [641, 41] on span "Ações" at bounding box center [643, 44] width 17 height 14
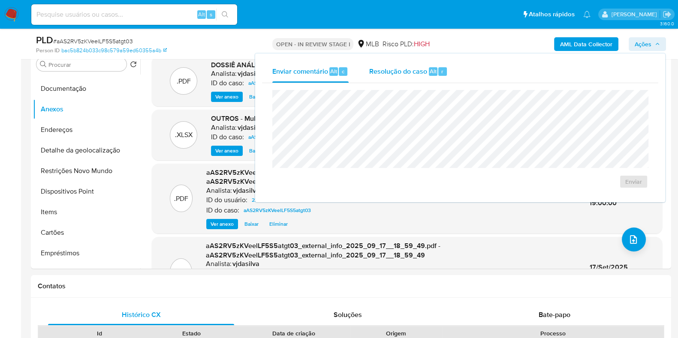
click at [394, 75] on span "Resolução do caso" at bounding box center [398, 71] width 58 height 10
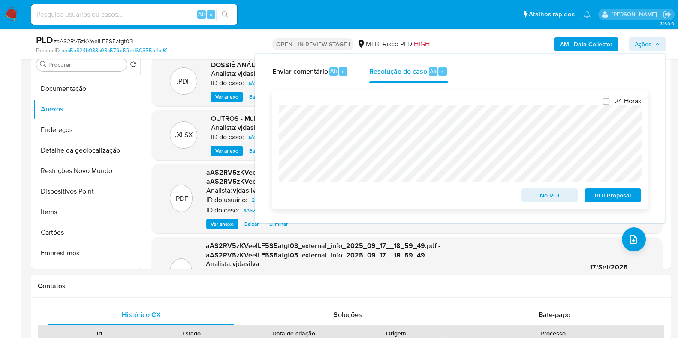
click at [596, 192] on span "ROI Proposal" at bounding box center [613, 196] width 45 height 12
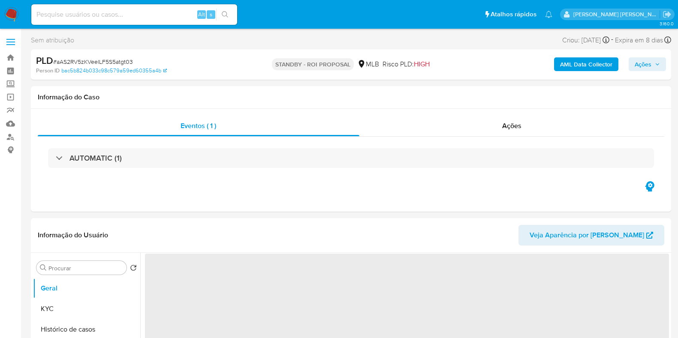
select select "10"
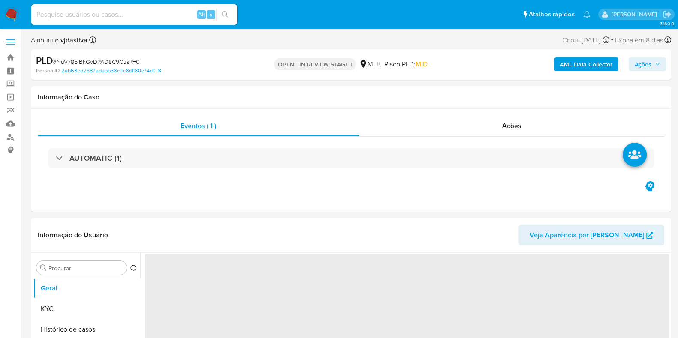
select select "10"
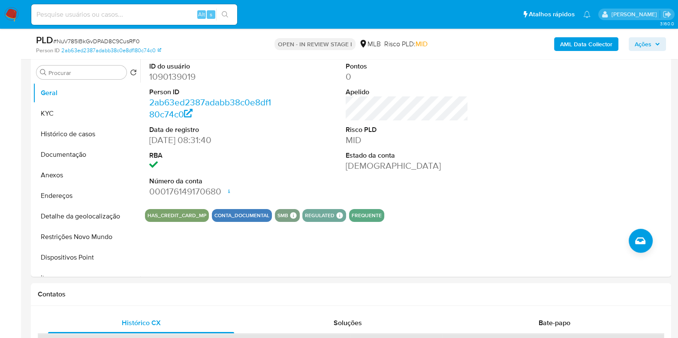
scroll to position [167, 0]
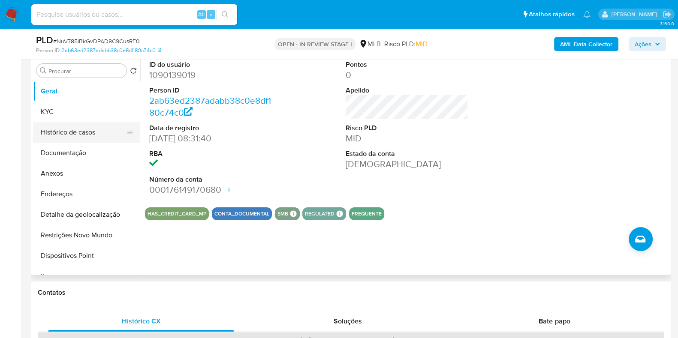
click at [66, 132] on button "Histórico de casos" at bounding box center [83, 132] width 100 height 21
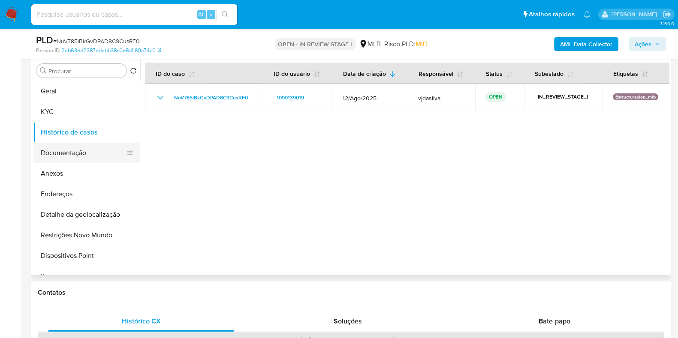
click at [79, 152] on button "Documentação" at bounding box center [83, 153] width 100 height 21
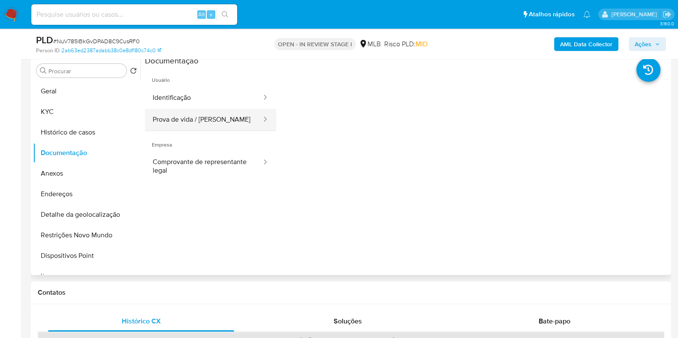
click at [206, 112] on button "Prova de vida / Selfie" at bounding box center [204, 120] width 118 height 22
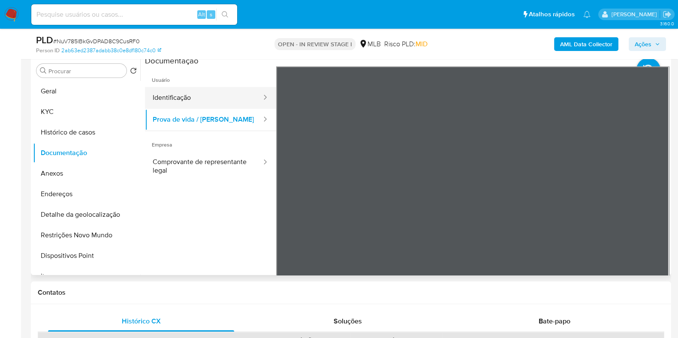
click at [203, 91] on button "Identificação" at bounding box center [204, 98] width 118 height 22
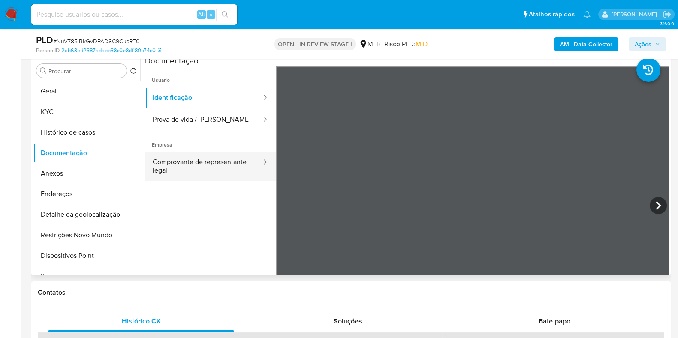
click at [206, 163] on button "Comprovante de representante legal" at bounding box center [204, 166] width 118 height 29
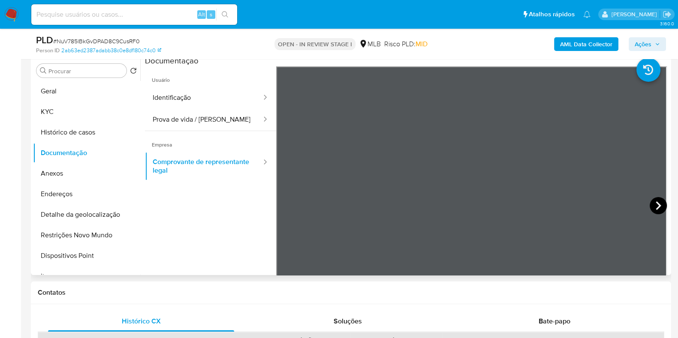
click at [652, 206] on icon at bounding box center [658, 205] width 17 height 17
click at [104, 106] on button "KYC" at bounding box center [83, 112] width 100 height 21
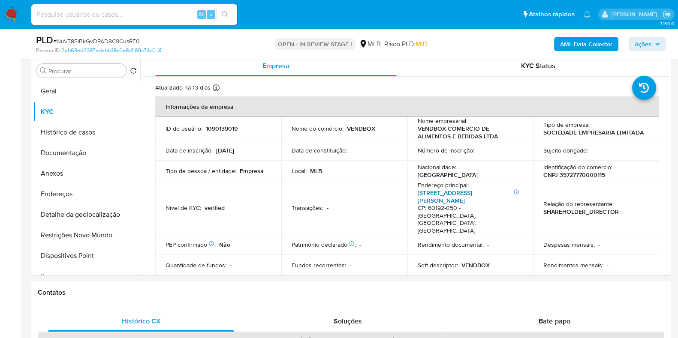
click at [443, 193] on link "Rua Bento Albuquerque 1133, Cocó" at bounding box center [445, 197] width 54 height 16
click at [90, 91] on button "Geral" at bounding box center [83, 91] width 100 height 21
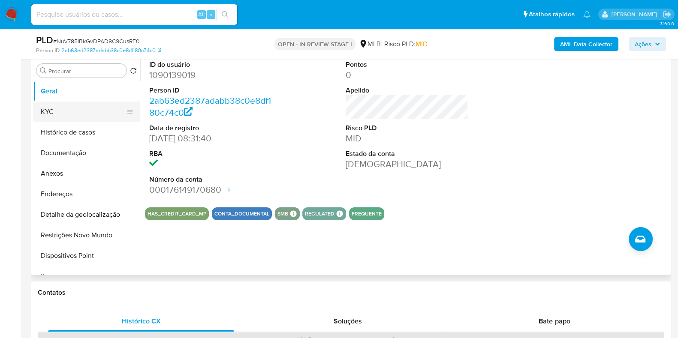
click at [105, 112] on button "KYC" at bounding box center [83, 112] width 100 height 21
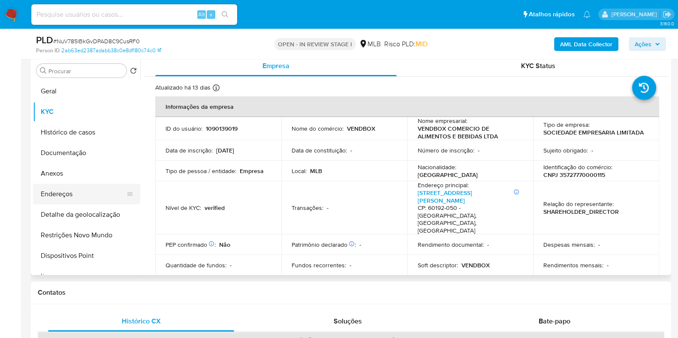
click at [99, 200] on button "Endereços" at bounding box center [83, 194] width 100 height 21
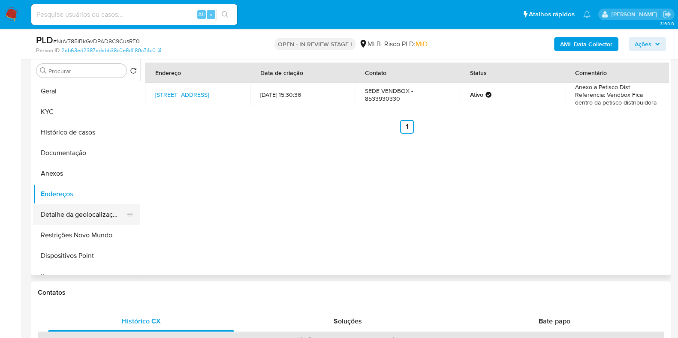
click at [103, 213] on button "Detalhe da geolocalização" at bounding box center [83, 215] width 100 height 21
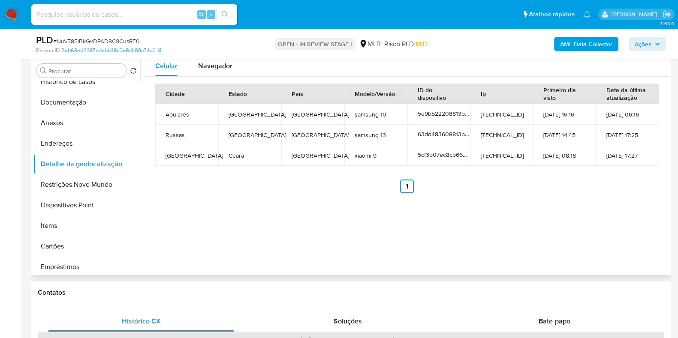
scroll to position [51, 0]
click at [212, 65] on span "Navegador" at bounding box center [215, 66] width 34 height 10
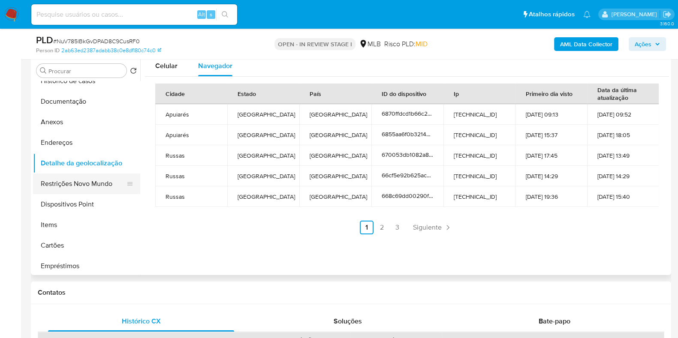
click at [104, 178] on button "Restrições Novo Mundo" at bounding box center [83, 184] width 100 height 21
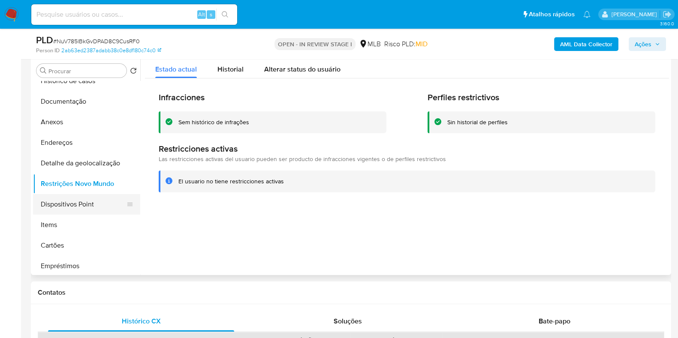
click at [100, 198] on button "Dispositivos Point" at bounding box center [83, 204] width 100 height 21
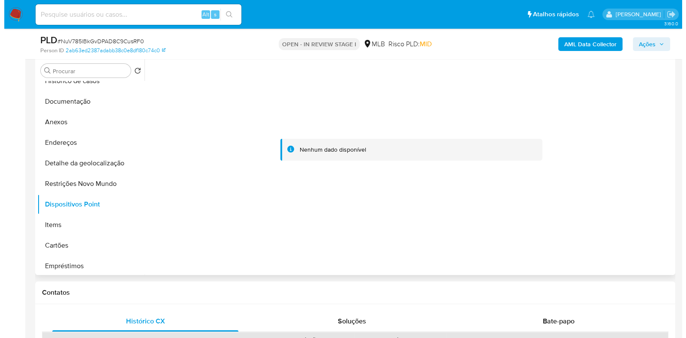
scroll to position [0, 0]
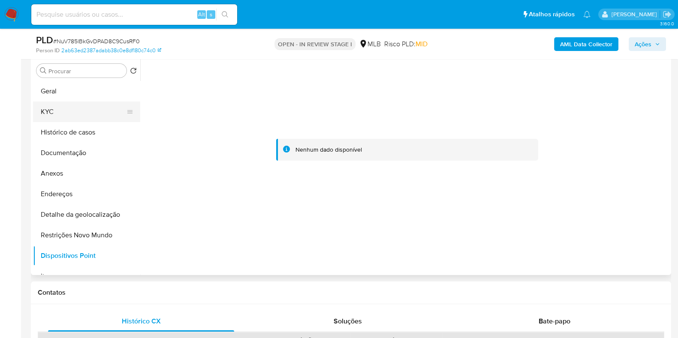
click at [74, 108] on button "KYC" at bounding box center [83, 112] width 100 height 21
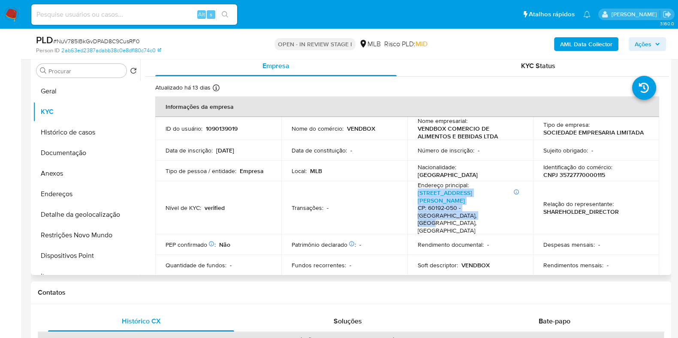
drag, startPoint x: 414, startPoint y: 191, endPoint x: 478, endPoint y: 208, distance: 66.7
click at [478, 208] on td "Endereço principal : Informações Adicionais: 2002 Rua Bento Albuquerque 1133, C…" at bounding box center [470, 207] width 126 height 53
copy p "Informações Adicionais: 2002 Rua Bento Albuquerque 1133, Cocó CP: 60192-050 - F…"
click at [83, 182] on button "Anexos" at bounding box center [83, 173] width 100 height 21
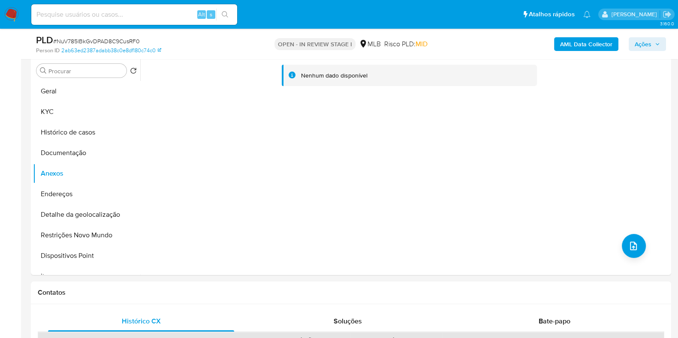
click at [590, 41] on b "AML Data Collector" at bounding box center [586, 44] width 52 height 14
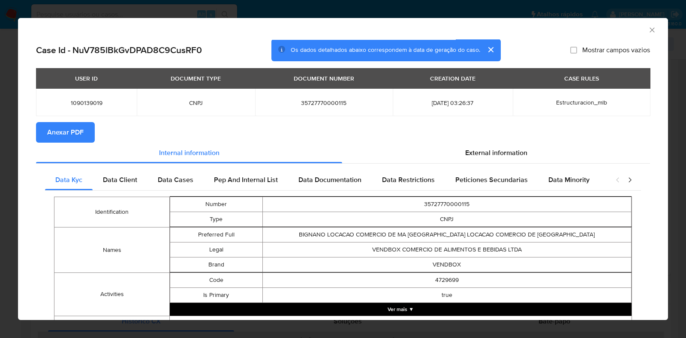
click at [72, 134] on span "Anexar PDF" at bounding box center [65, 132] width 36 height 19
click at [650, 30] on icon "Fechar a janela" at bounding box center [652, 29] width 5 height 5
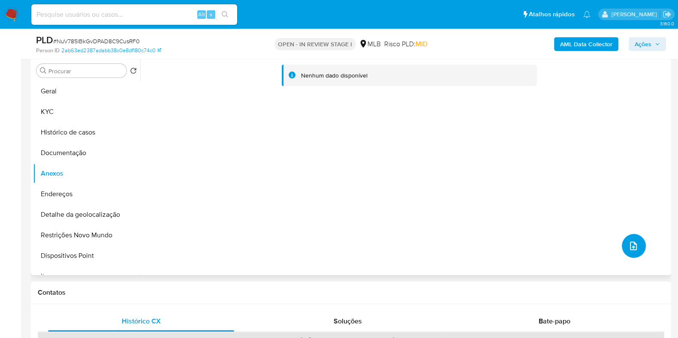
click at [639, 241] on button "upload-file" at bounding box center [634, 246] width 24 height 24
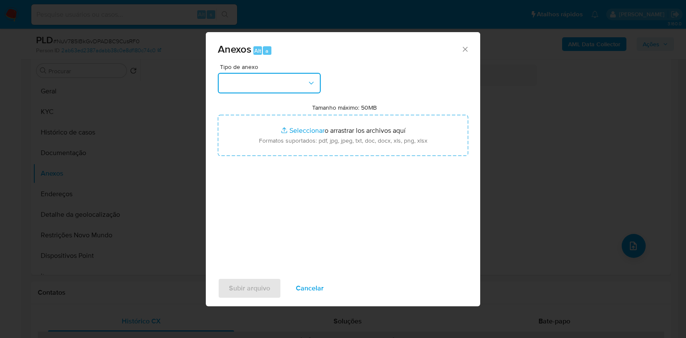
click at [306, 81] on button "button" at bounding box center [269, 83] width 103 height 21
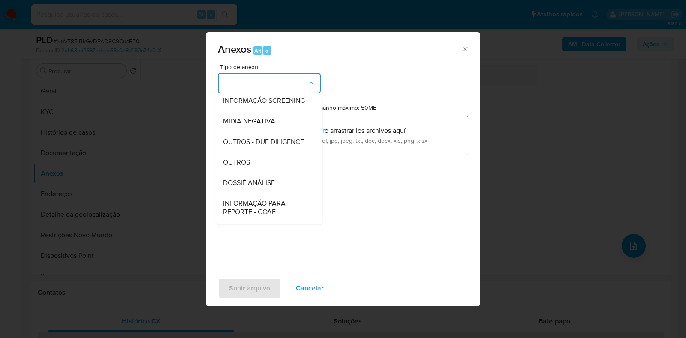
scroll to position [132, 0]
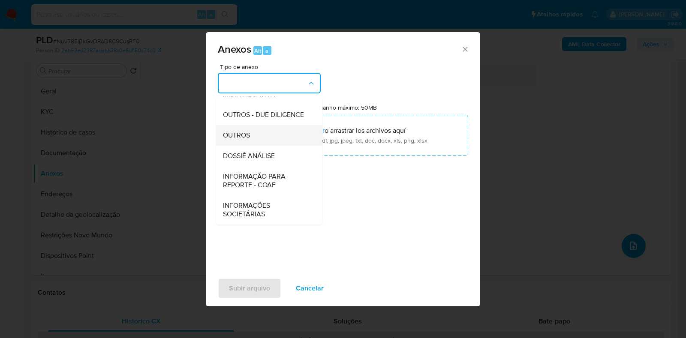
click at [275, 141] on div "OUTROS" at bounding box center [267, 135] width 88 height 21
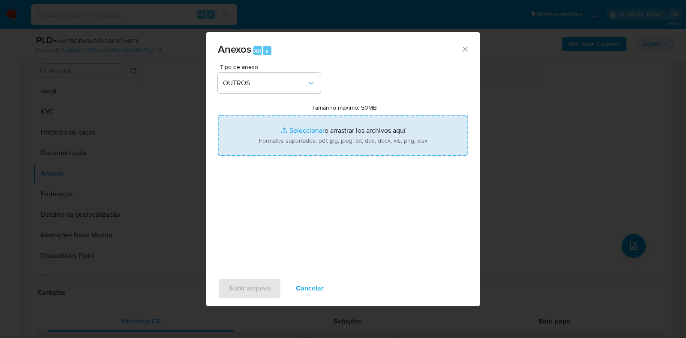
type input "C:\fakepath\Mulan 2351050708_2025_09_17_09_53_20.xlsx"
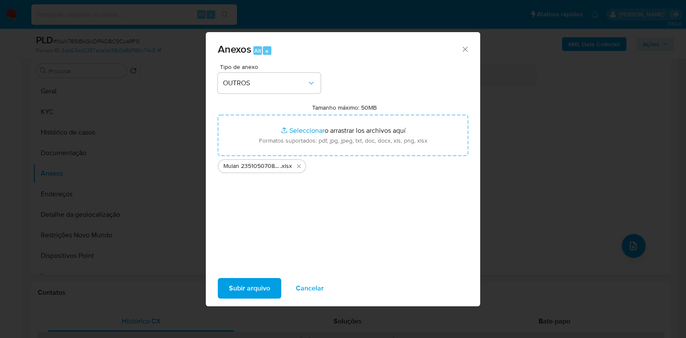
click at [244, 293] on span "Subir arquivo" at bounding box center [249, 288] width 41 height 19
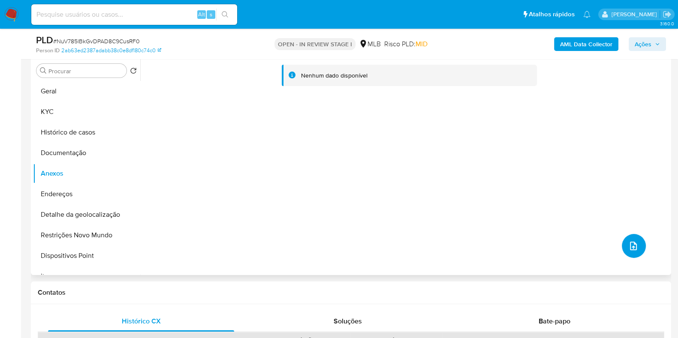
click at [630, 245] on icon "upload-file" at bounding box center [633, 246] width 7 height 9
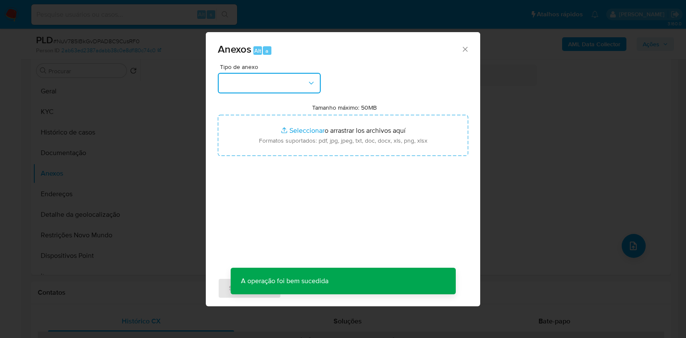
click at [302, 87] on button "button" at bounding box center [269, 83] width 103 height 21
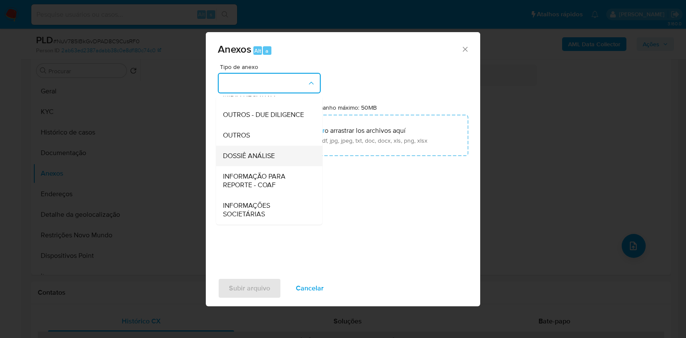
click at [278, 164] on div "DOSSIÊ ANÁLISE" at bounding box center [267, 156] width 88 height 21
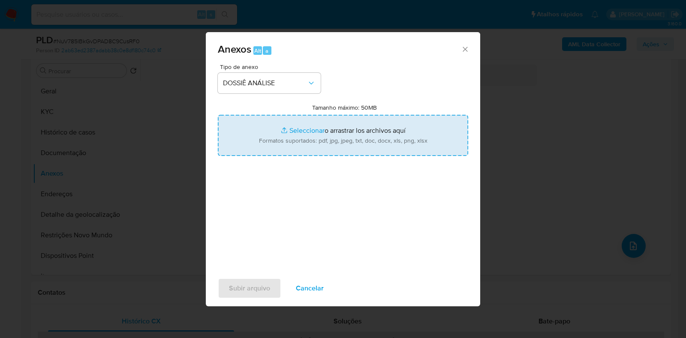
type input "C:\fakepath\DECLÍNIO - CNPJ 35727770000115 - VENDBOX COMERCIO DE ALIMENTOS E BE…"
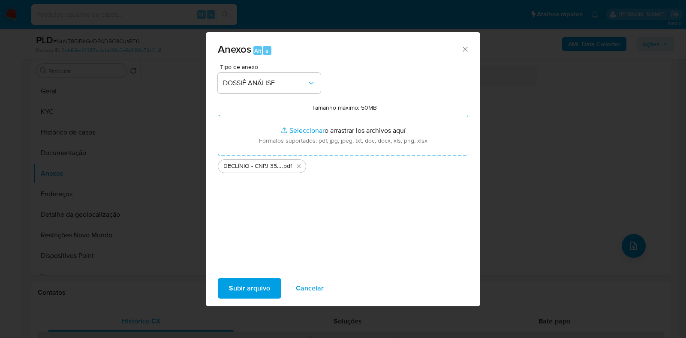
click at [257, 284] on span "Subir arquivo" at bounding box center [249, 288] width 41 height 19
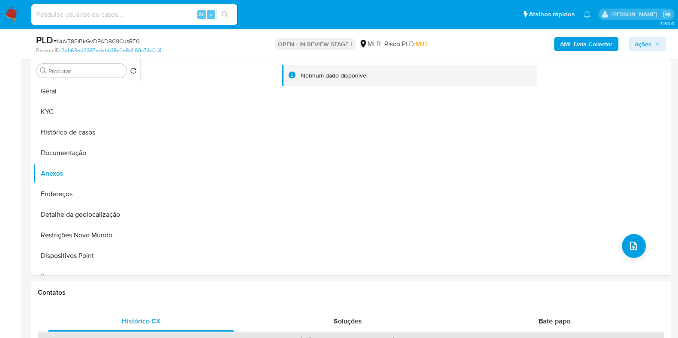
click at [637, 44] on span "Ações" at bounding box center [643, 44] width 17 height 14
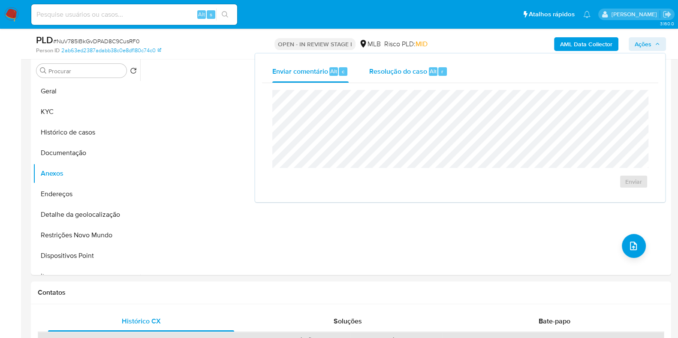
click at [411, 75] on span "Resolução do caso" at bounding box center [398, 71] width 58 height 10
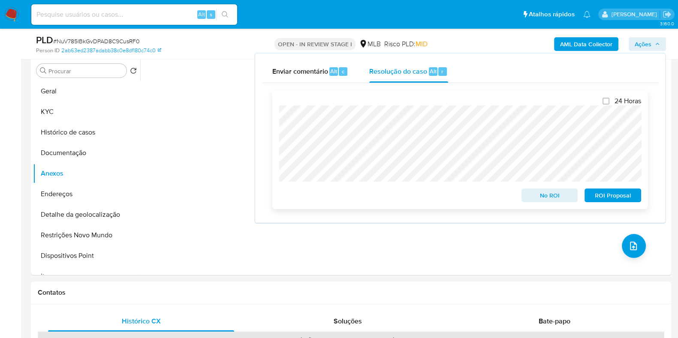
click at [619, 198] on span "ROI Proposal" at bounding box center [613, 196] width 45 height 12
